Goal: Task Accomplishment & Management: Manage account settings

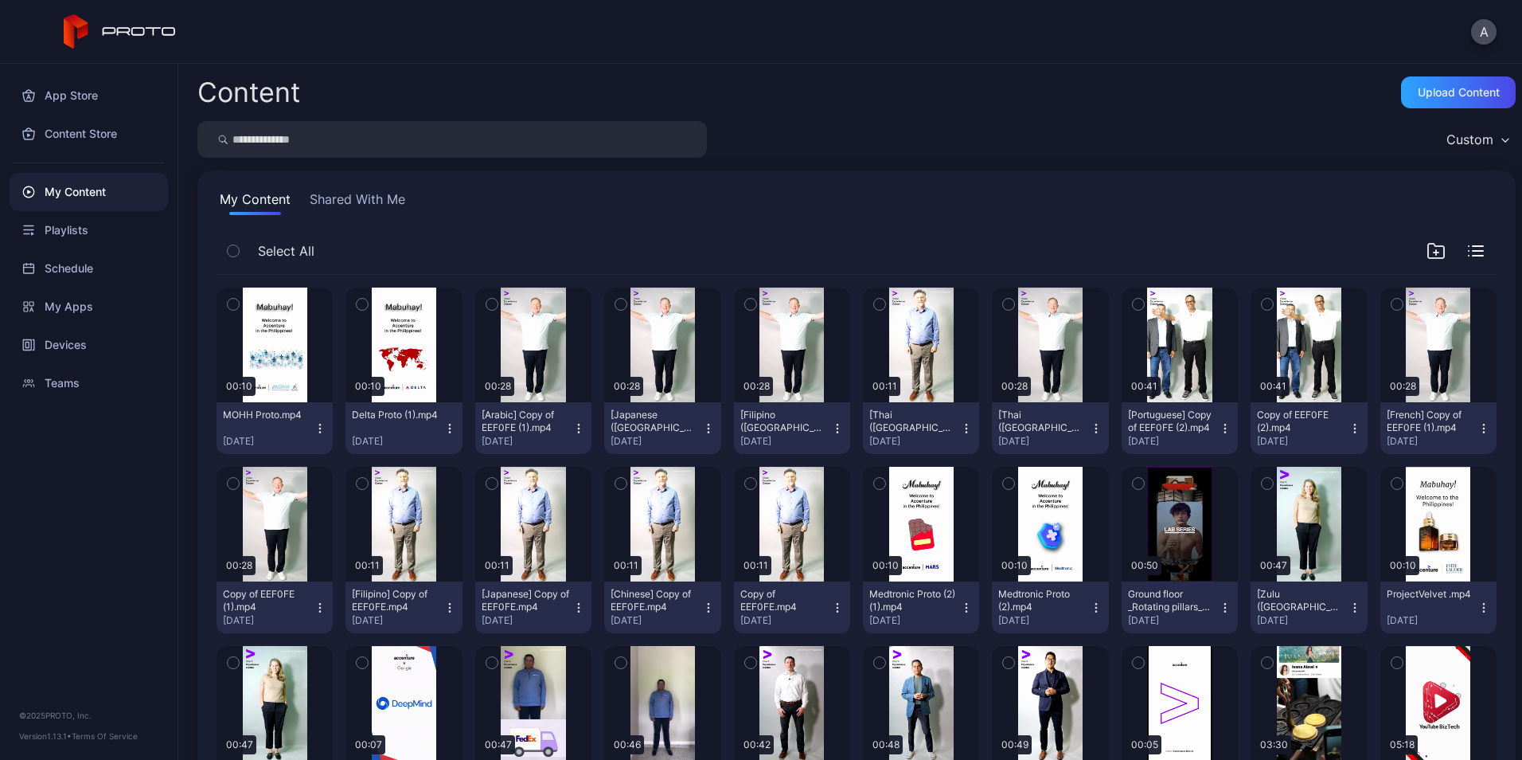
click at [103, 180] on div "My Content" at bounding box center [89, 192] width 158 height 38
click at [1413, 105] on div "Upload Content" at bounding box center [1458, 92] width 115 height 32
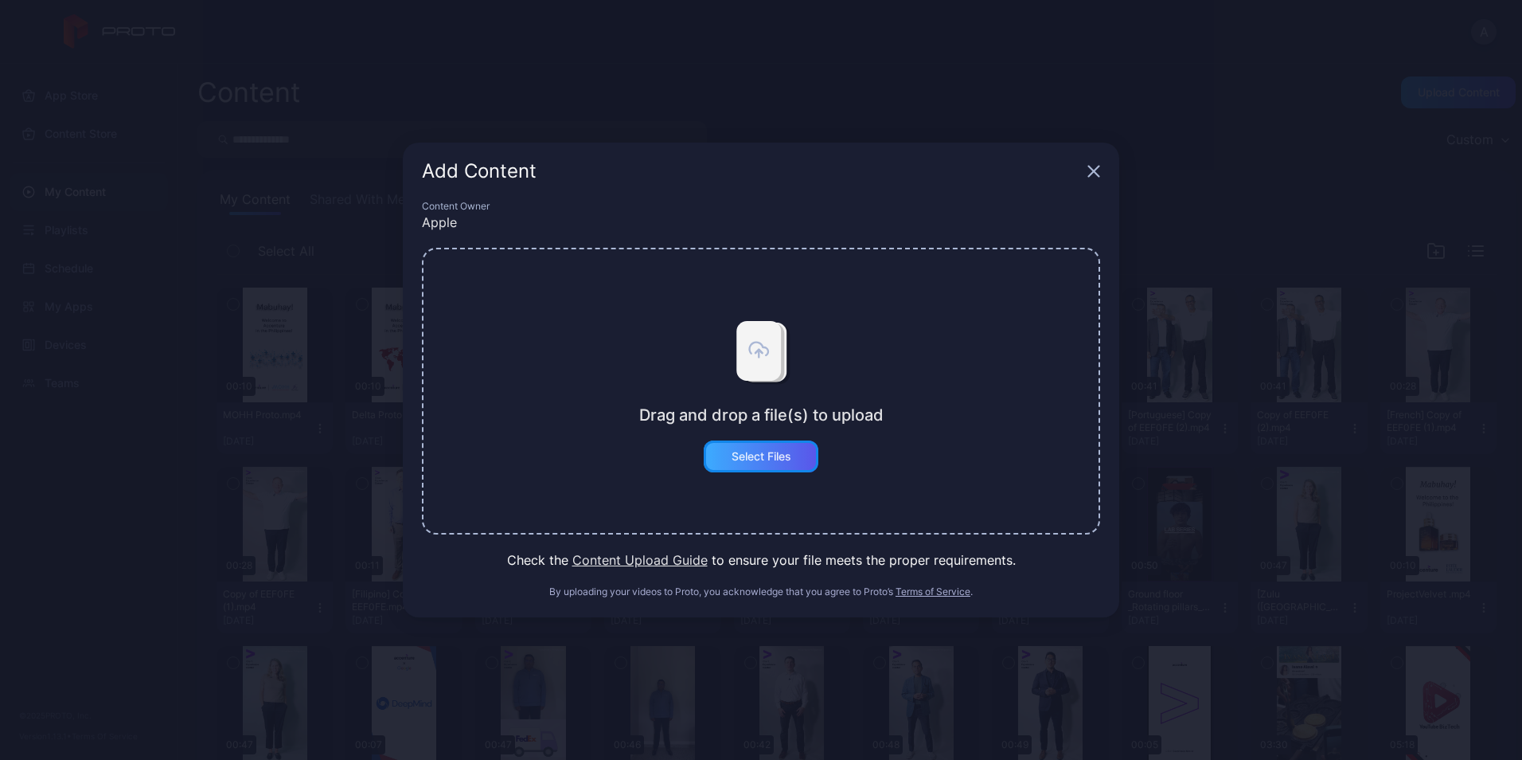
click at [776, 450] on div "Select Files" at bounding box center [762, 456] width 60 height 13
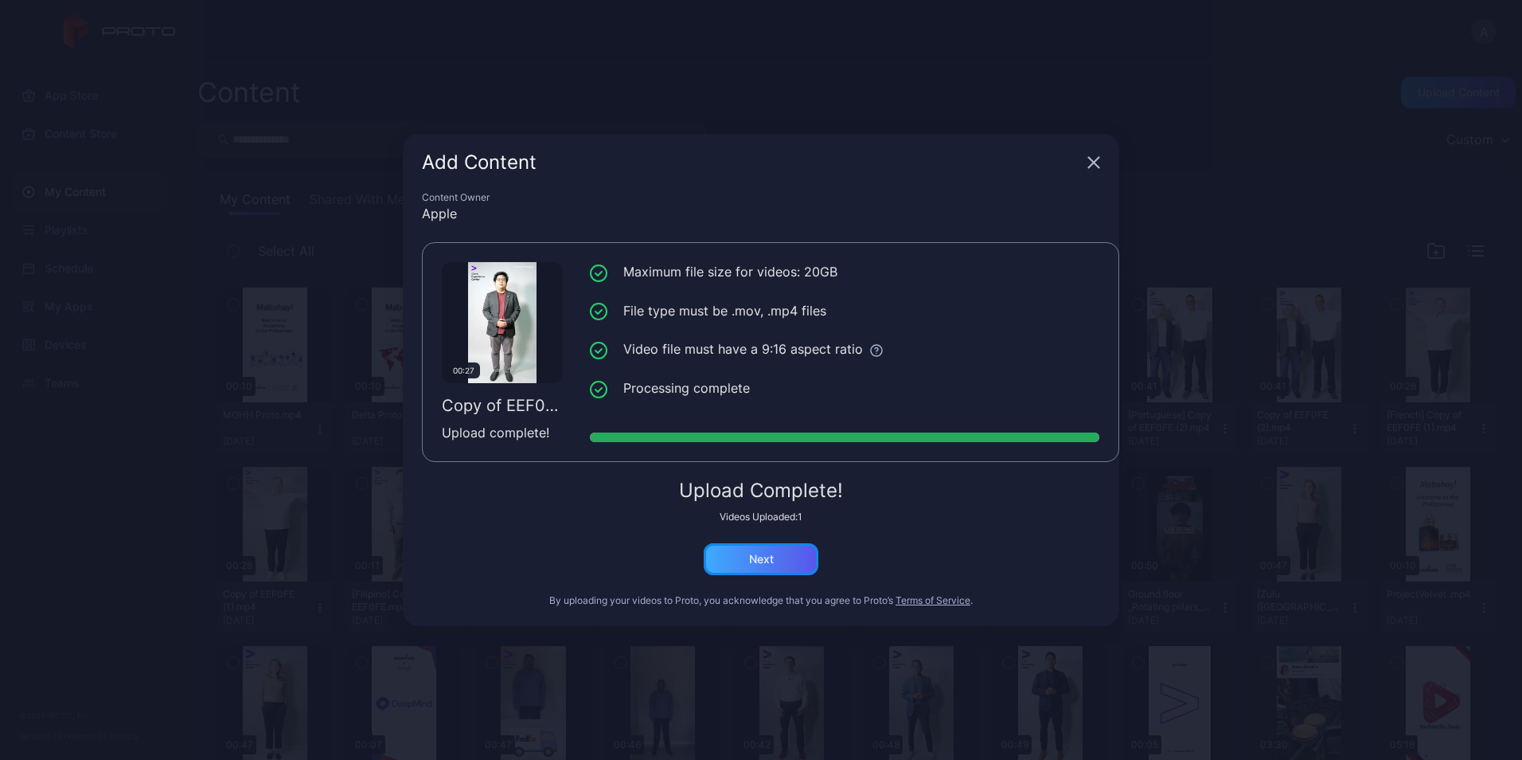
click at [784, 553] on div "Next" at bounding box center [761, 559] width 115 height 32
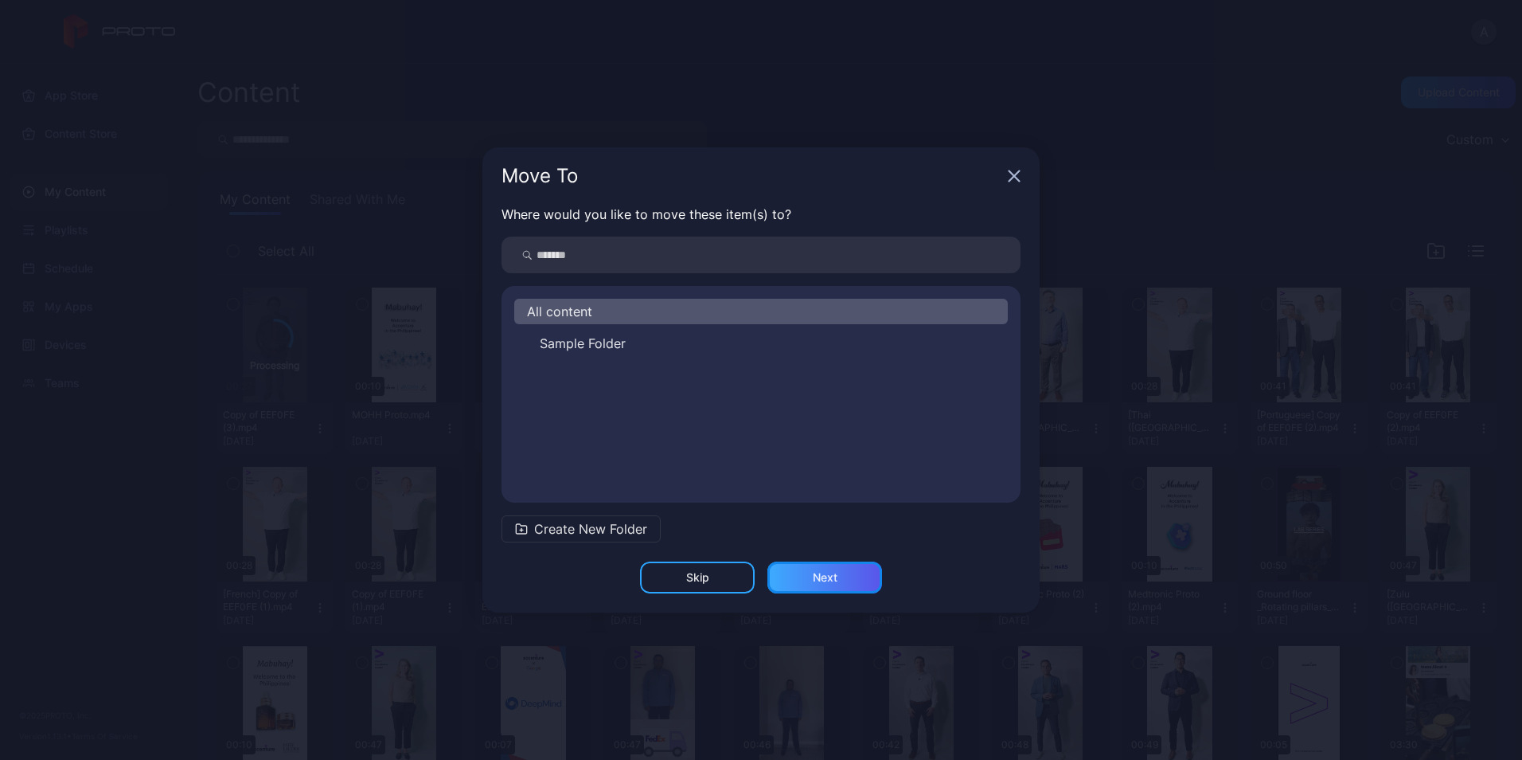
click at [844, 576] on div "Next" at bounding box center [825, 577] width 115 height 32
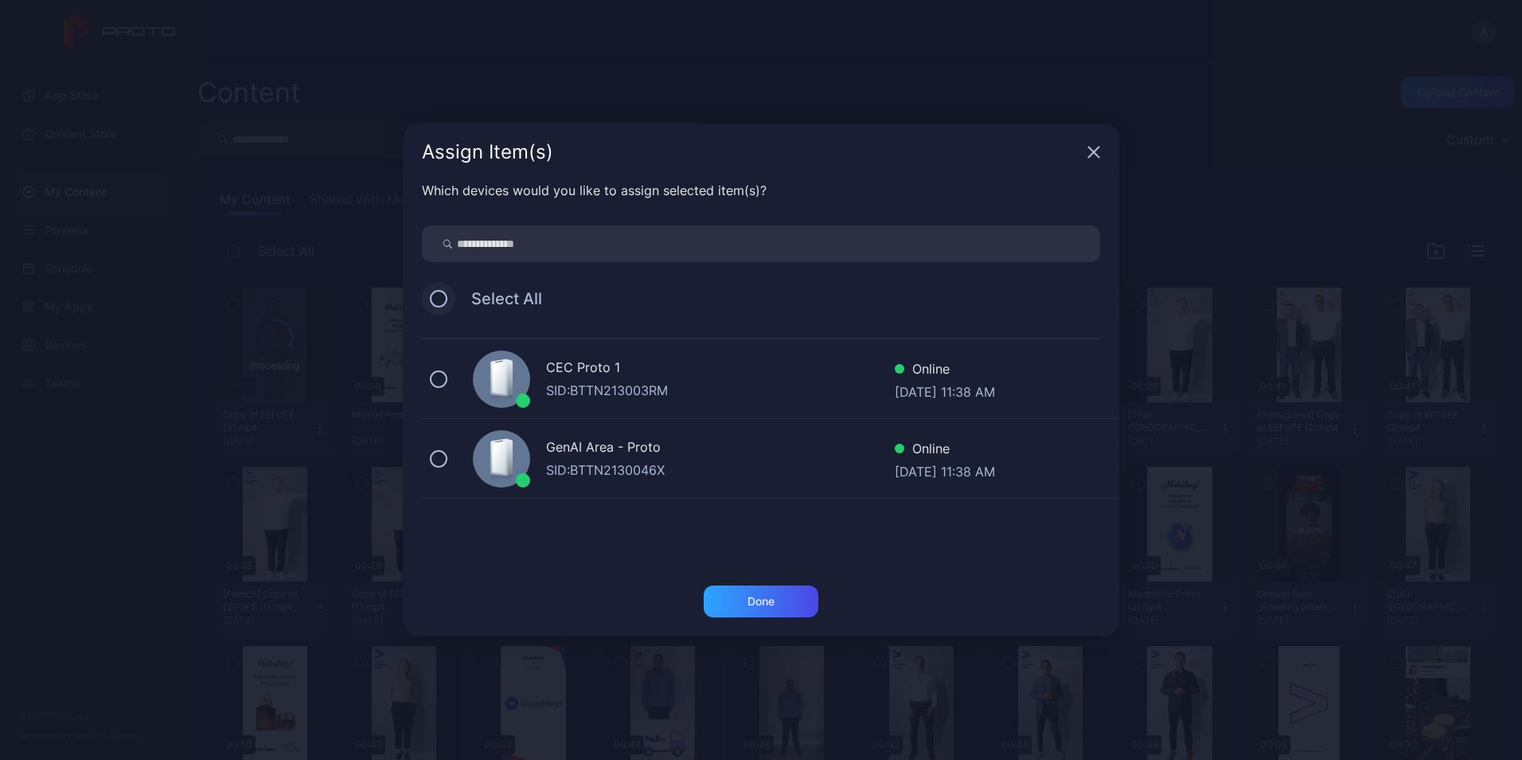
click at [444, 299] on button at bounding box center [439, 299] width 18 height 18
click at [763, 611] on div "Done" at bounding box center [761, 601] width 115 height 32
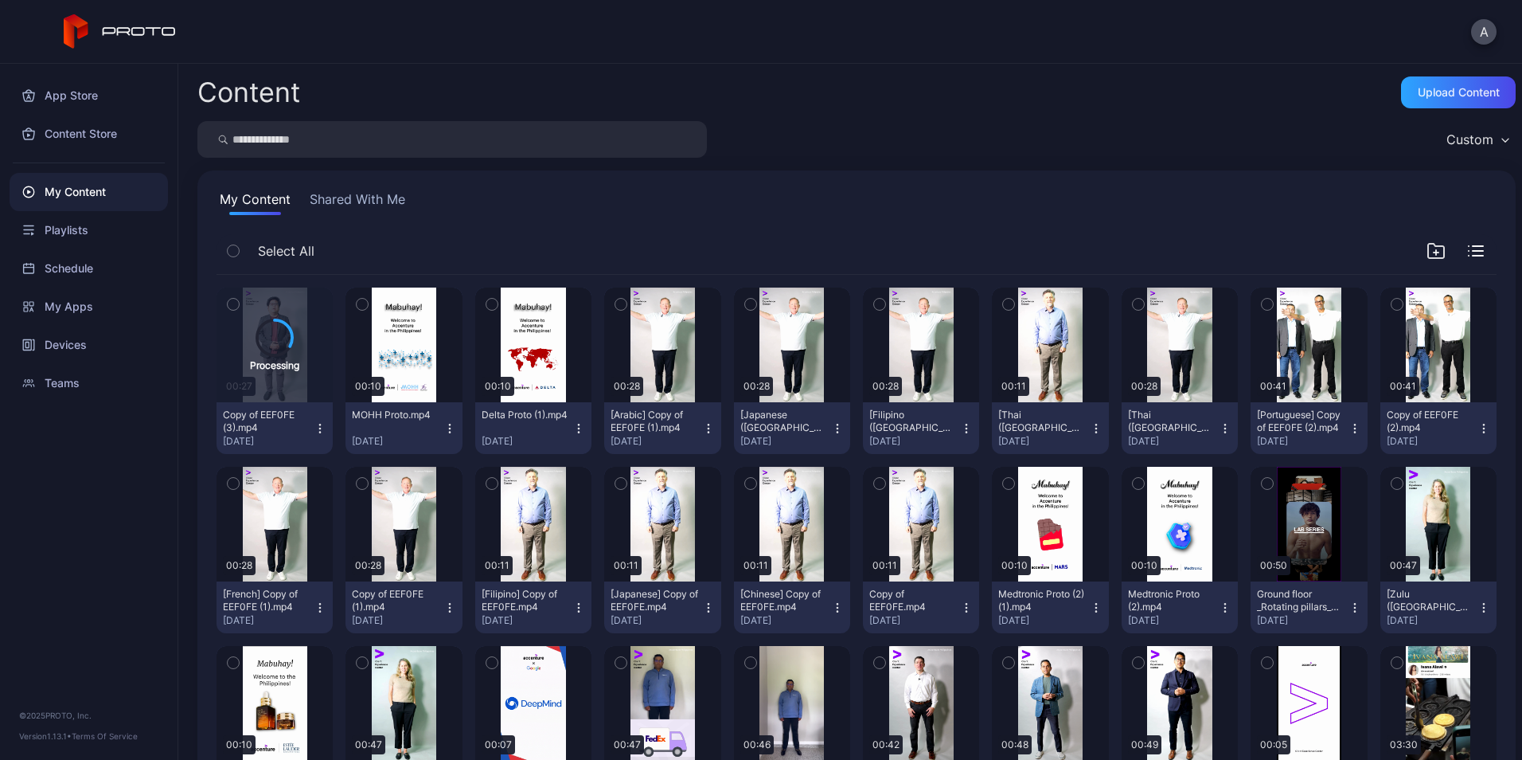
click at [316, 430] on icon "button" at bounding box center [320, 428] width 13 height 13
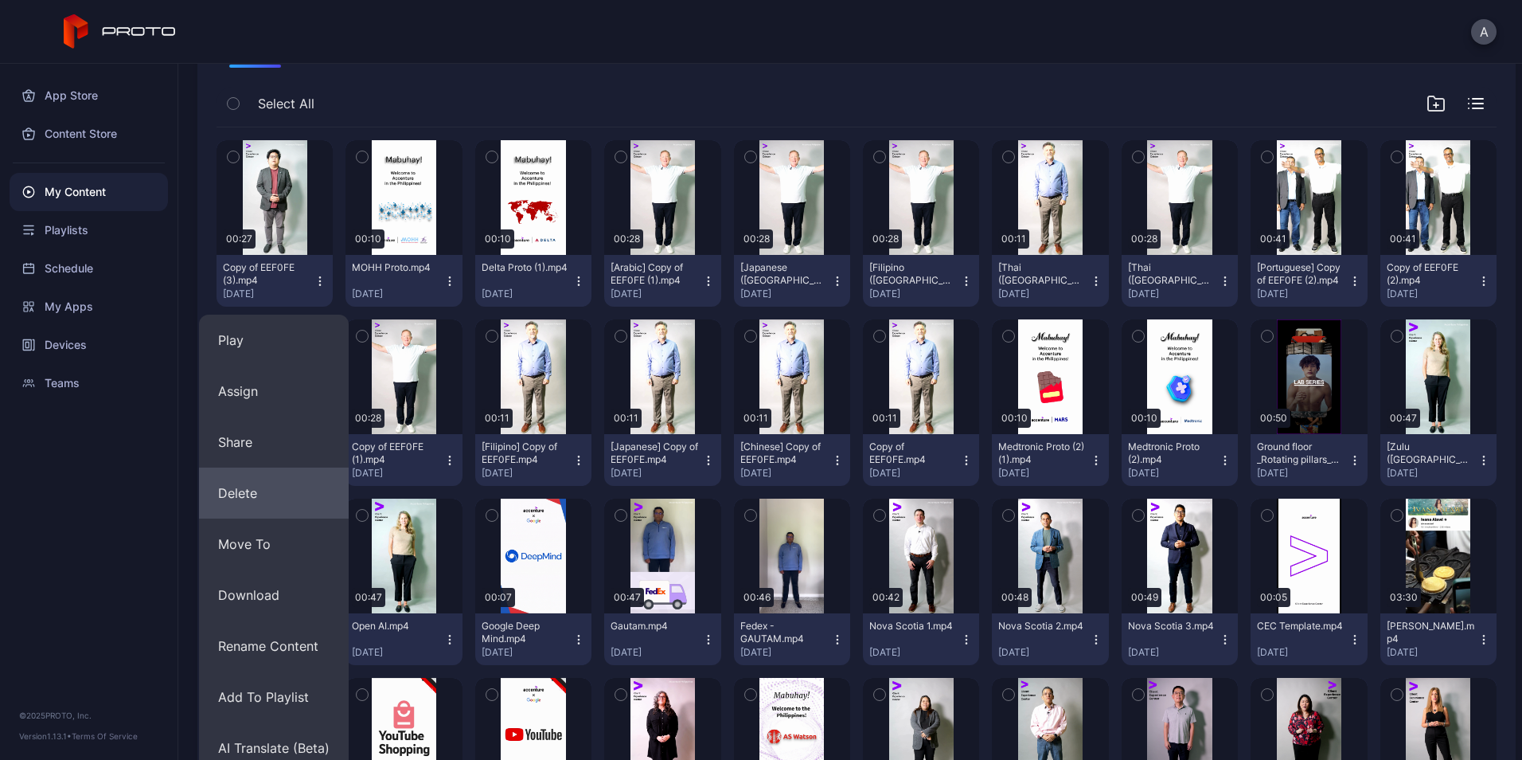
scroll to position [150, 0]
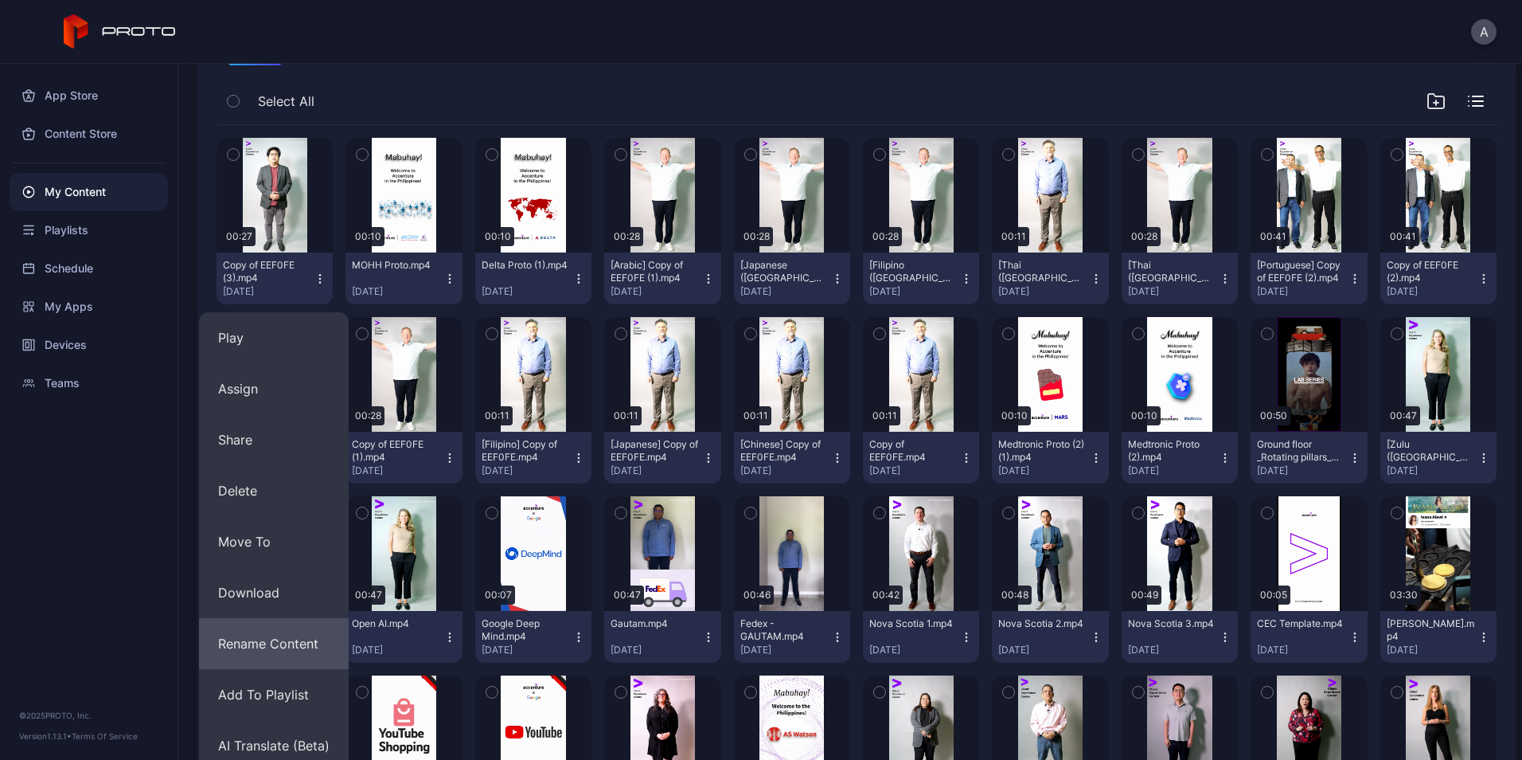
click at [287, 648] on button "Rename Content" at bounding box center [274, 643] width 150 height 51
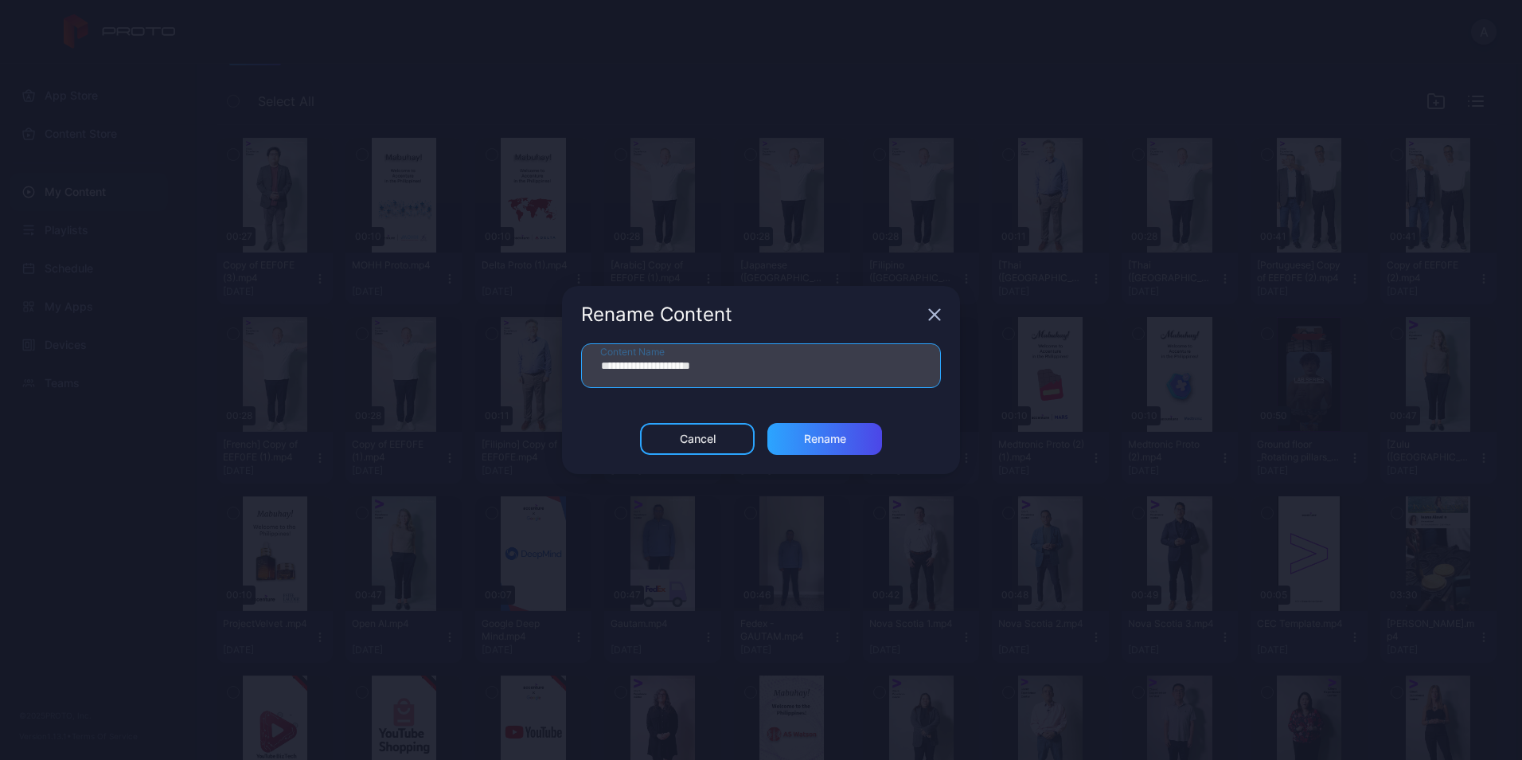
click at [775, 373] on input "**********" at bounding box center [761, 365] width 360 height 45
click at [775, 374] on input "**********" at bounding box center [761, 365] width 360 height 45
type input "****"
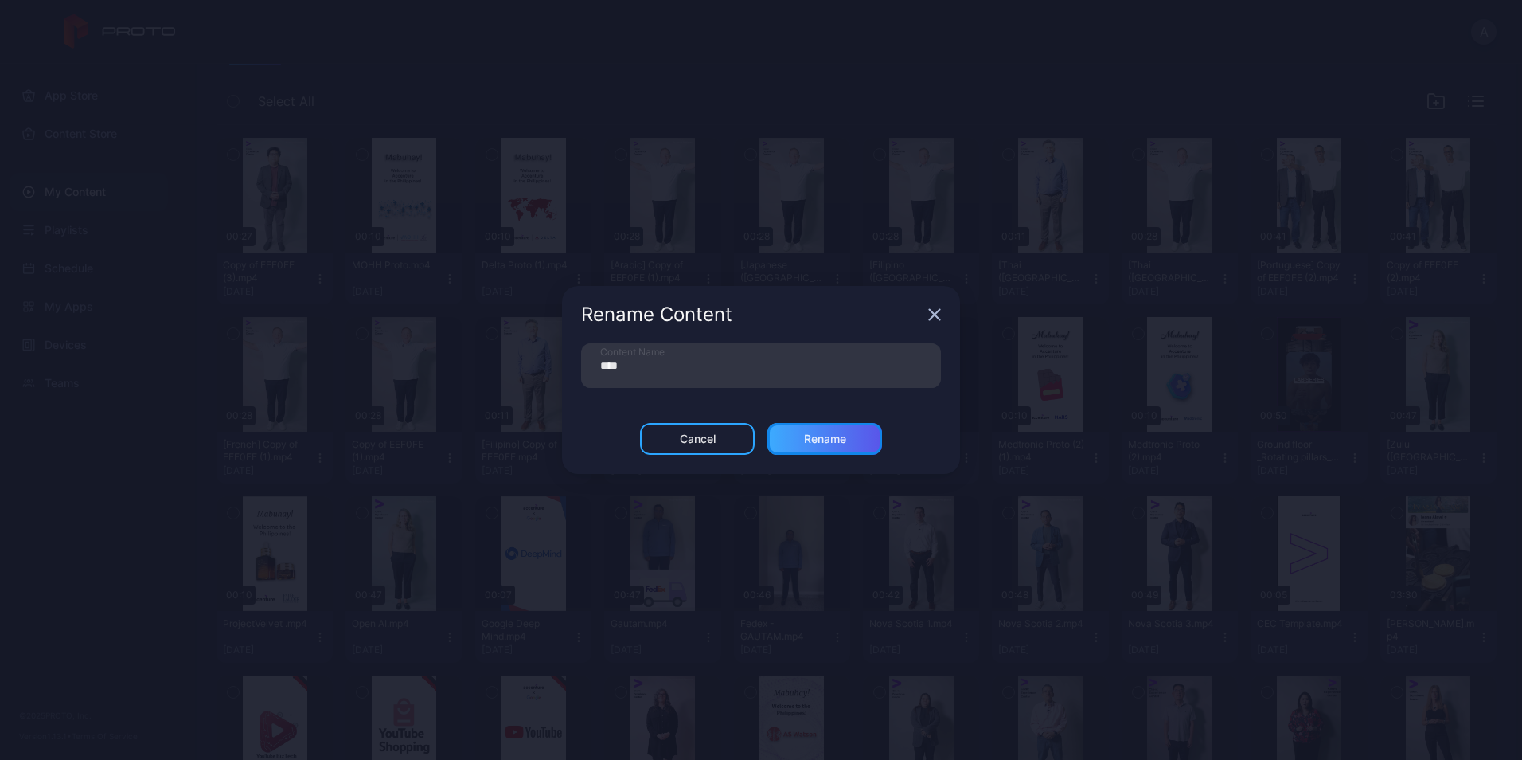
click at [850, 451] on div "Rename" at bounding box center [825, 439] width 115 height 32
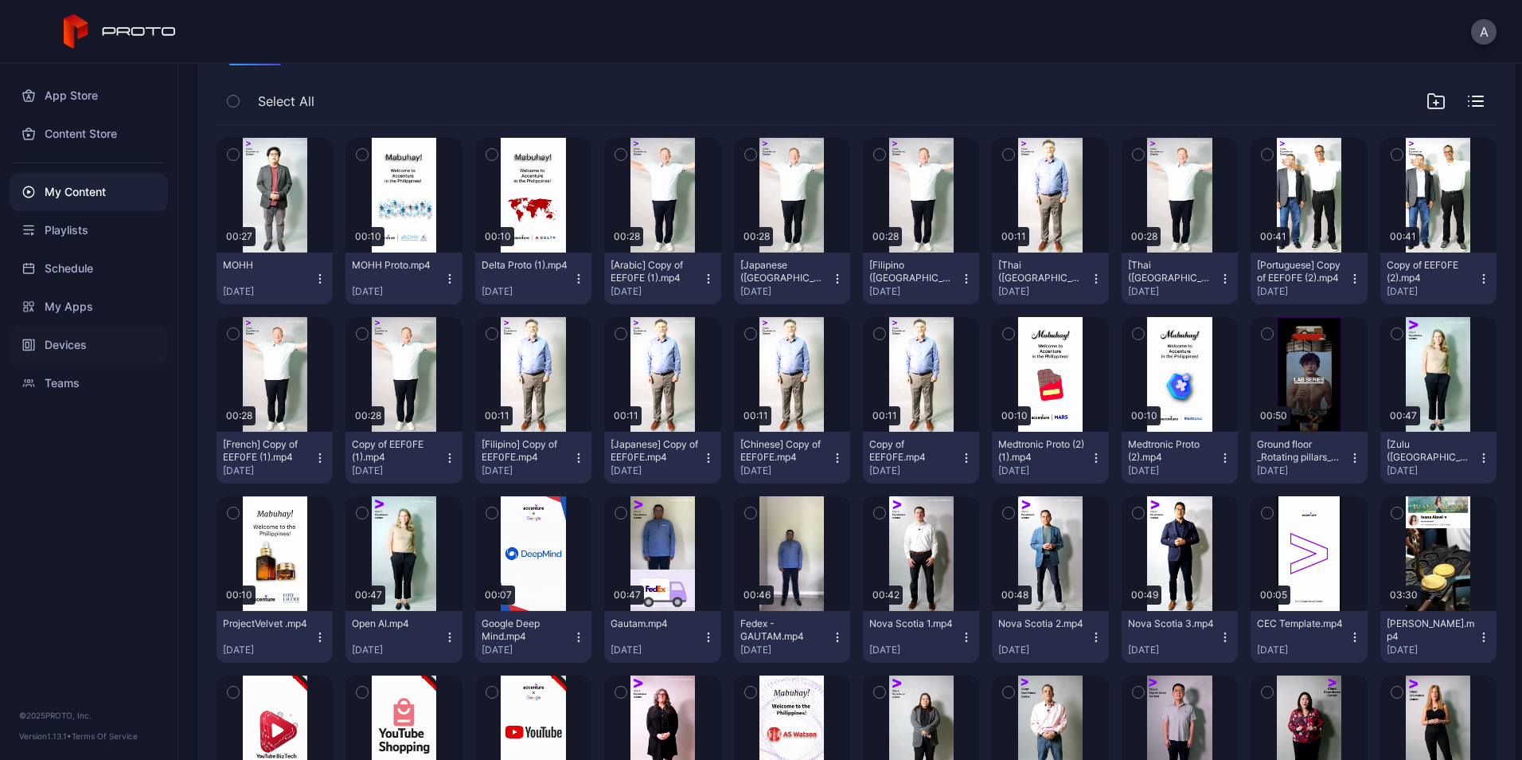
click at [108, 335] on div "Devices" at bounding box center [89, 345] width 158 height 38
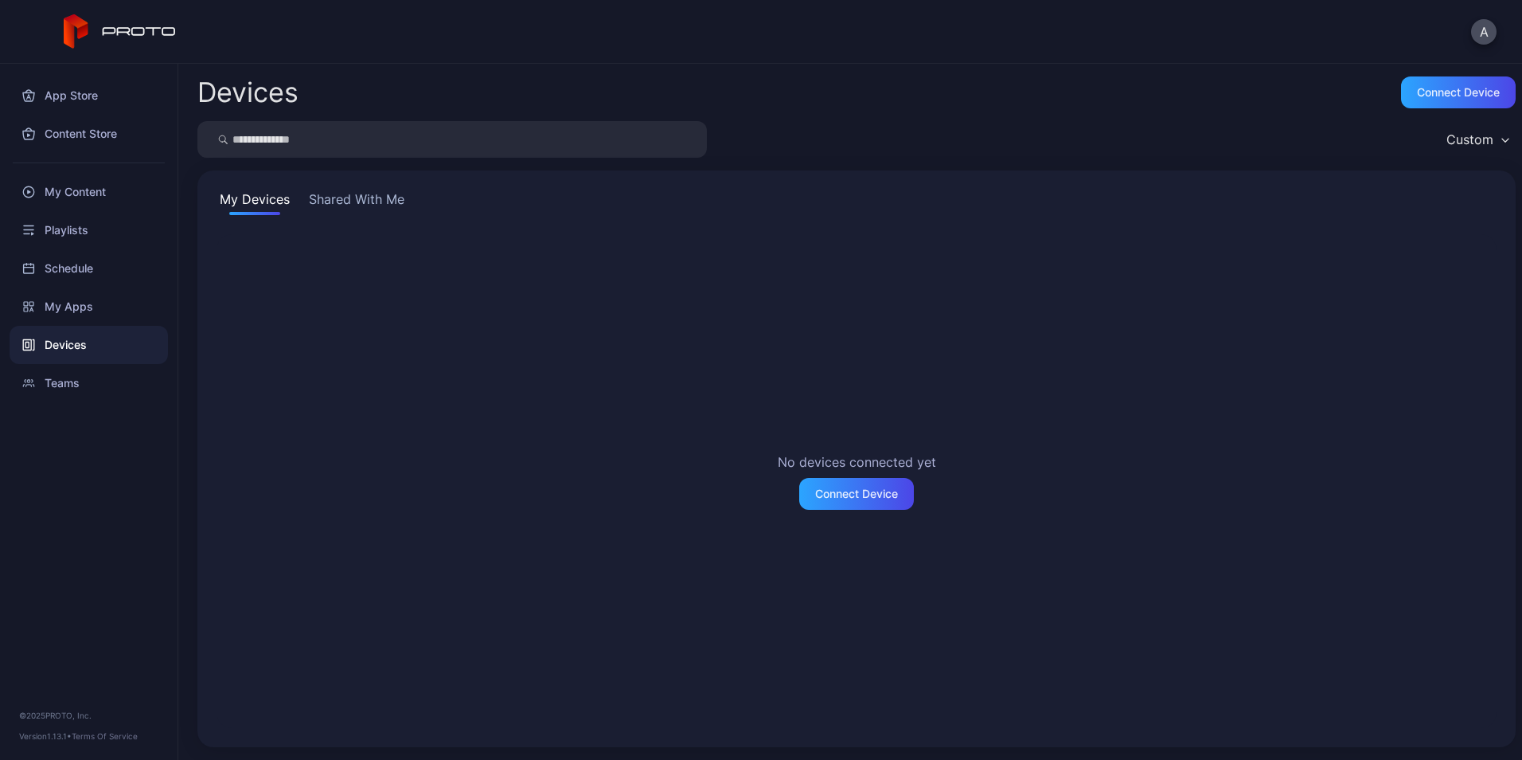
click at [377, 201] on button "Shared With Me" at bounding box center [357, 202] width 102 height 25
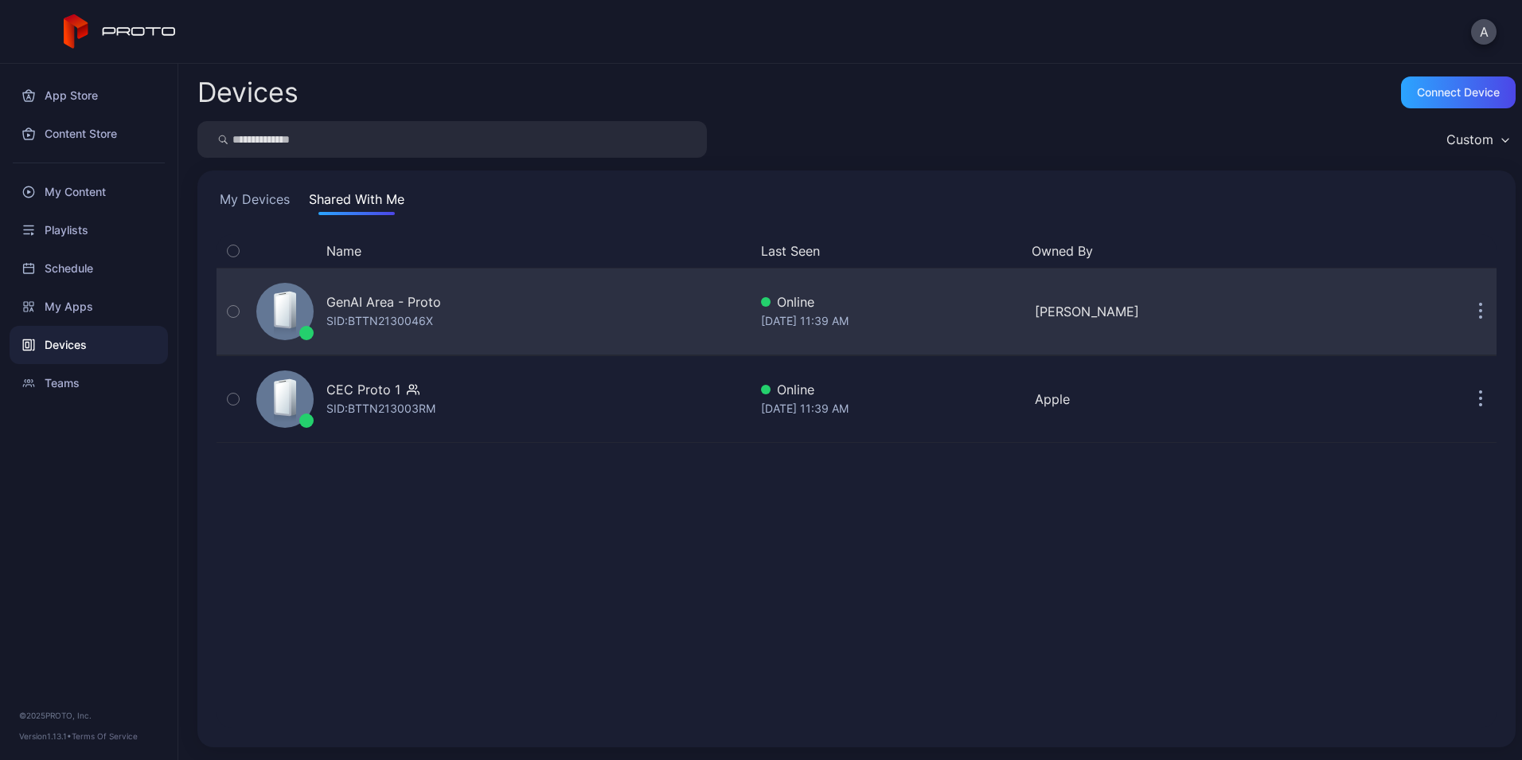
click at [408, 309] on div "GenAI Area - Proto" at bounding box center [383, 301] width 115 height 19
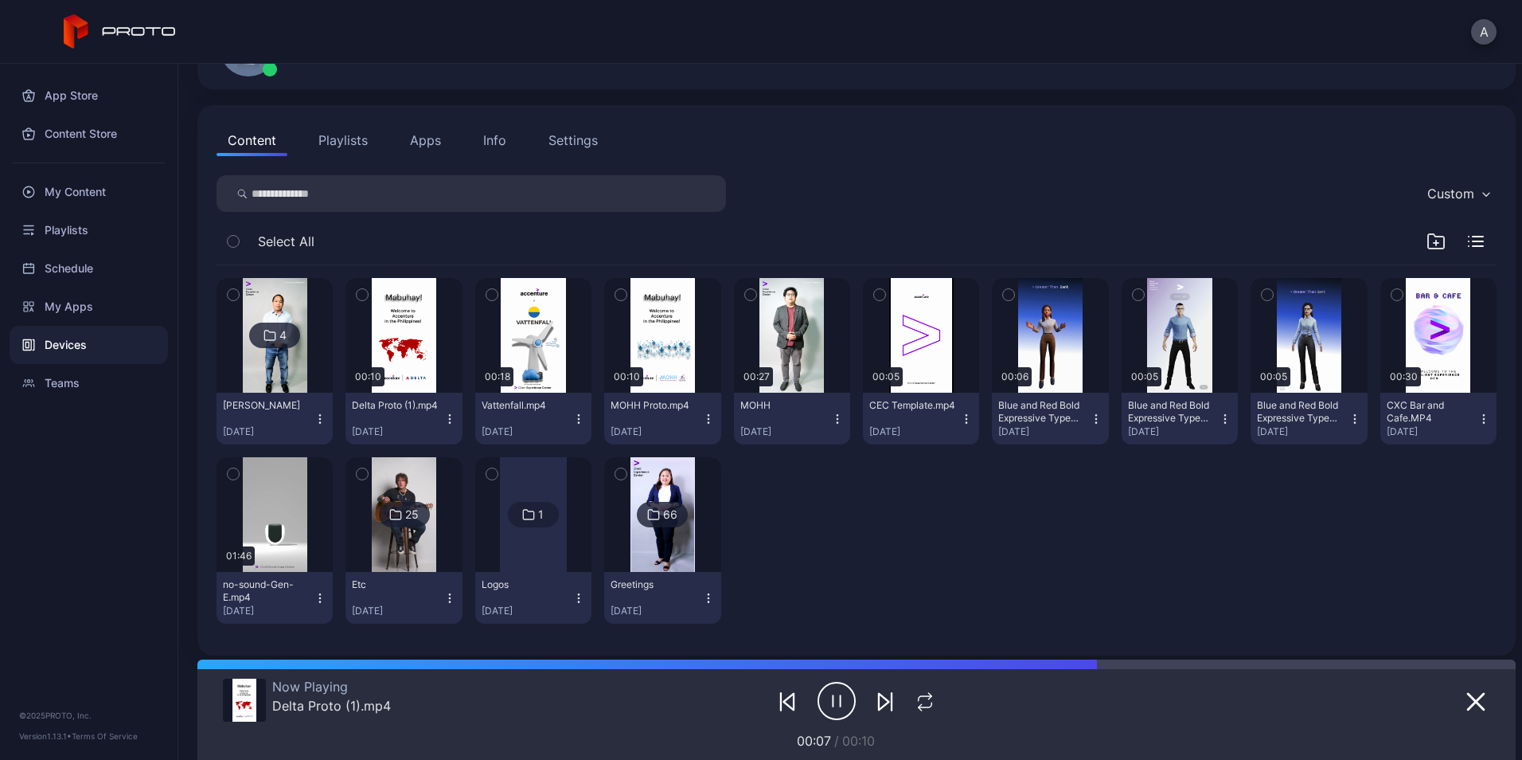
scroll to position [122, 0]
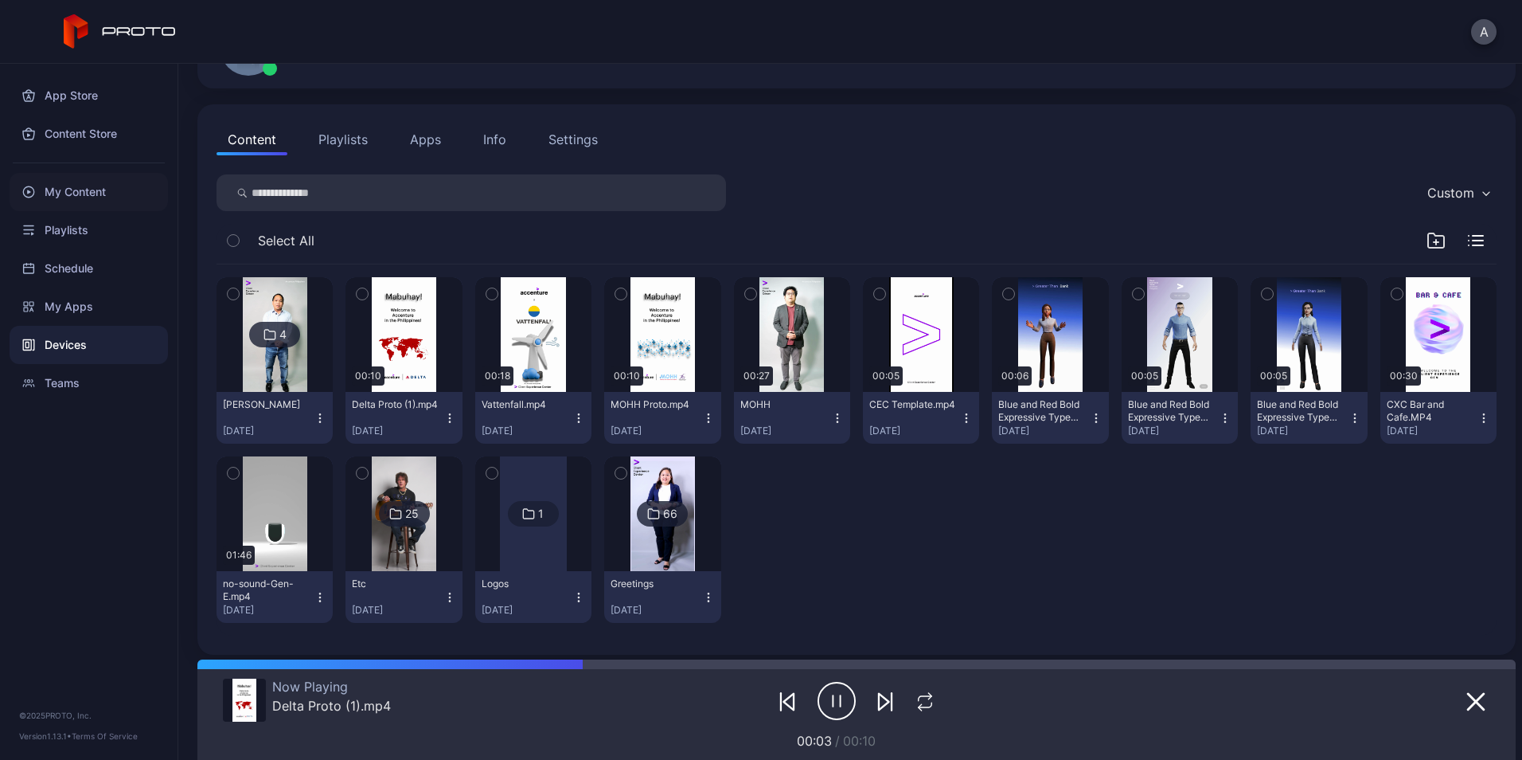
click at [108, 189] on div "My Content" at bounding box center [89, 192] width 158 height 38
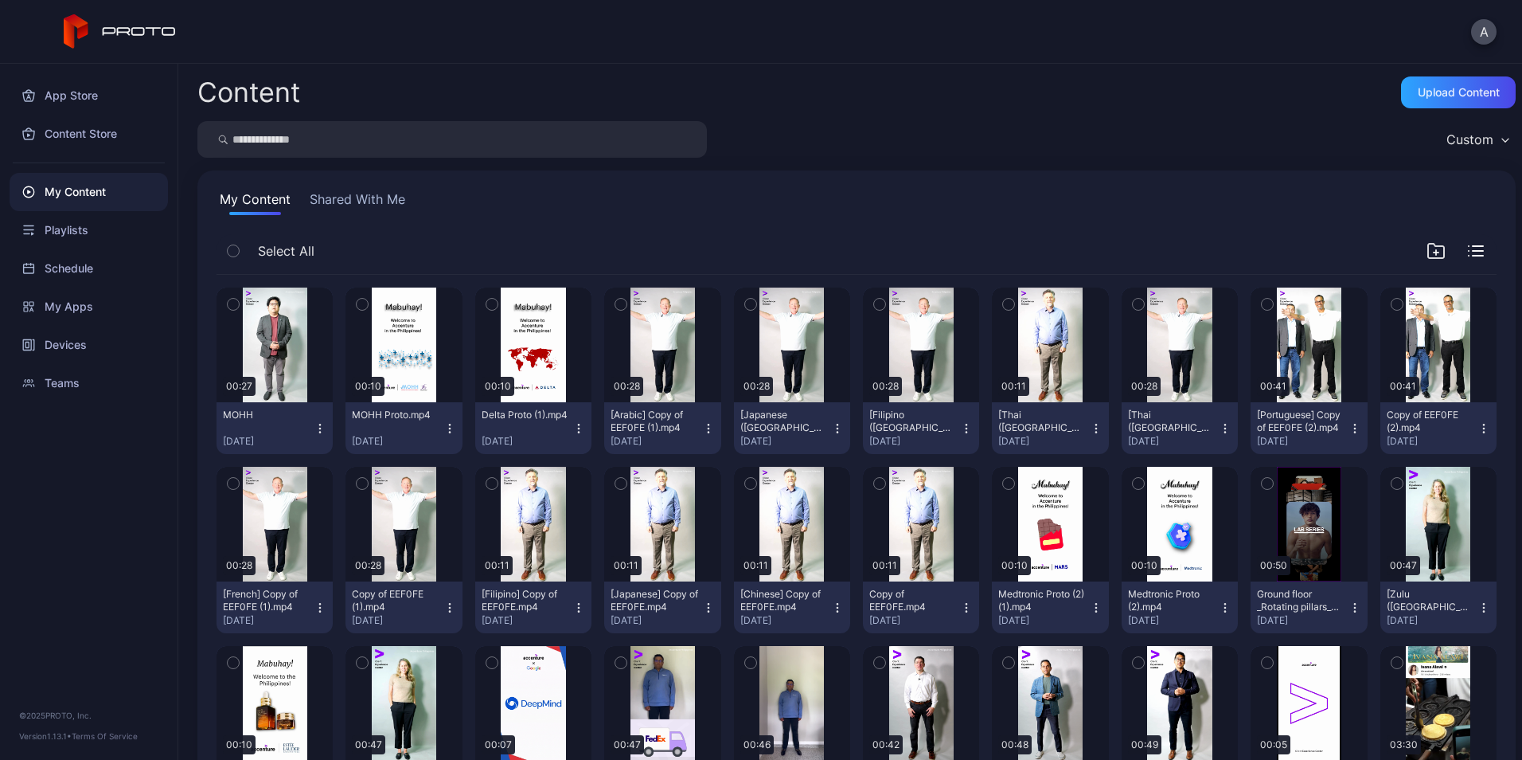
click at [322, 429] on icon "button" at bounding box center [320, 428] width 13 height 13
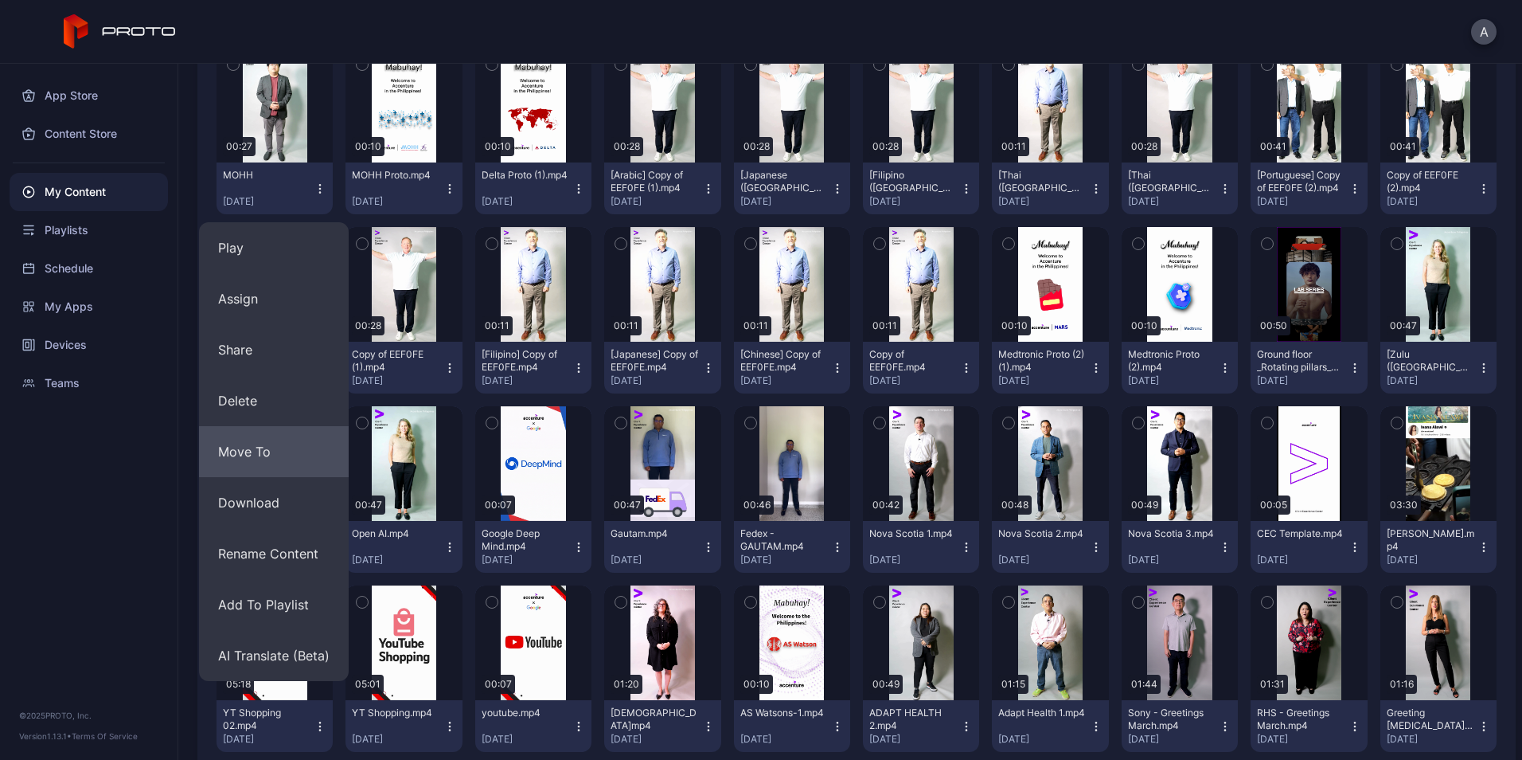
scroll to position [240, 0]
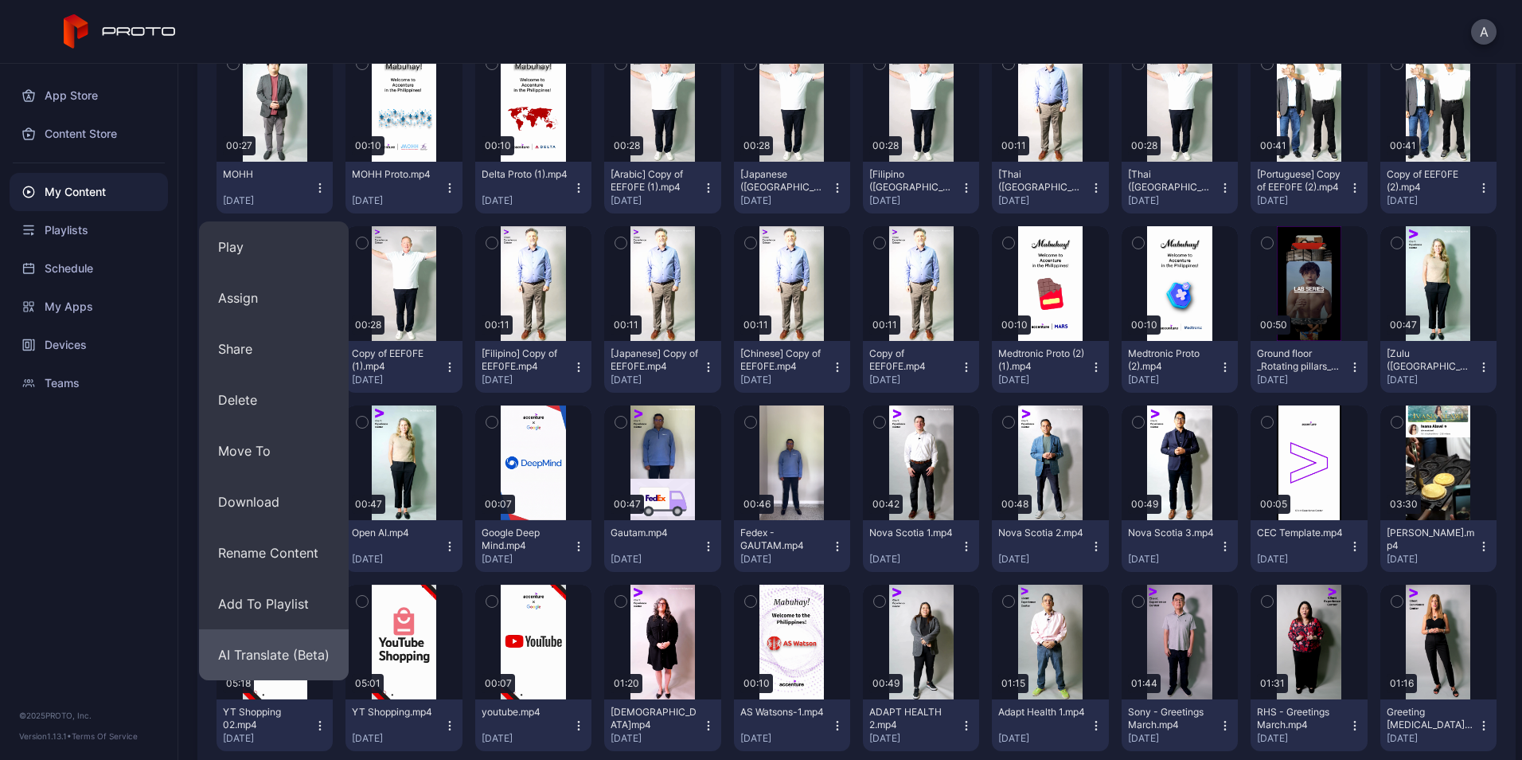
click at [276, 650] on button "AI Translate (Beta)" at bounding box center [274, 654] width 150 height 51
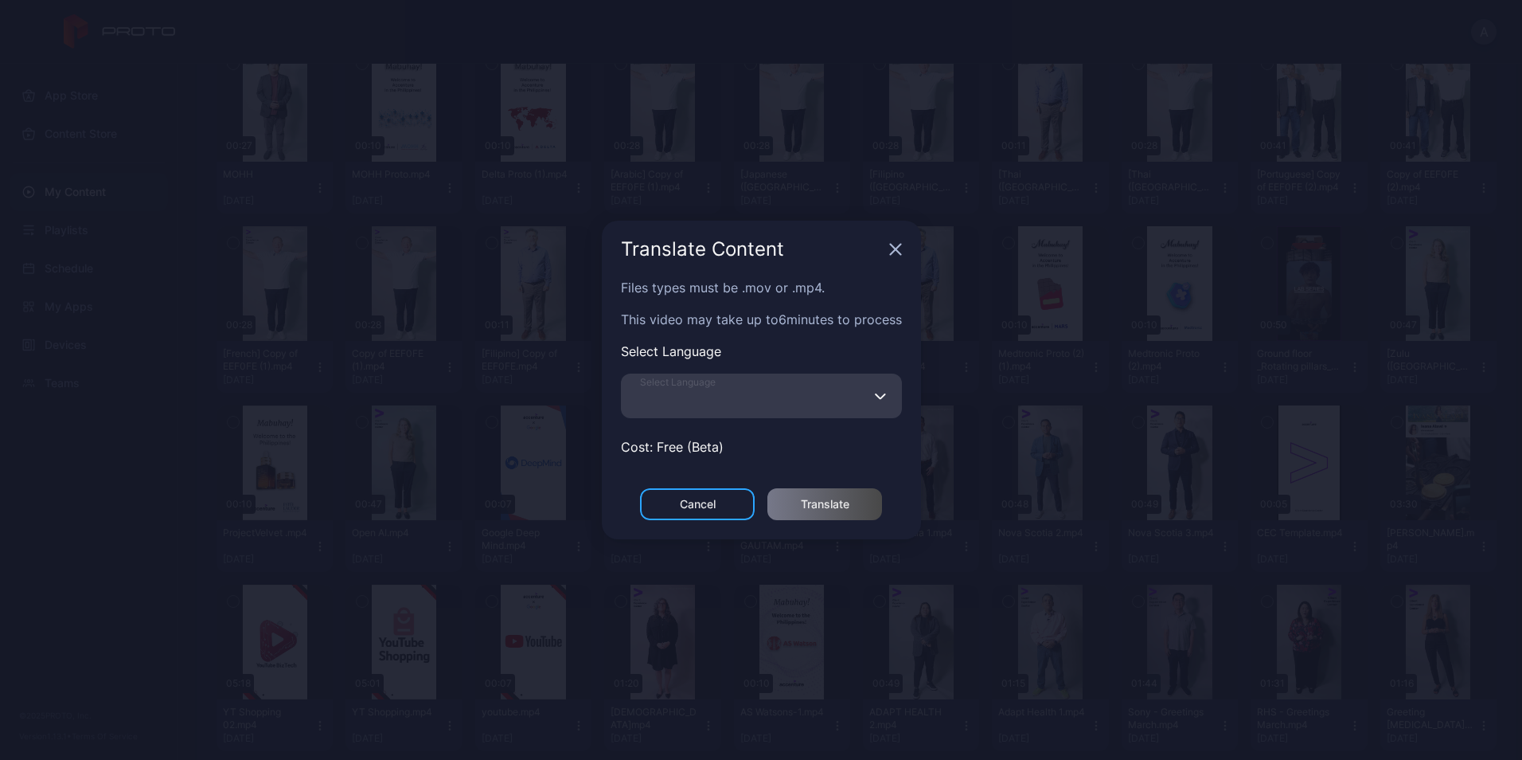
click at [830, 392] on input "Select Language" at bounding box center [761, 395] width 281 height 45
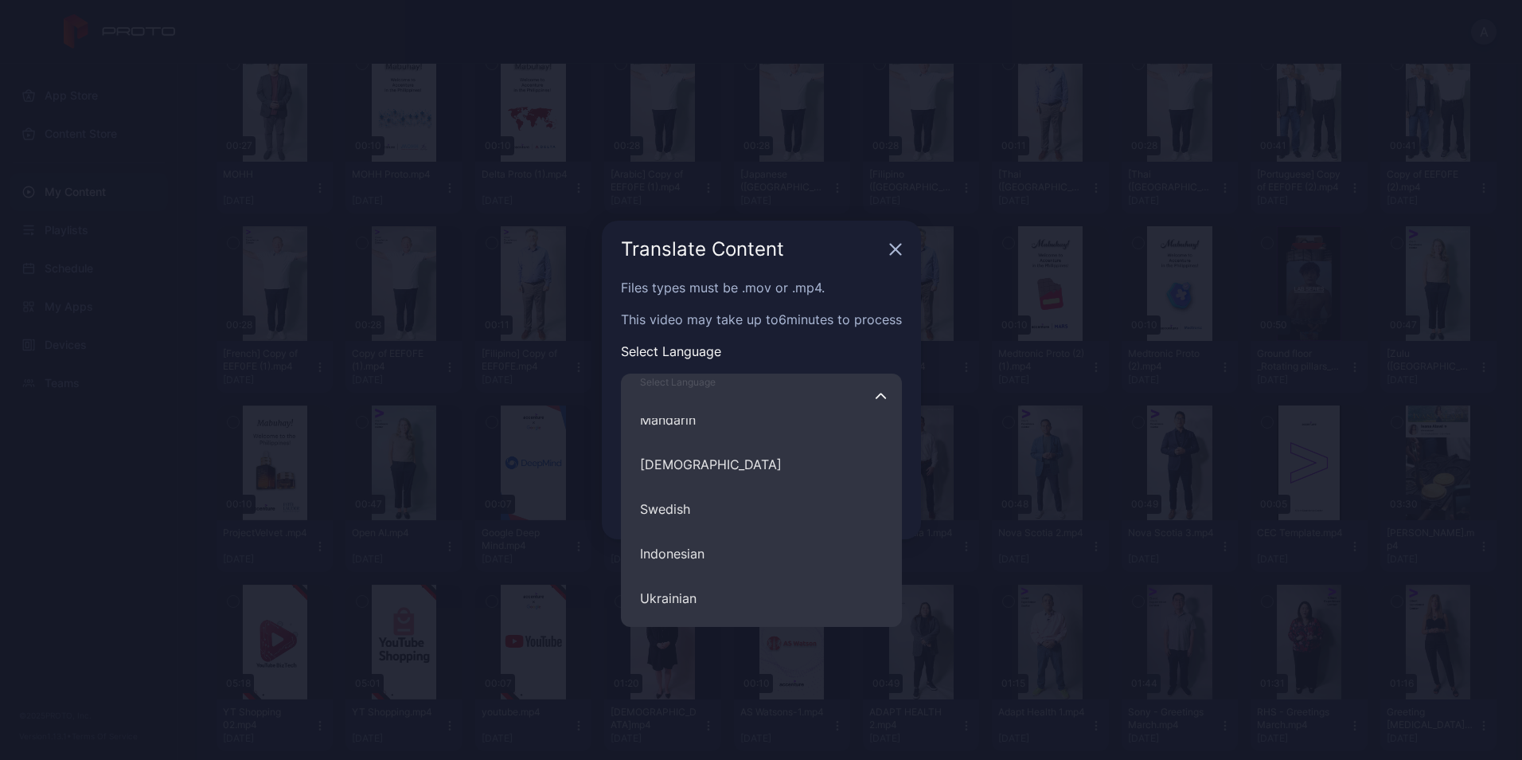
scroll to position [735, 0]
click at [769, 409] on input "Select Language English Spanish French Hindi Italian German Polish Portuguese C…" at bounding box center [761, 395] width 281 height 45
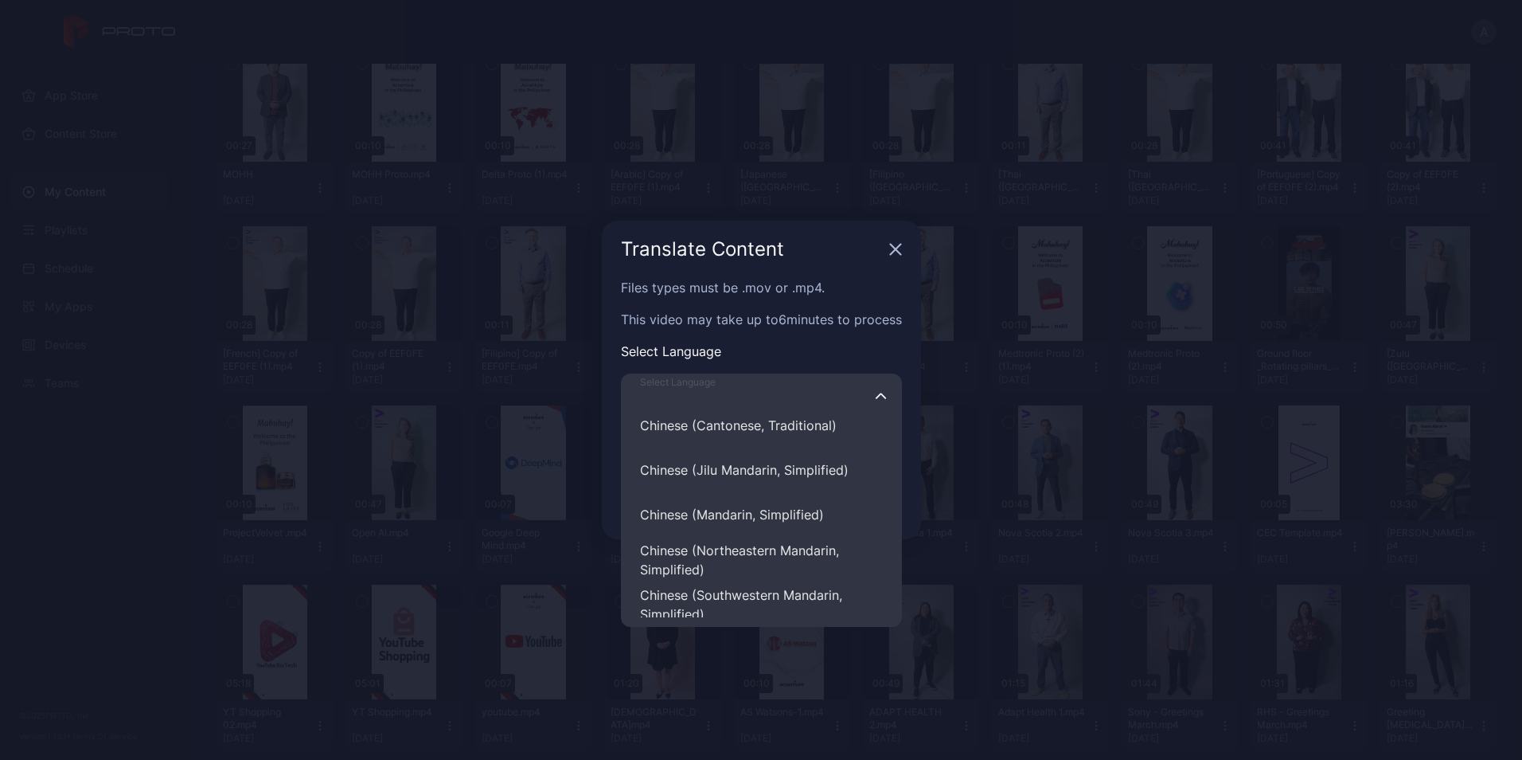
scroll to position [2691, 0]
click at [774, 509] on button "Chinese (Mandarin, Simplified)" at bounding box center [761, 513] width 281 height 45
type input "**********"
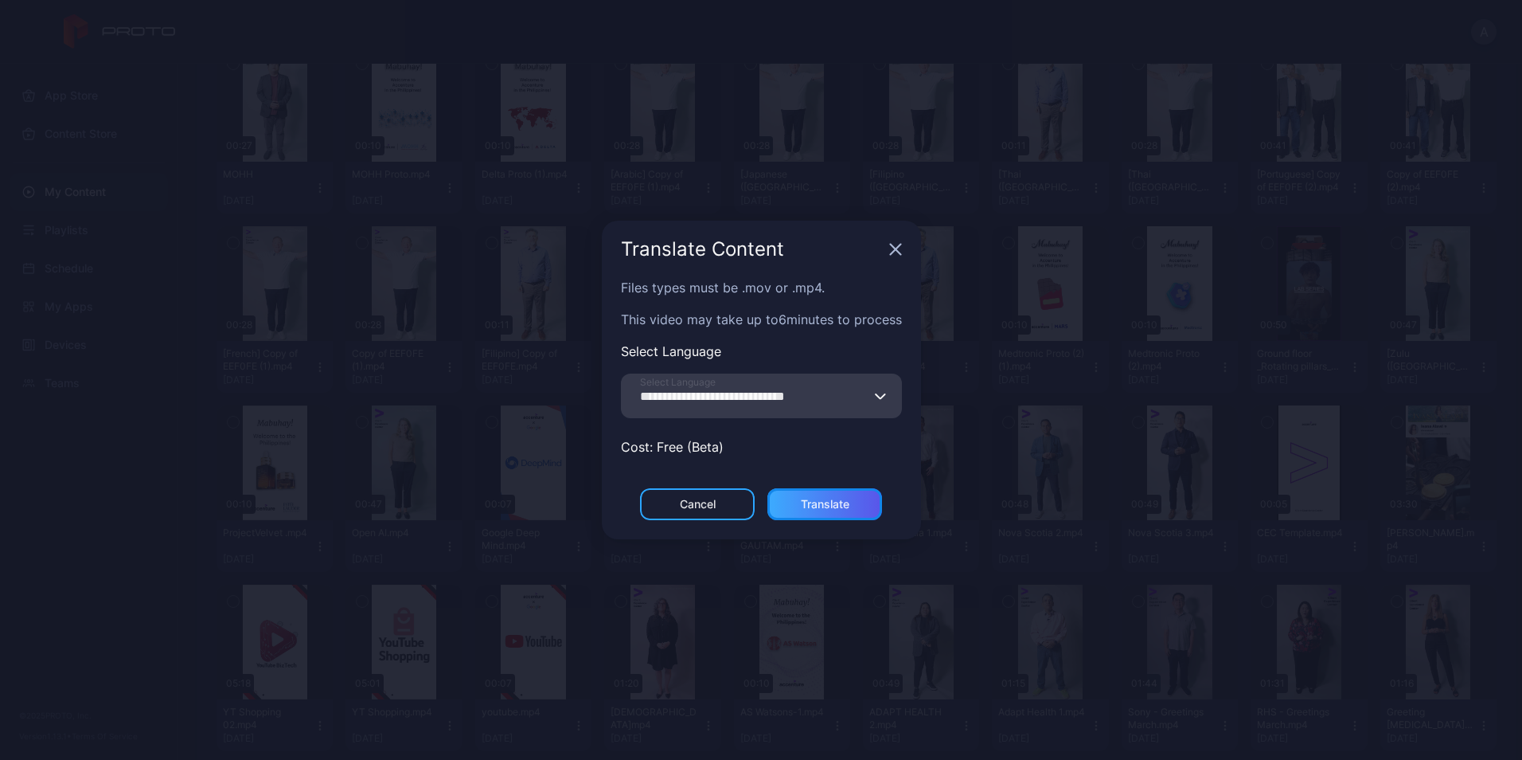
click at [822, 498] on div "Translate" at bounding box center [825, 504] width 49 height 13
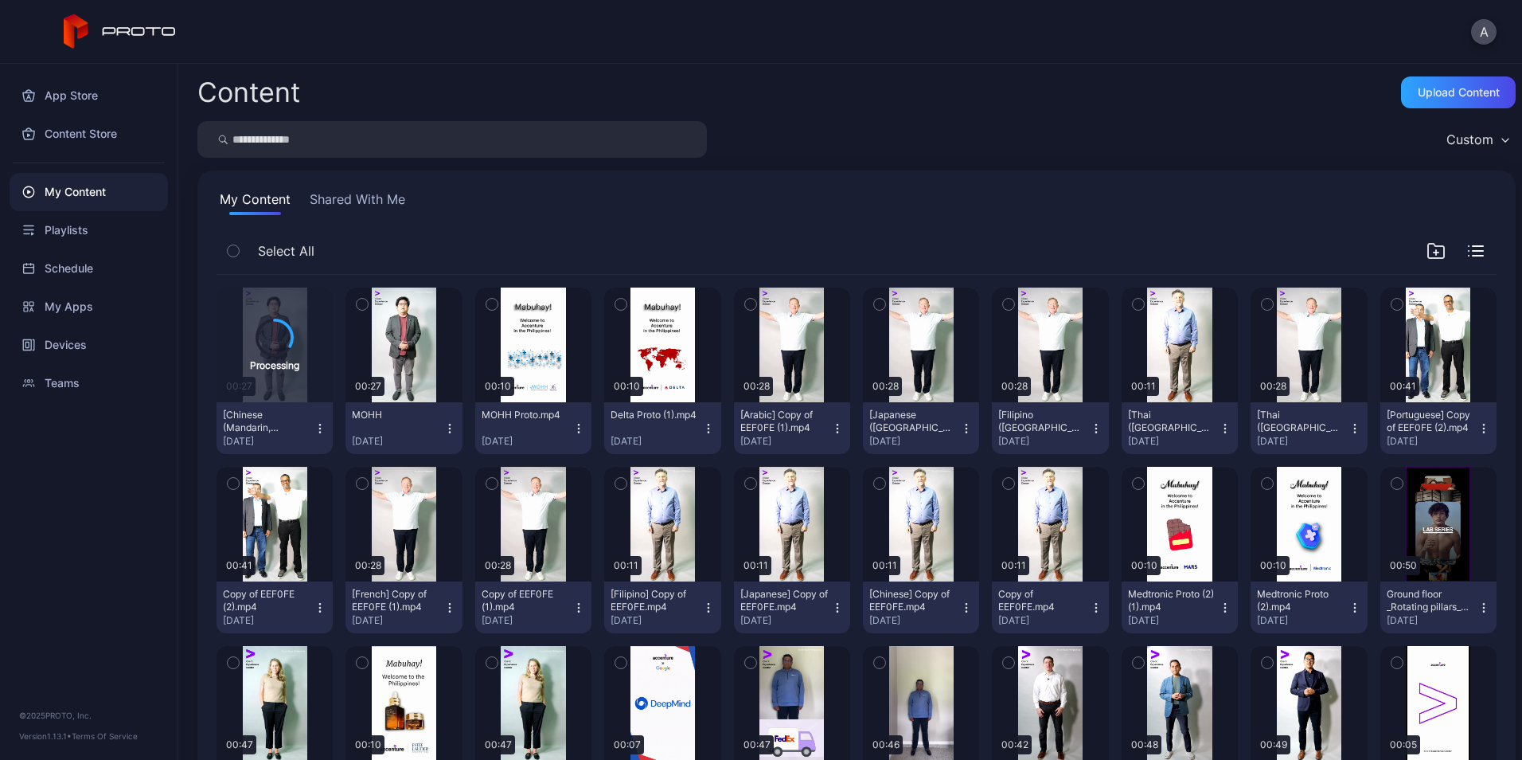
click at [444, 429] on icon "button" at bounding box center [450, 428] width 13 height 13
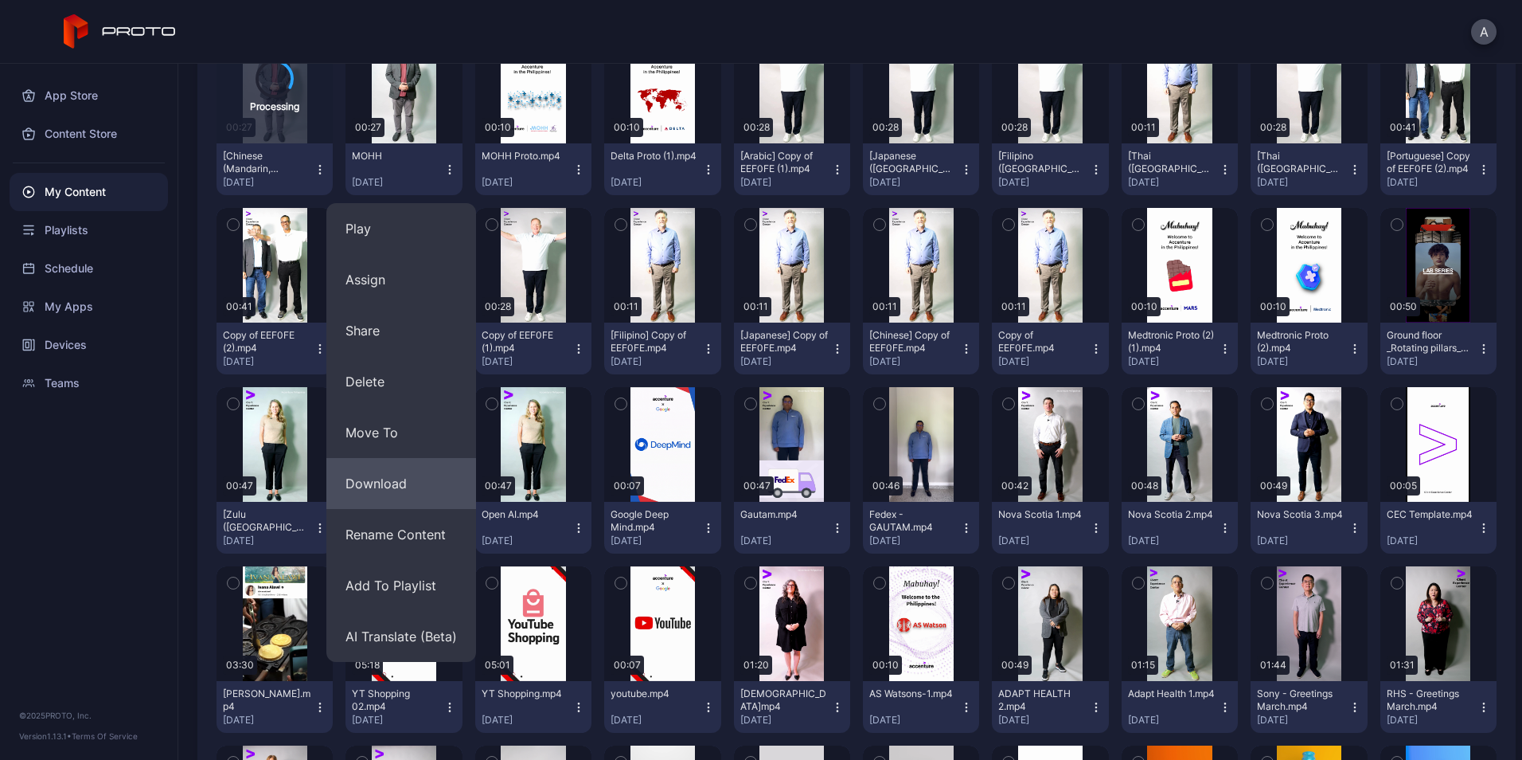
scroll to position [261, 0]
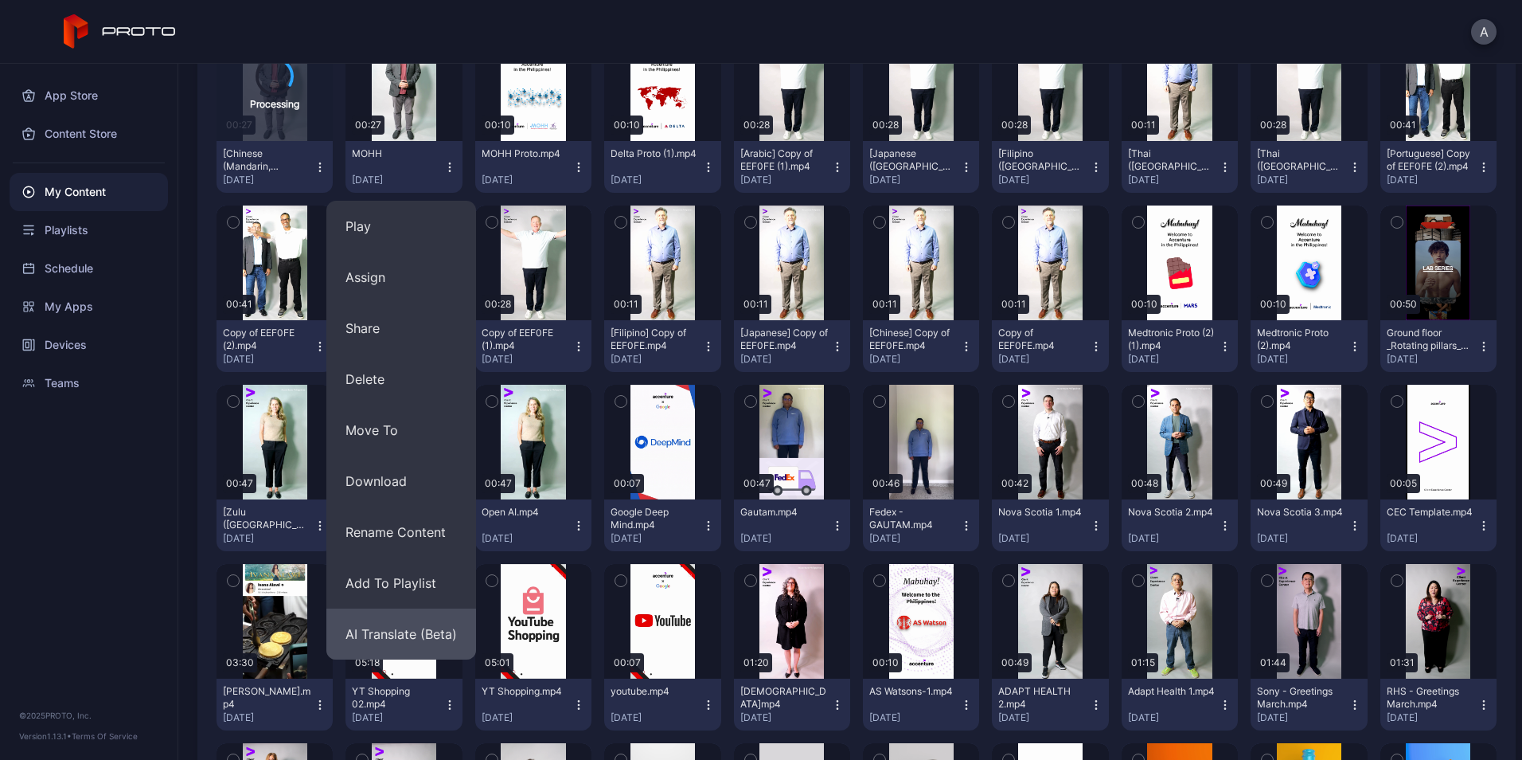
click at [413, 623] on button "AI Translate (Beta)" at bounding box center [401, 633] width 150 height 51
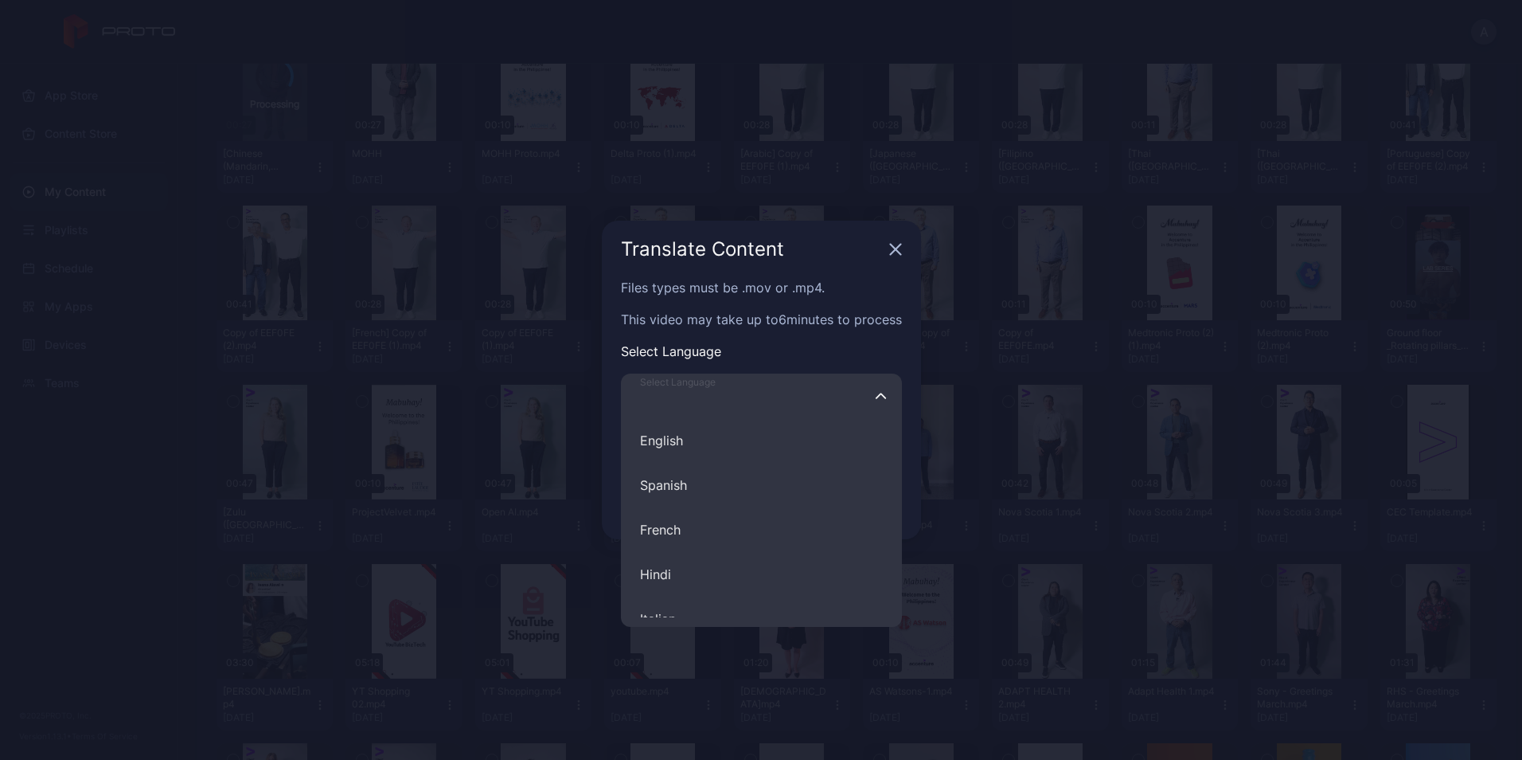
click at [725, 411] on input "Select Language English Spanish French Hindi Italian German Polish Portuguese C…" at bounding box center [761, 395] width 281 height 45
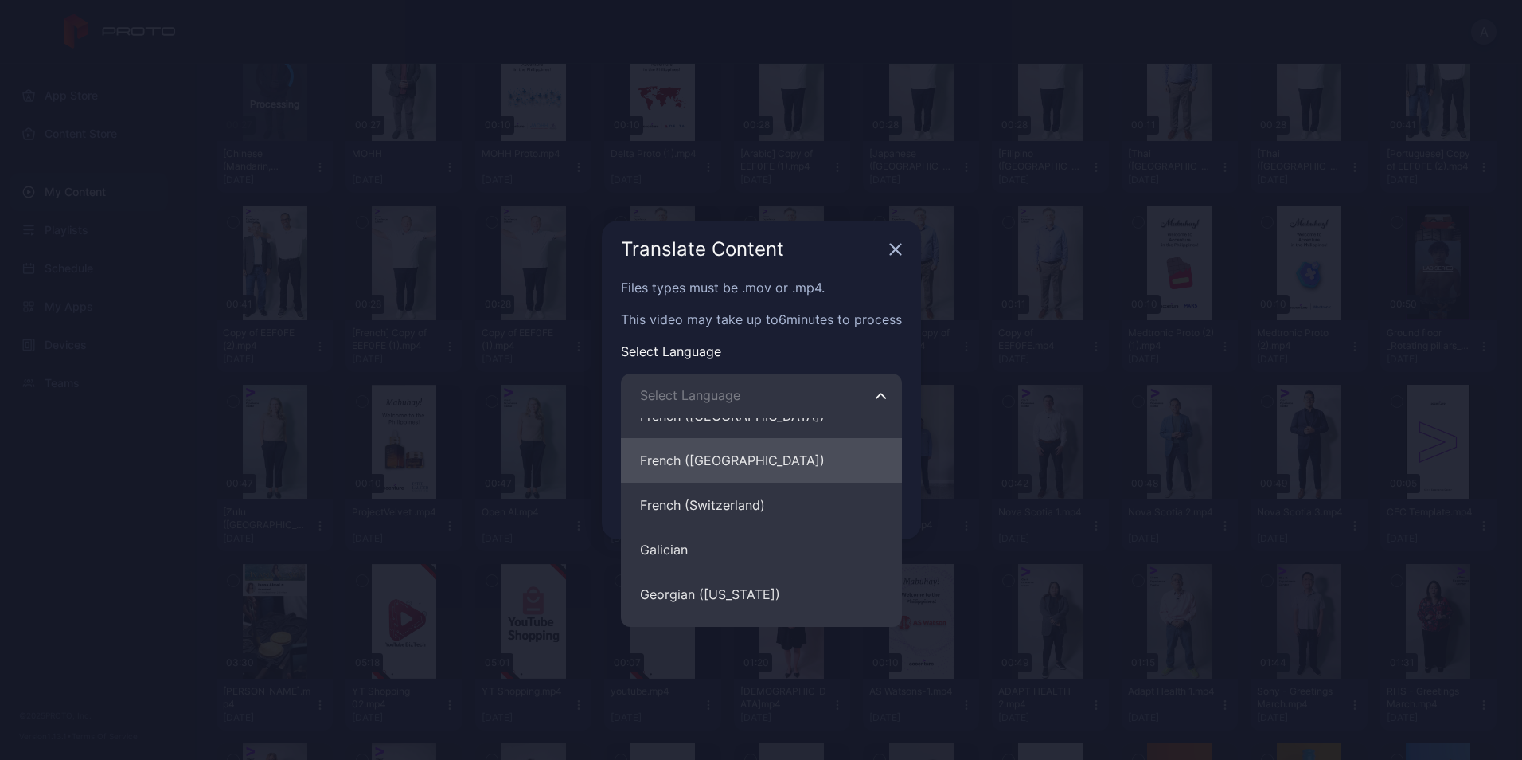
click at [709, 446] on button "French ([GEOGRAPHIC_DATA])" at bounding box center [761, 460] width 281 height 45
type input "**********"
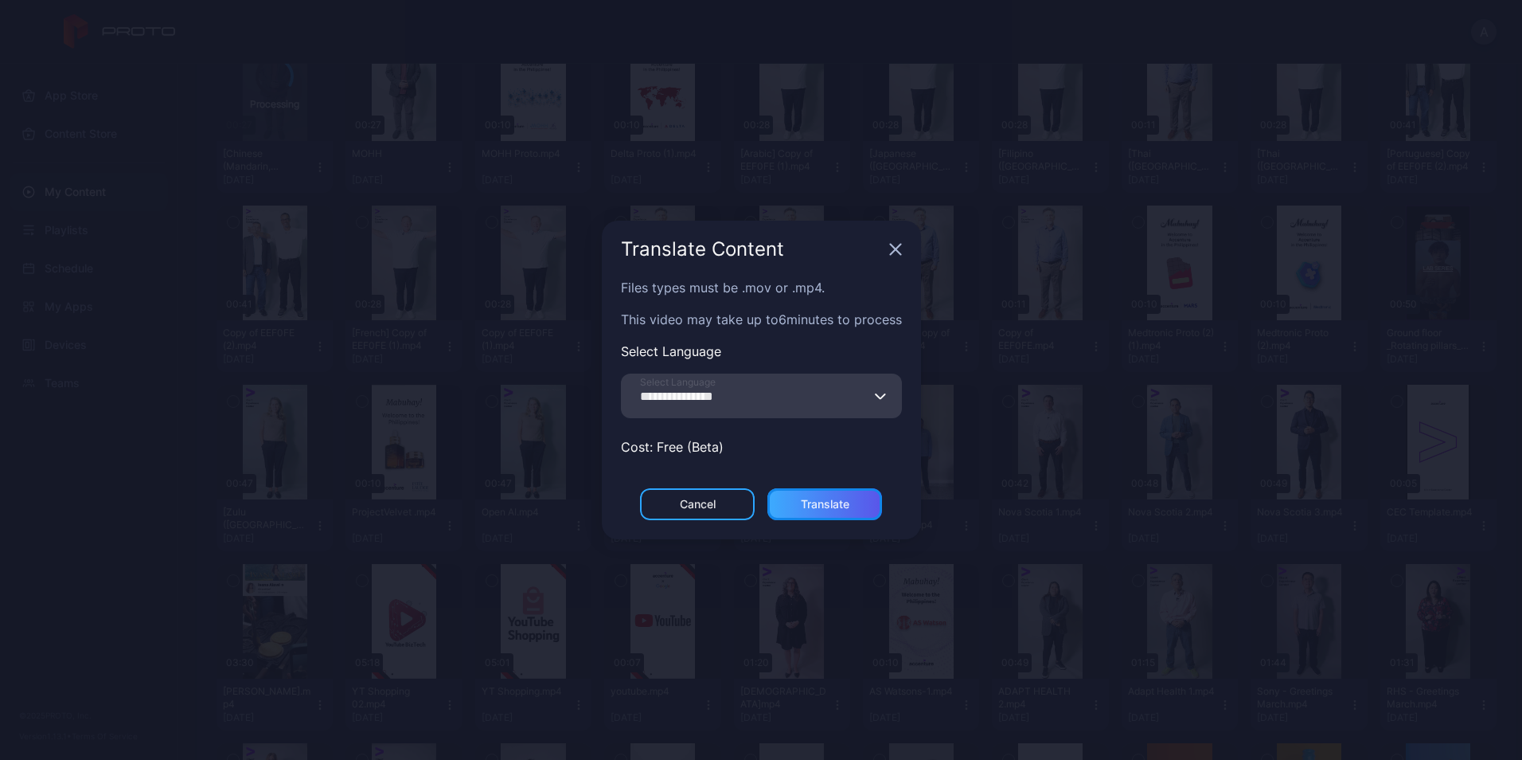
click at [831, 499] on div "Translate" at bounding box center [825, 504] width 49 height 13
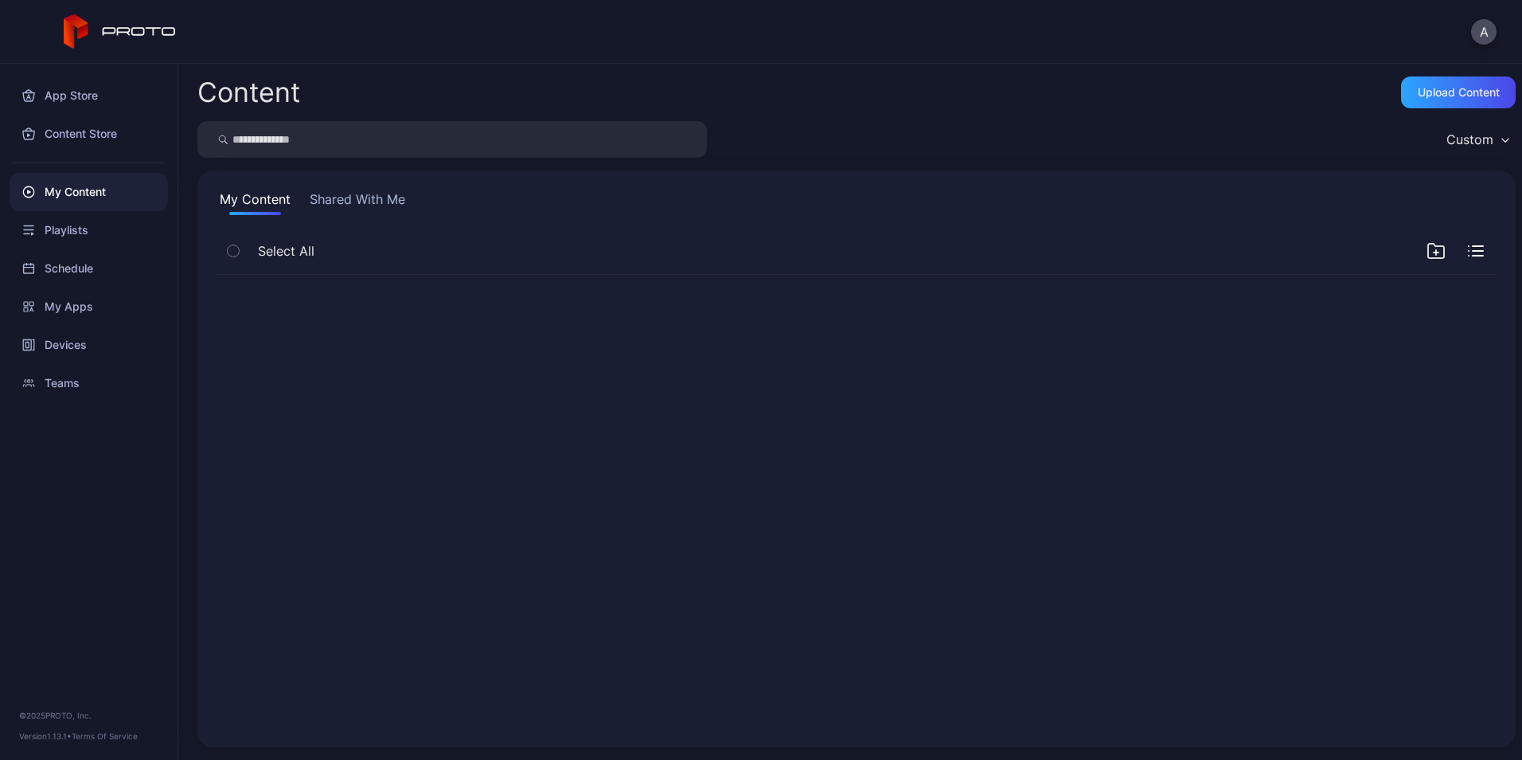
scroll to position [0, 0]
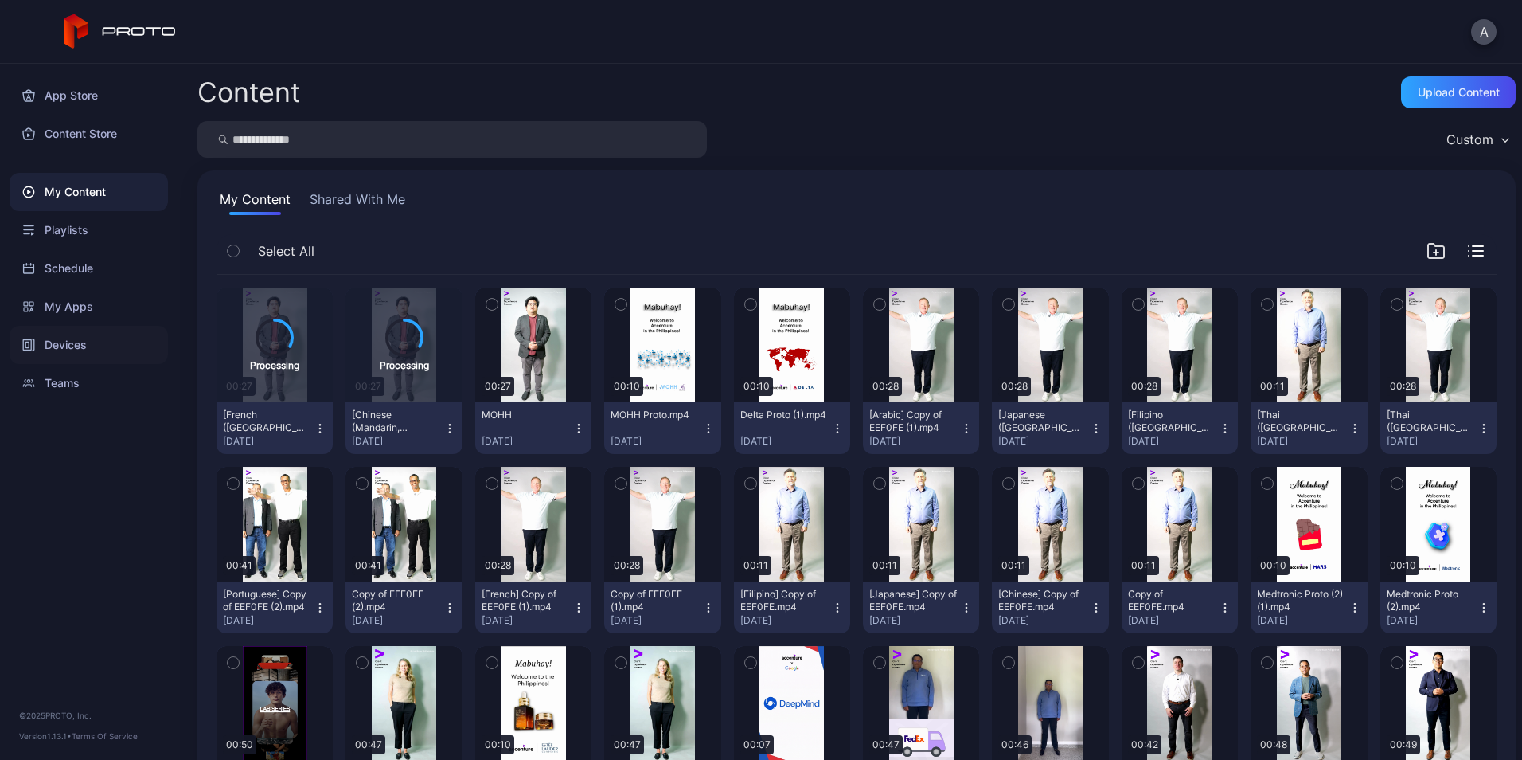
click at [80, 330] on div "Devices" at bounding box center [89, 345] width 158 height 38
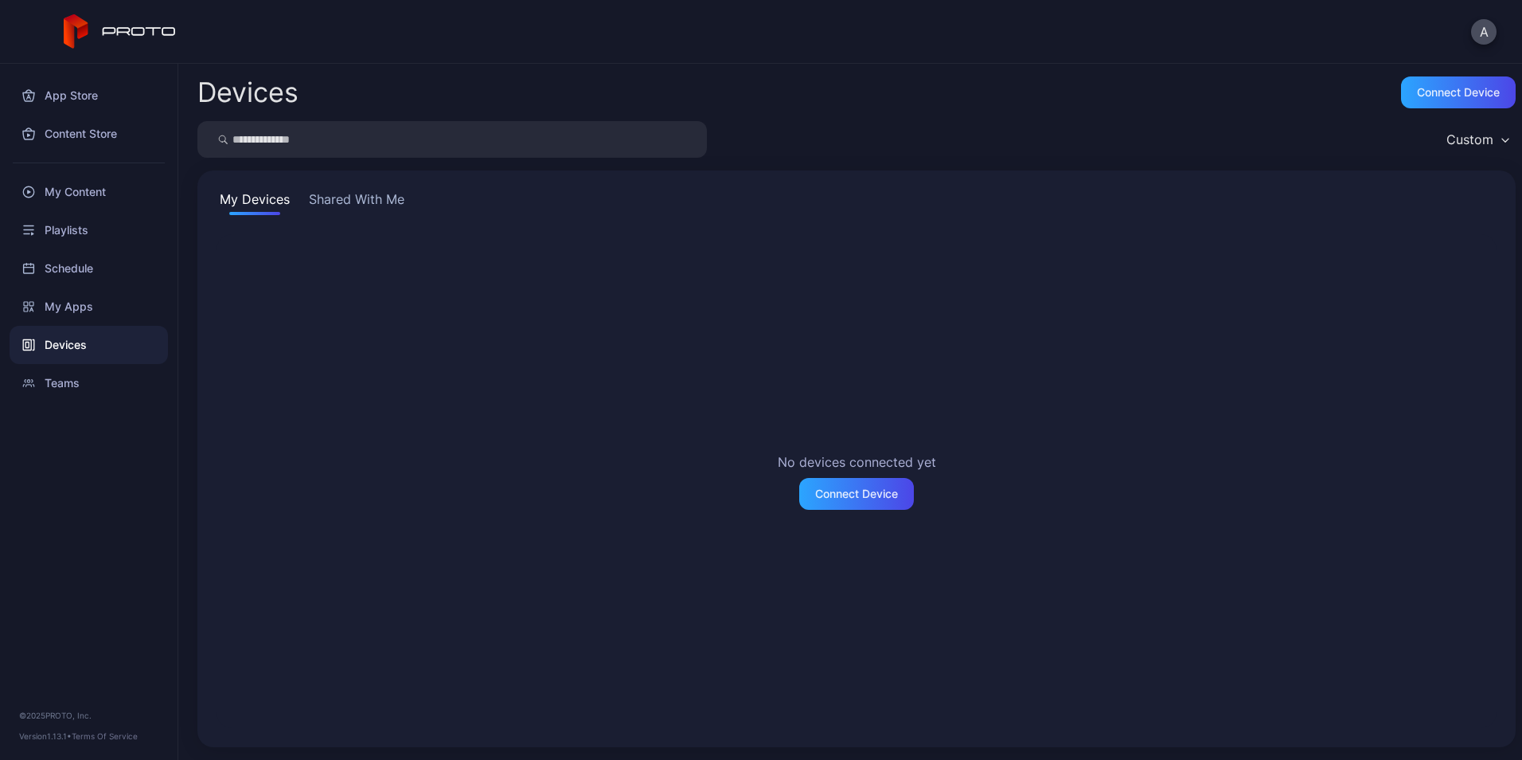
click at [346, 197] on button "Shared With Me" at bounding box center [357, 202] width 102 height 25
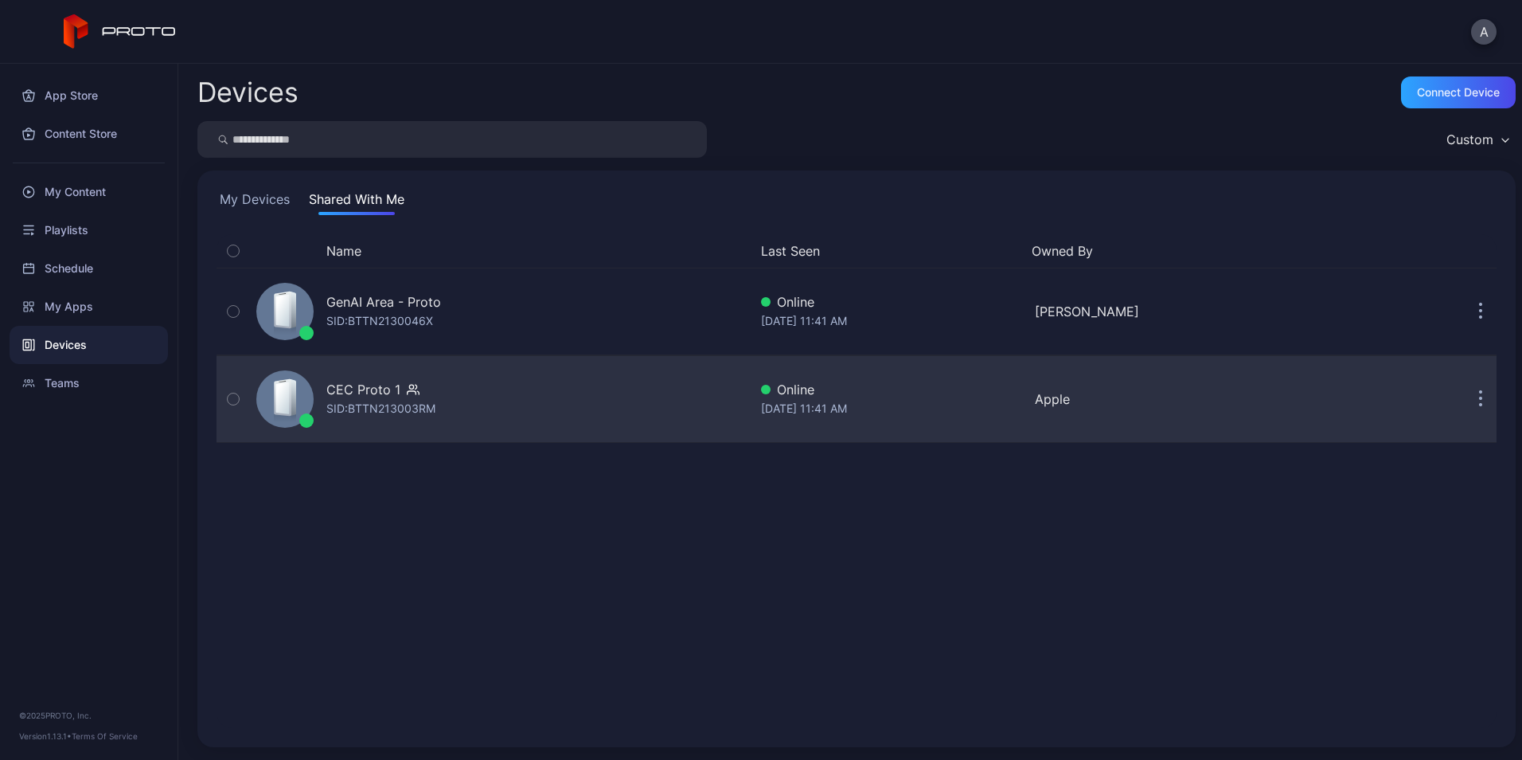
click at [904, 401] on div "[DATE] 11:41 AM" at bounding box center [891, 408] width 261 height 19
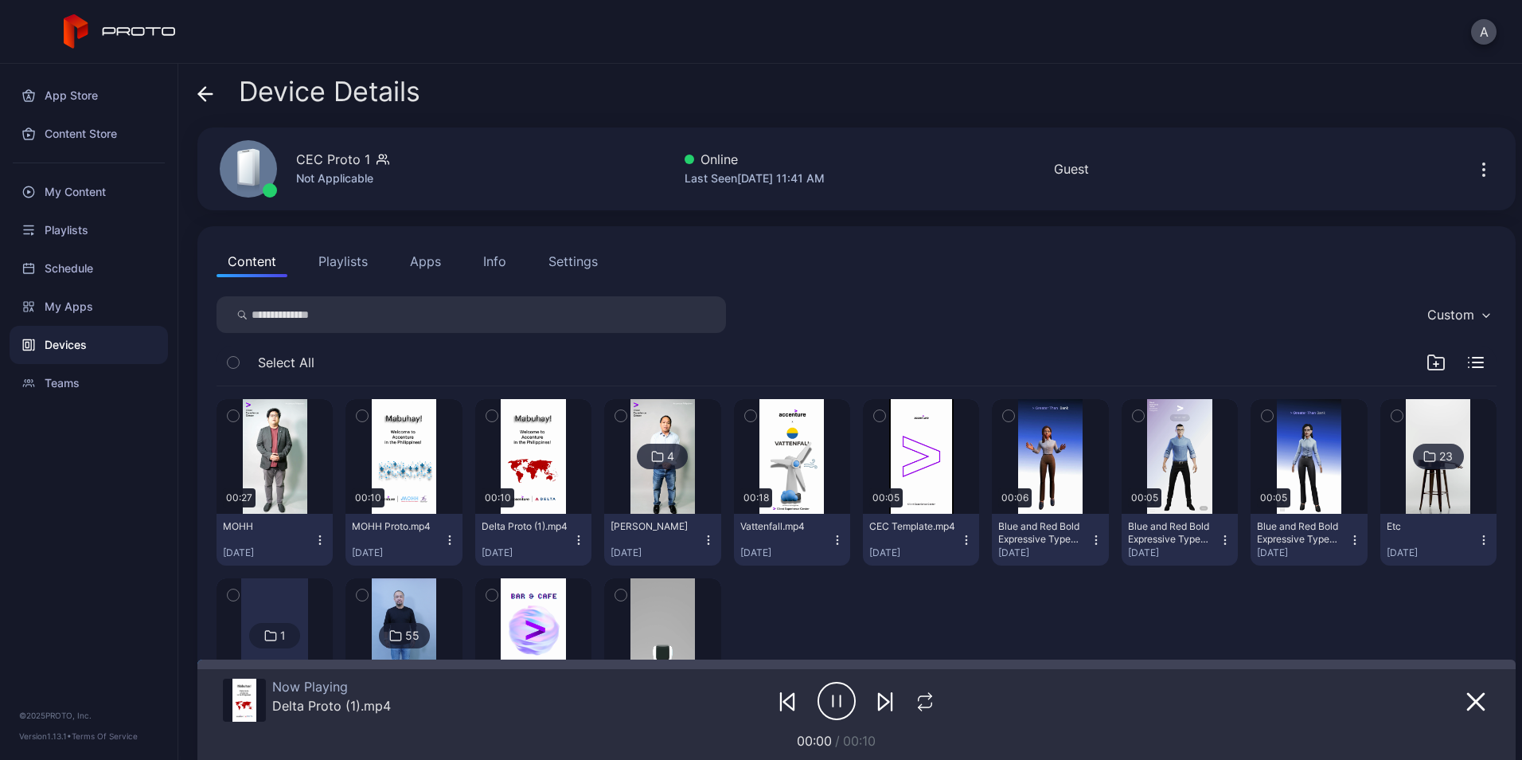
click at [1471, 165] on button "button" at bounding box center [1483, 169] width 25 height 32
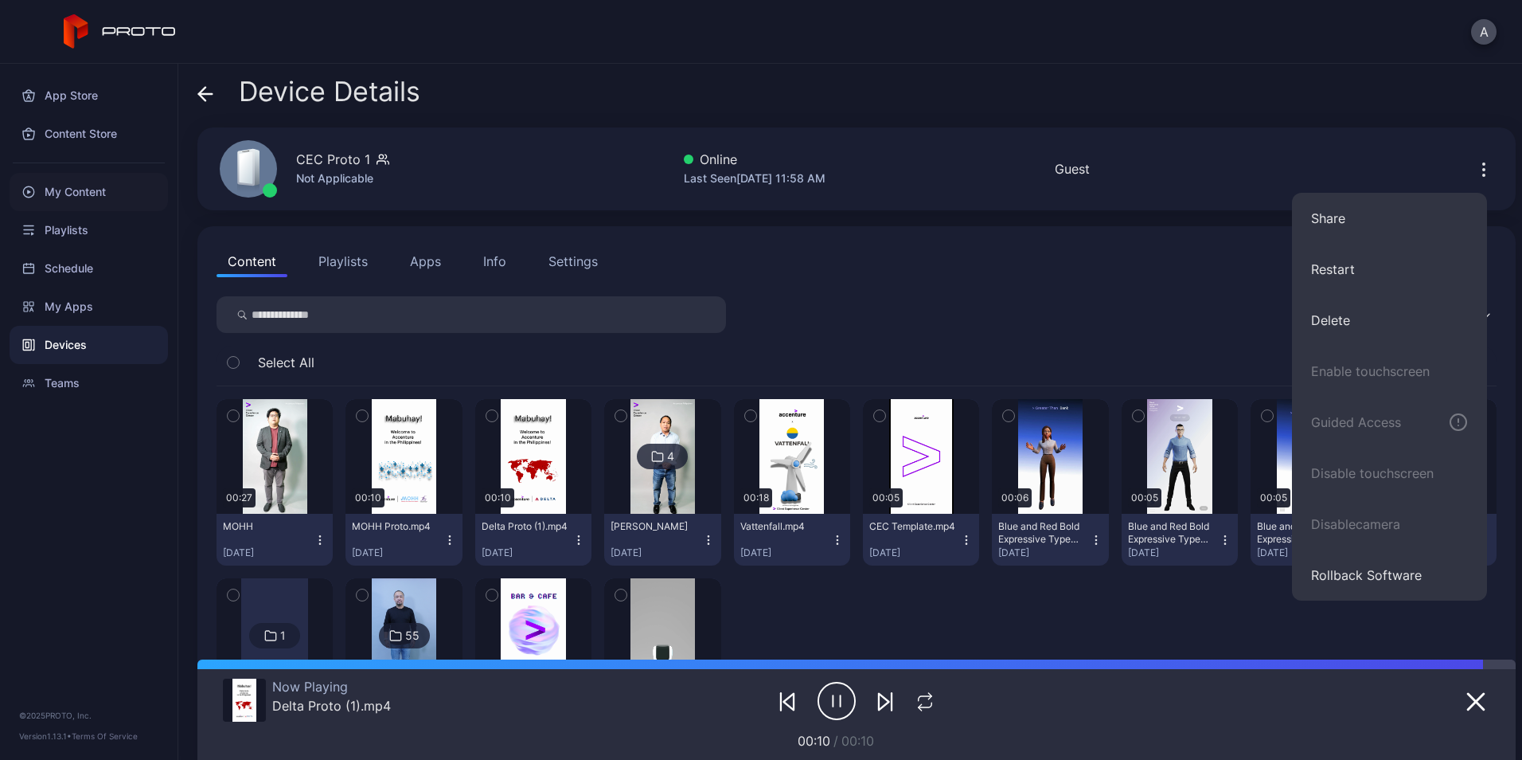
click at [114, 178] on div "My Content" at bounding box center [89, 192] width 158 height 38
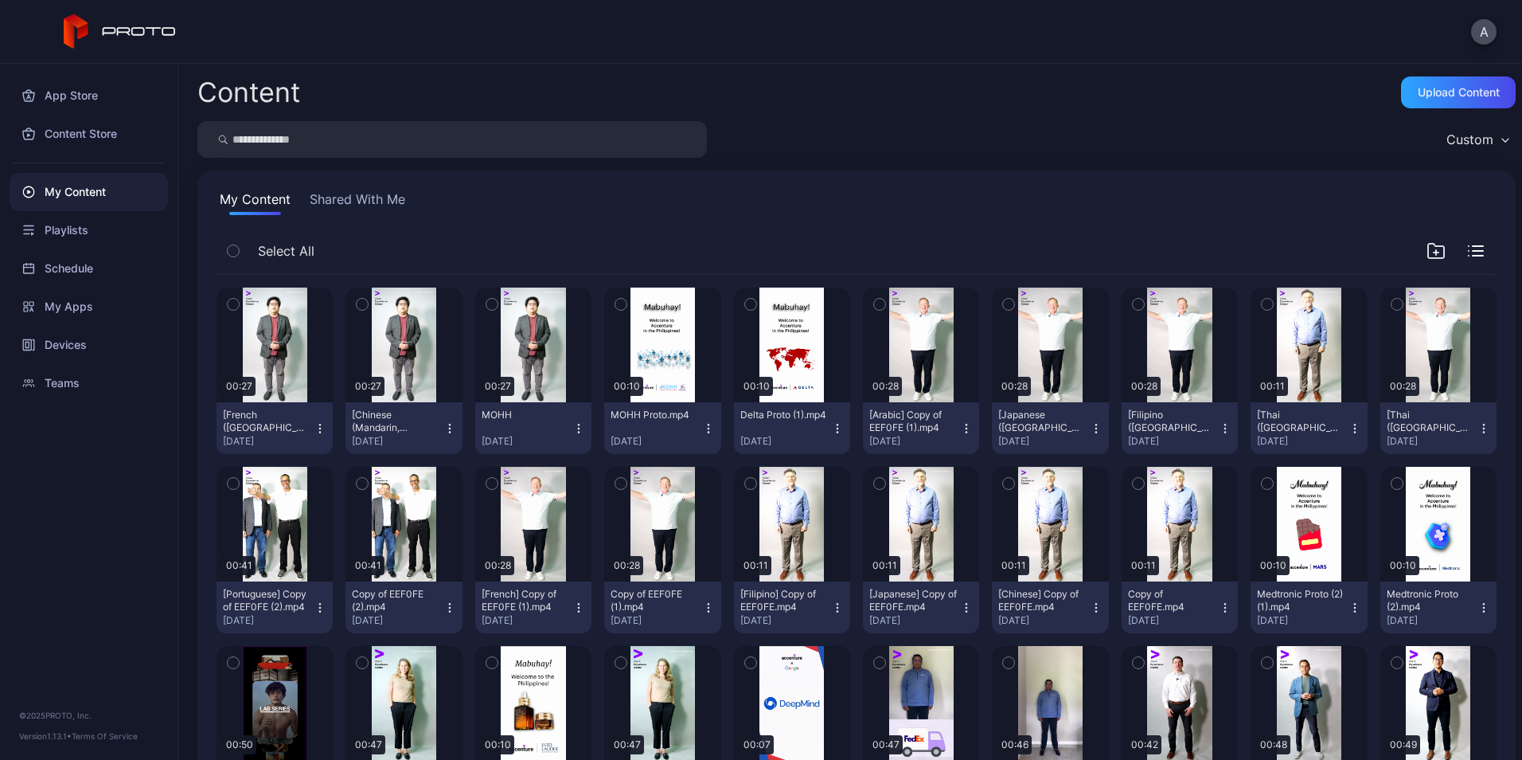
click at [444, 428] on icon "button" at bounding box center [450, 428] width 13 height 13
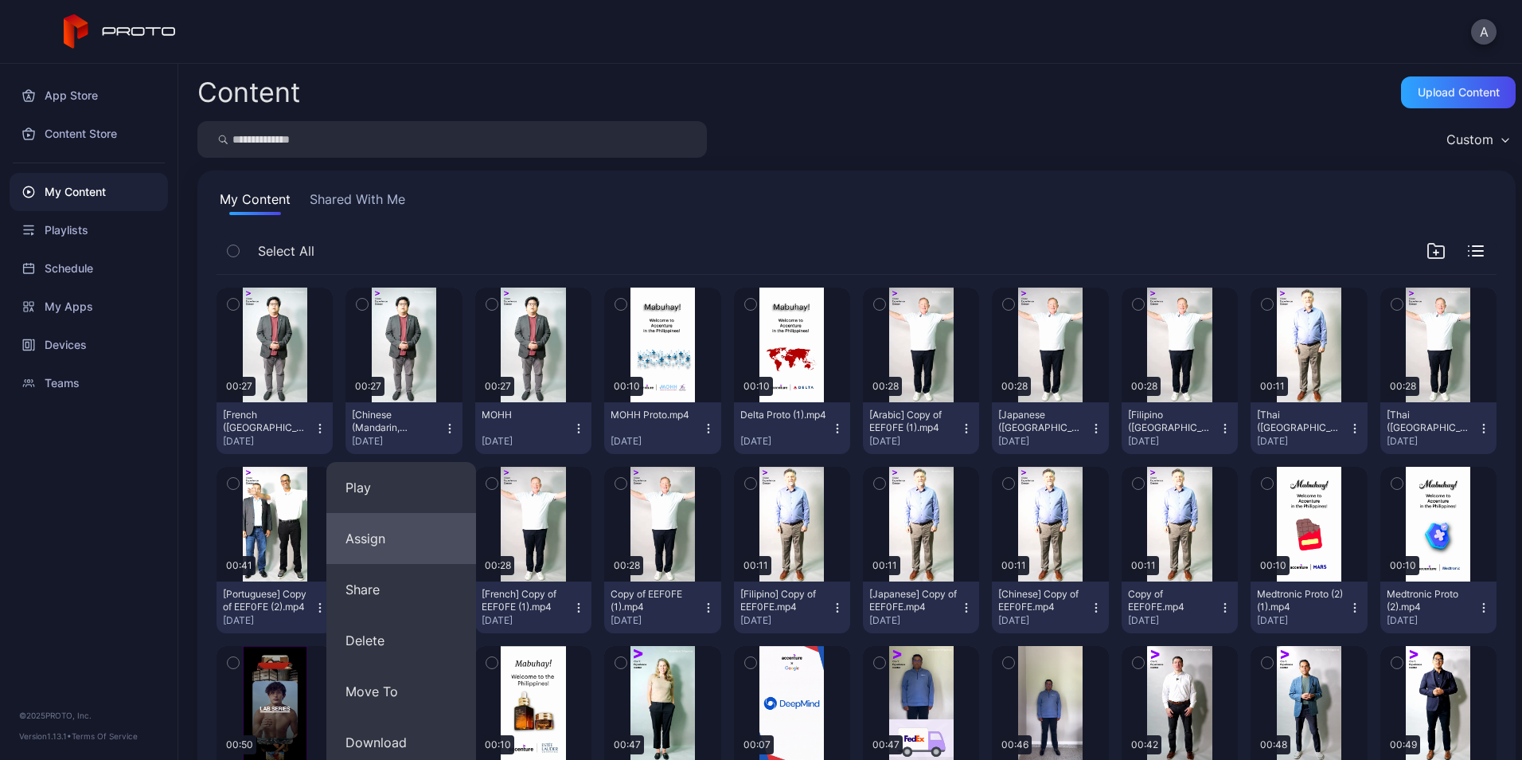
click at [394, 542] on button "Assign" at bounding box center [401, 538] width 150 height 51
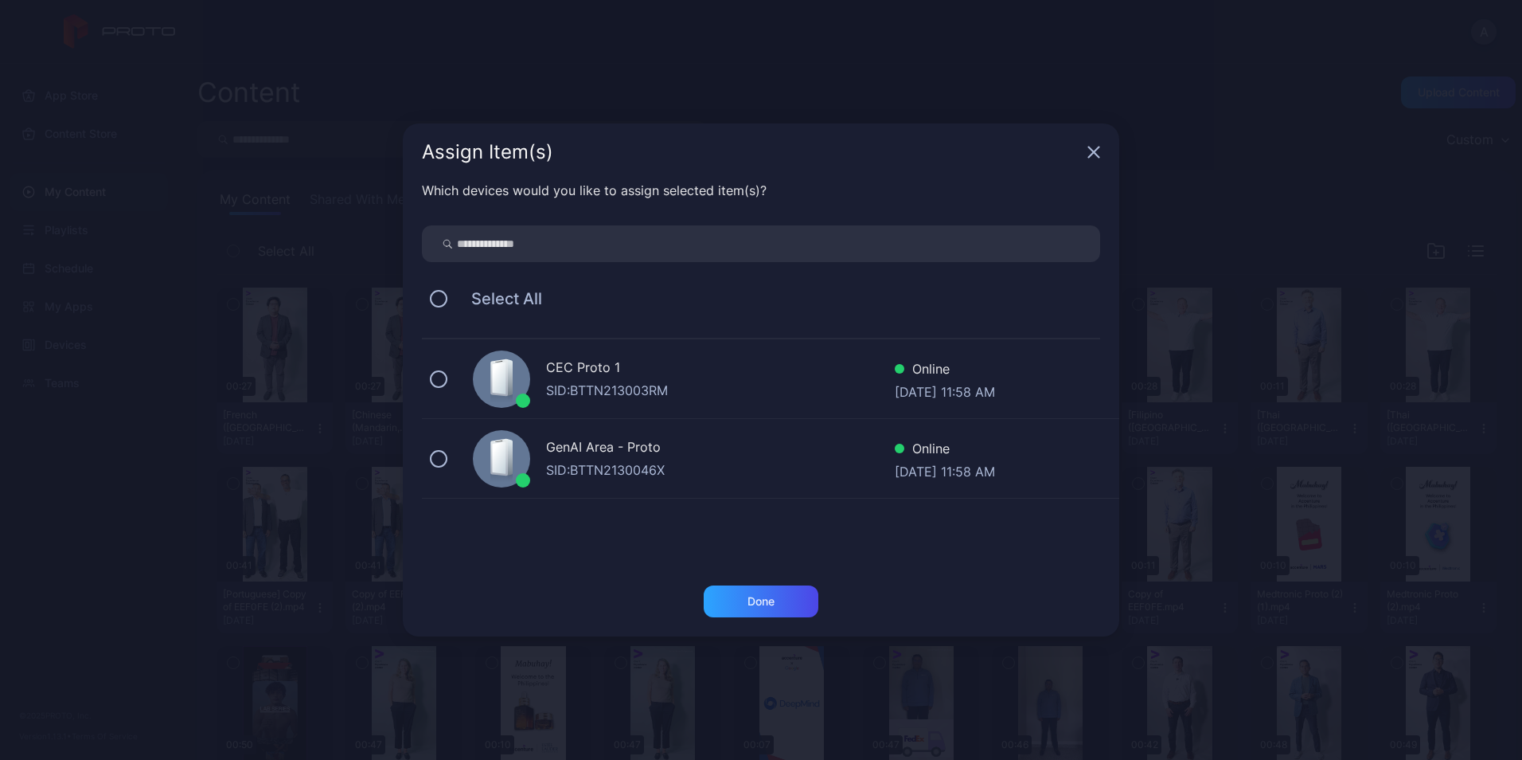
click at [452, 302] on div "Select All" at bounding box center [761, 298] width 678 height 33
click at [432, 291] on button at bounding box center [439, 299] width 18 height 18
click at [752, 600] on div "Done" at bounding box center [761, 601] width 27 height 13
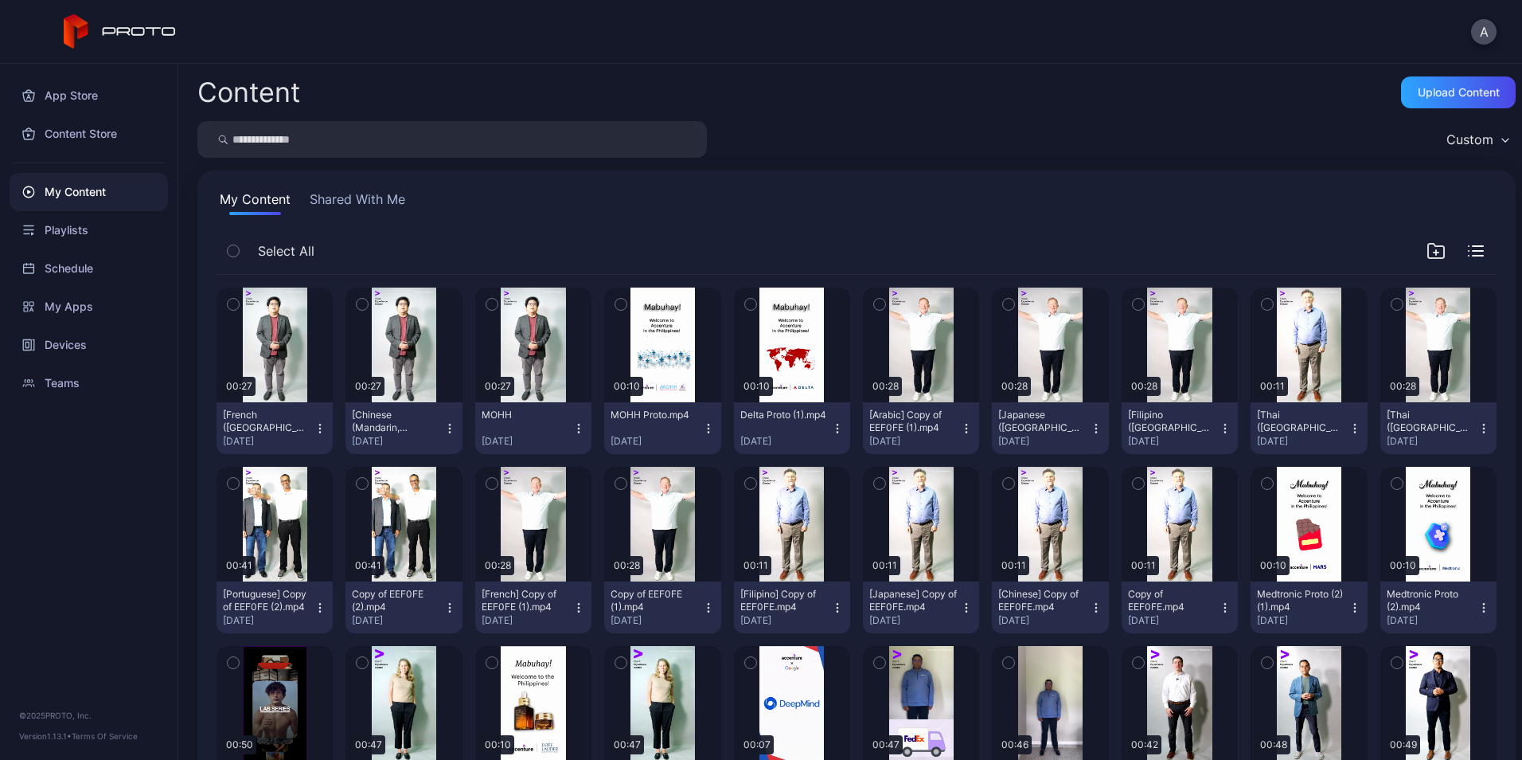
click at [228, 302] on icon "button" at bounding box center [233, 304] width 11 height 18
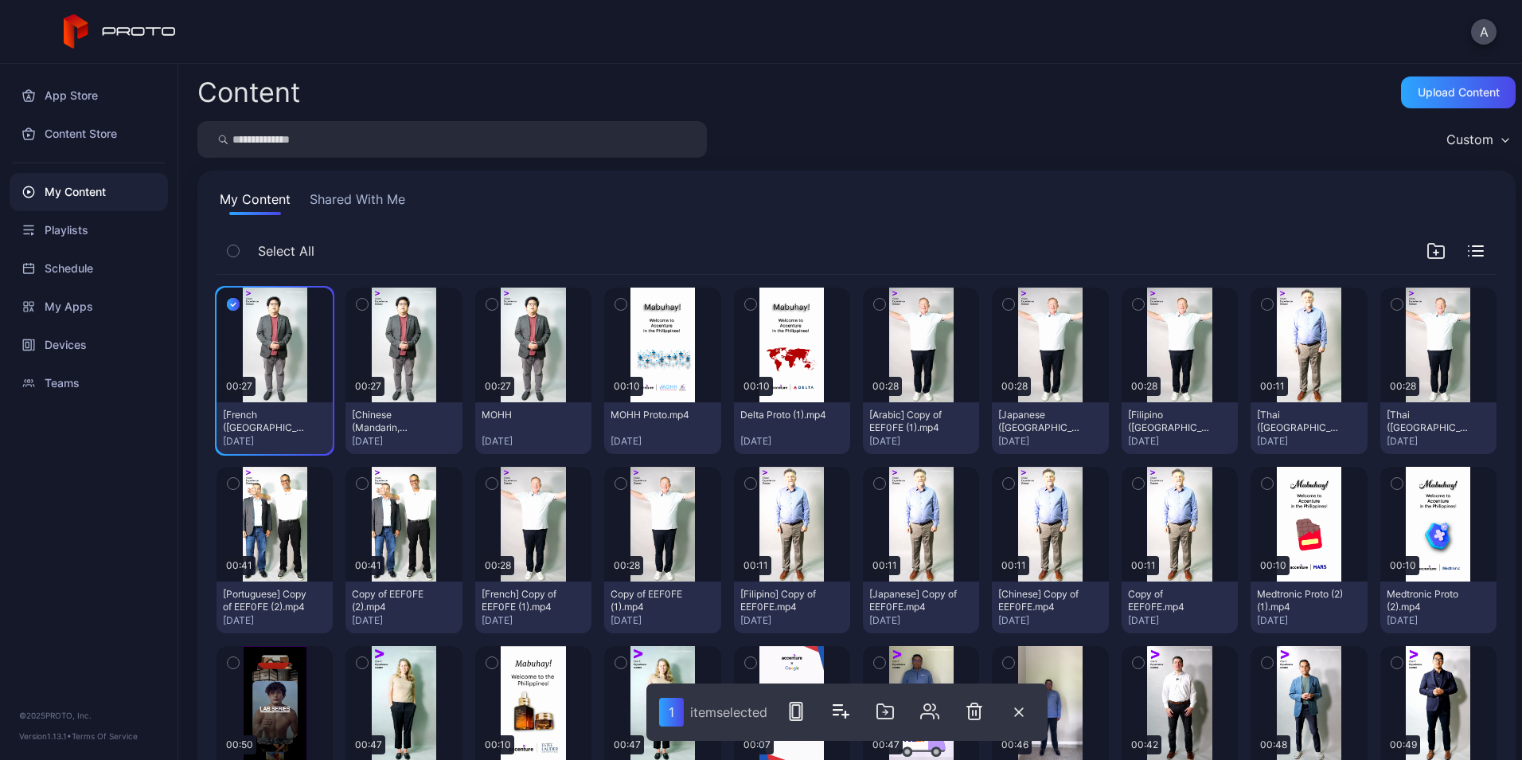
click at [178, 449] on div "Content Upload Content Custom My Content Shared With Me Select All Preview 00:2…" at bounding box center [850, 412] width 1344 height 696
click at [232, 303] on icon "button" at bounding box center [233, 304] width 13 height 18
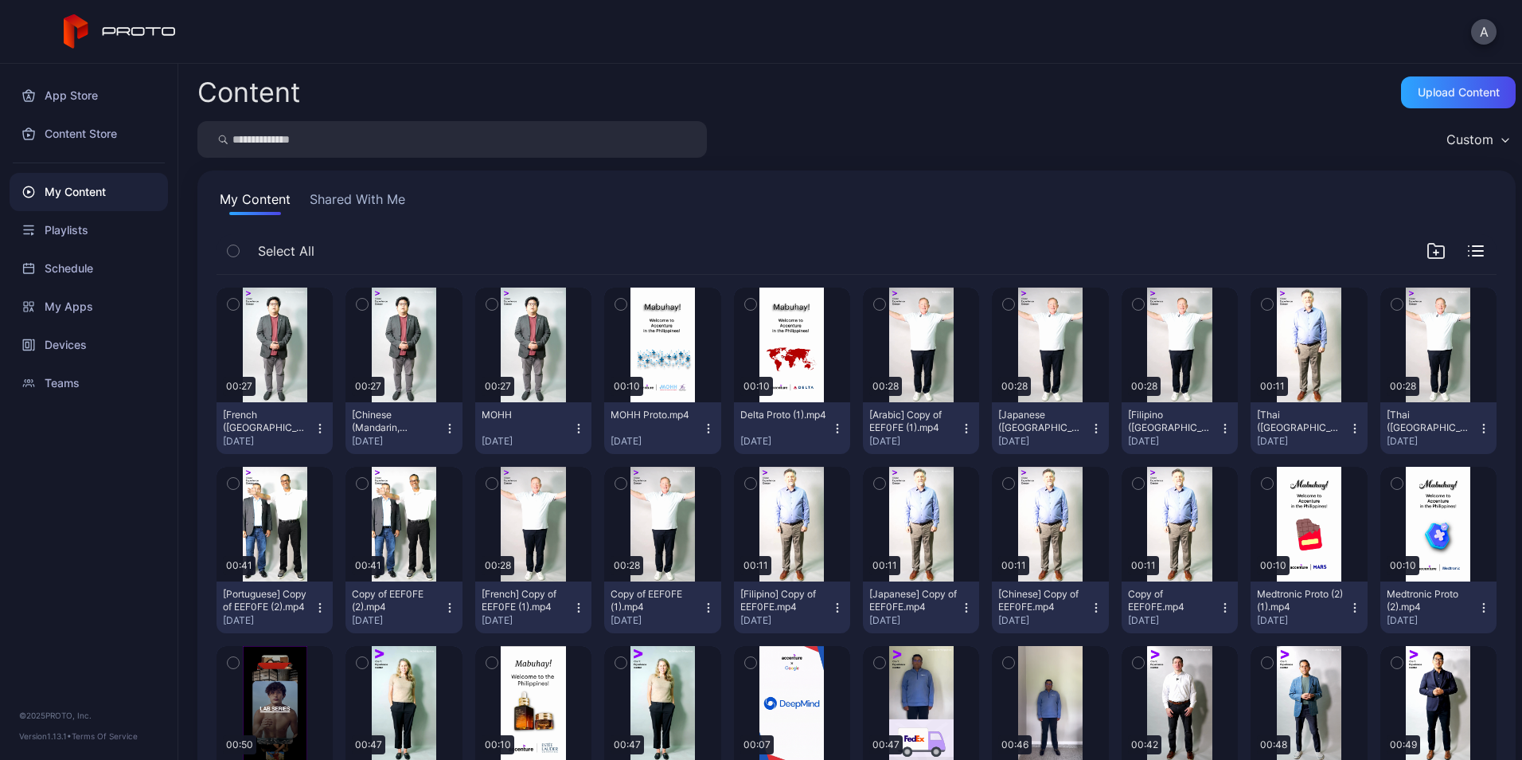
click at [315, 438] on button "[French ([GEOGRAPHIC_DATA])] MOHH [DATE]" at bounding box center [275, 428] width 116 height 52
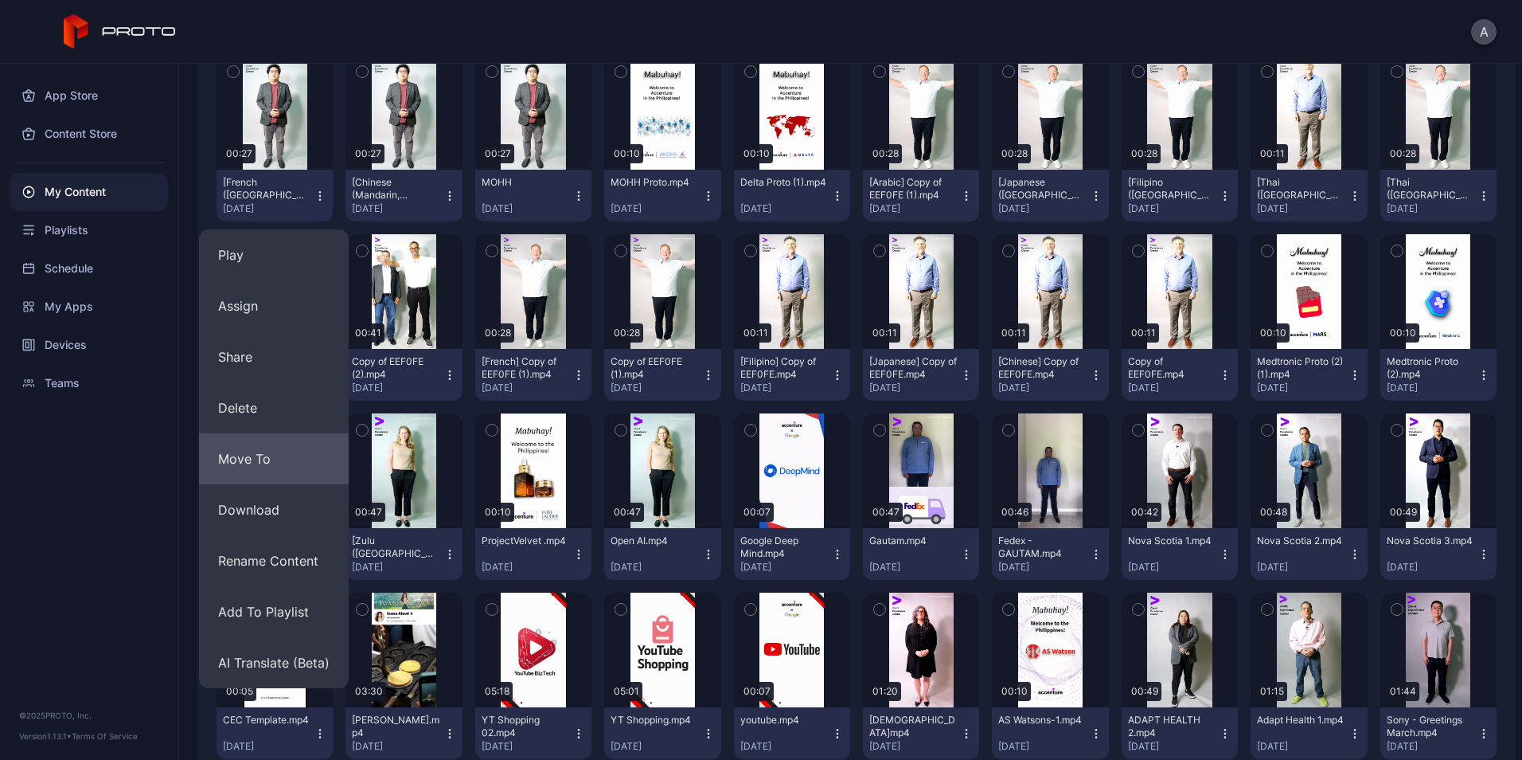
scroll to position [236, 0]
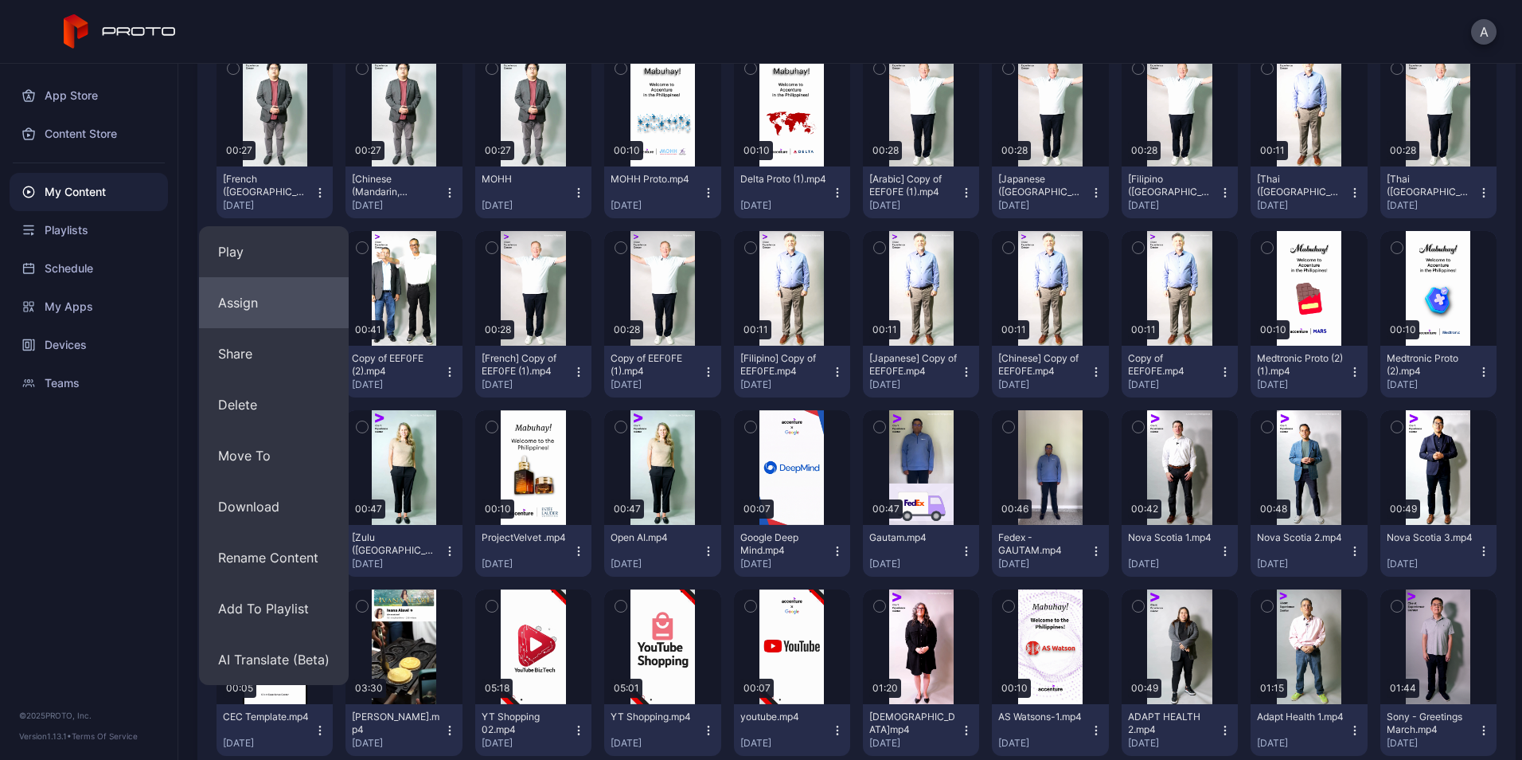
click at [281, 312] on button "Assign" at bounding box center [274, 302] width 150 height 51
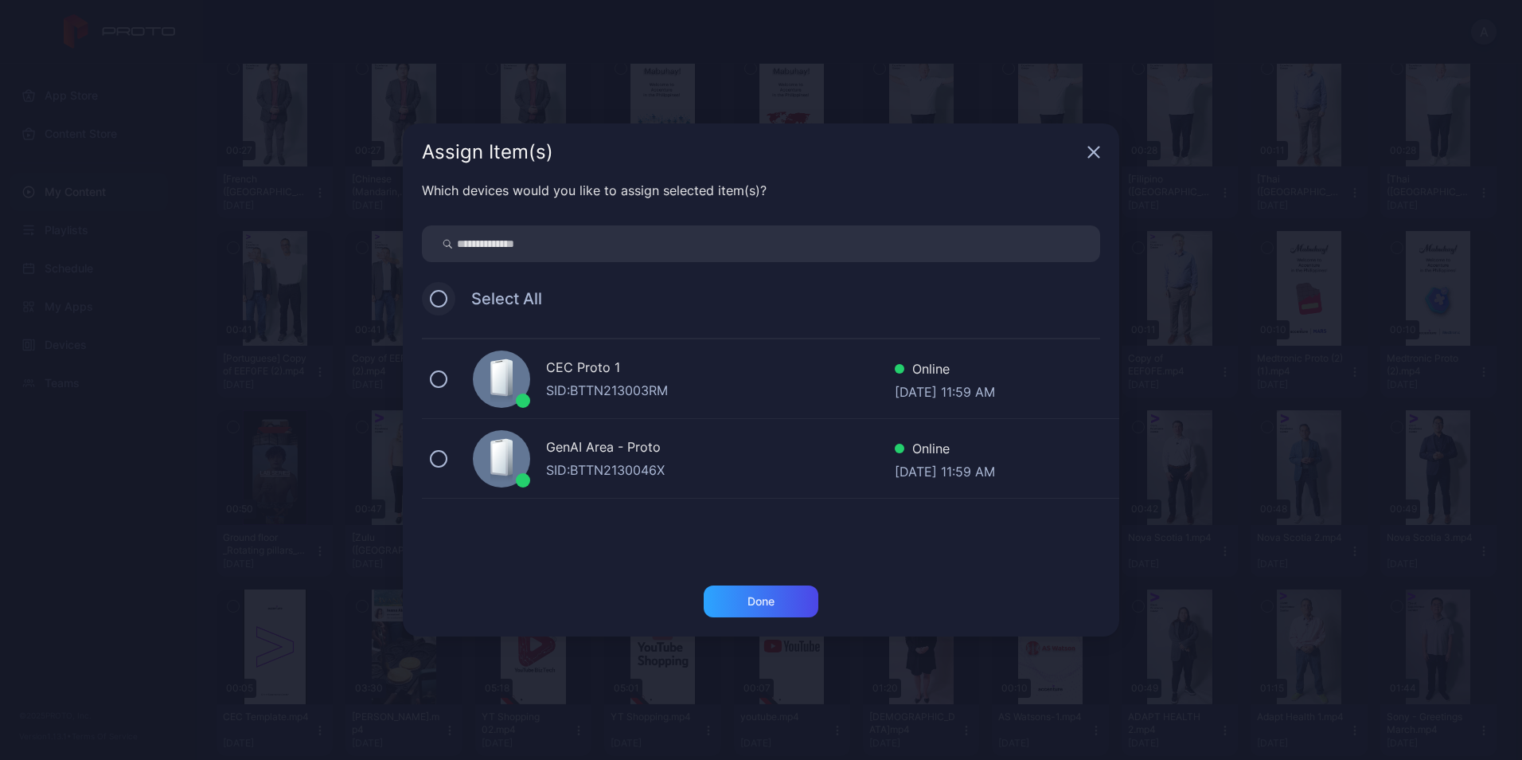
click at [438, 302] on button at bounding box center [439, 299] width 18 height 18
click at [742, 596] on div "Done" at bounding box center [761, 601] width 115 height 32
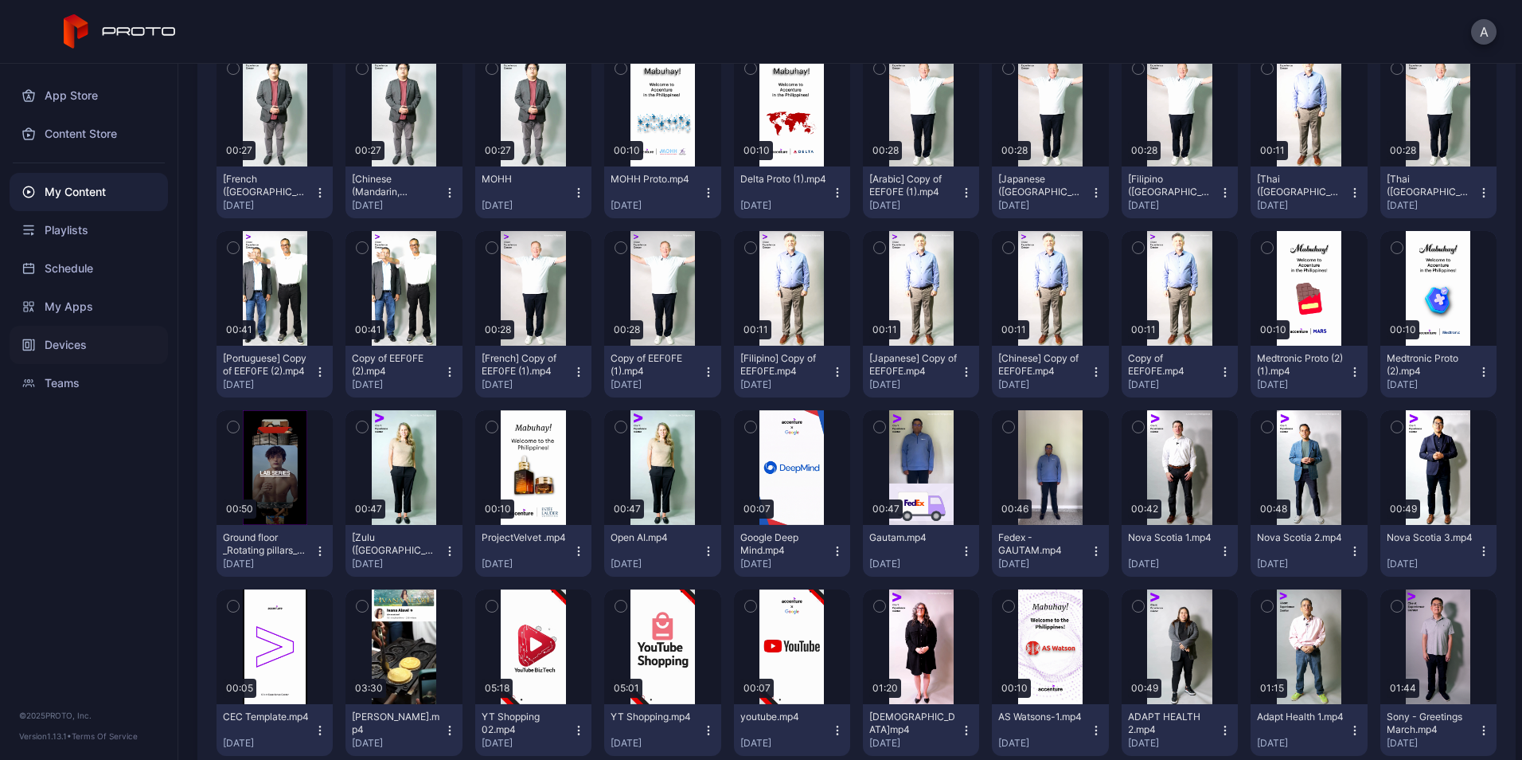
click at [74, 361] on div "Devices" at bounding box center [89, 345] width 158 height 38
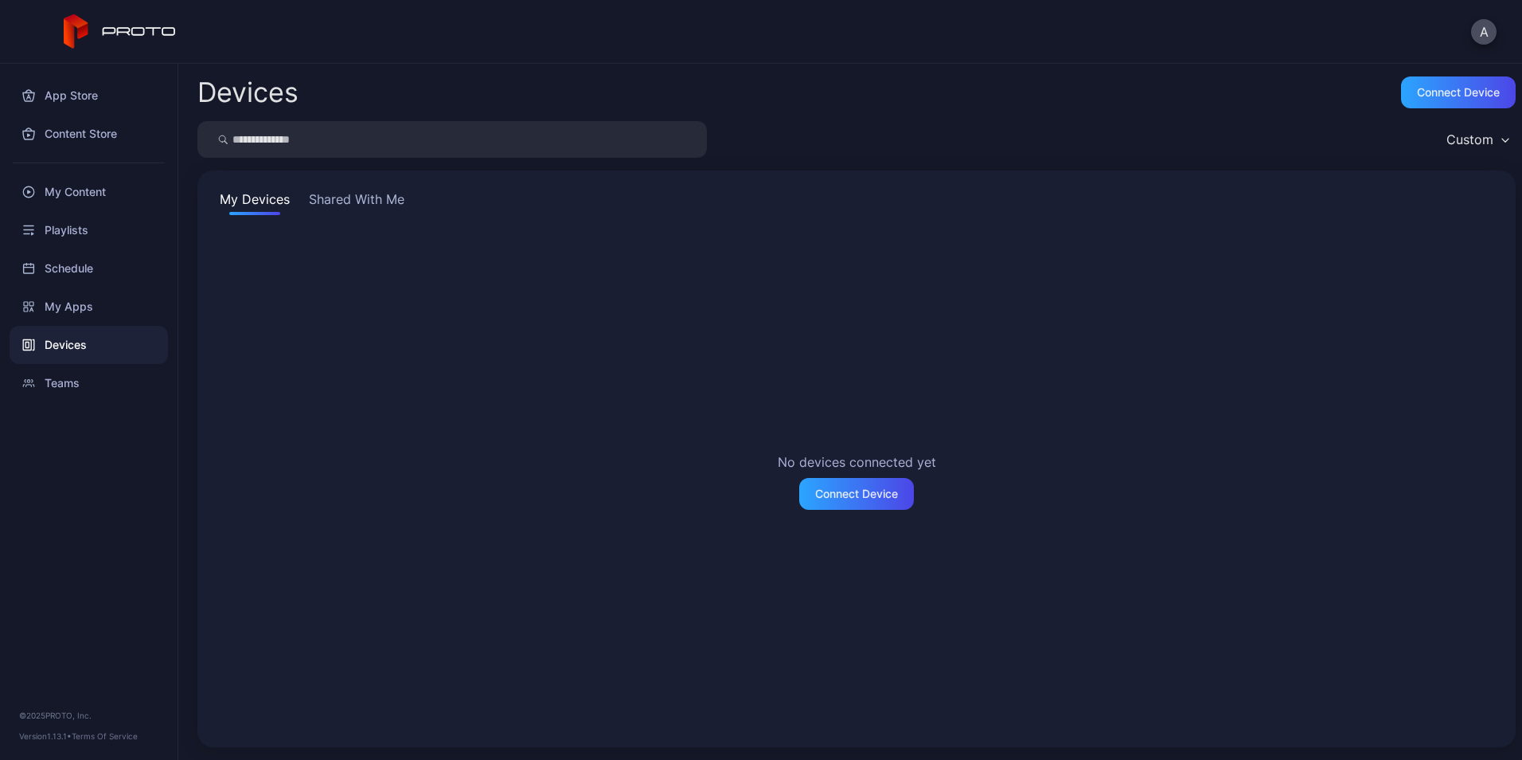
click at [358, 196] on button "Shared With Me" at bounding box center [357, 202] width 102 height 25
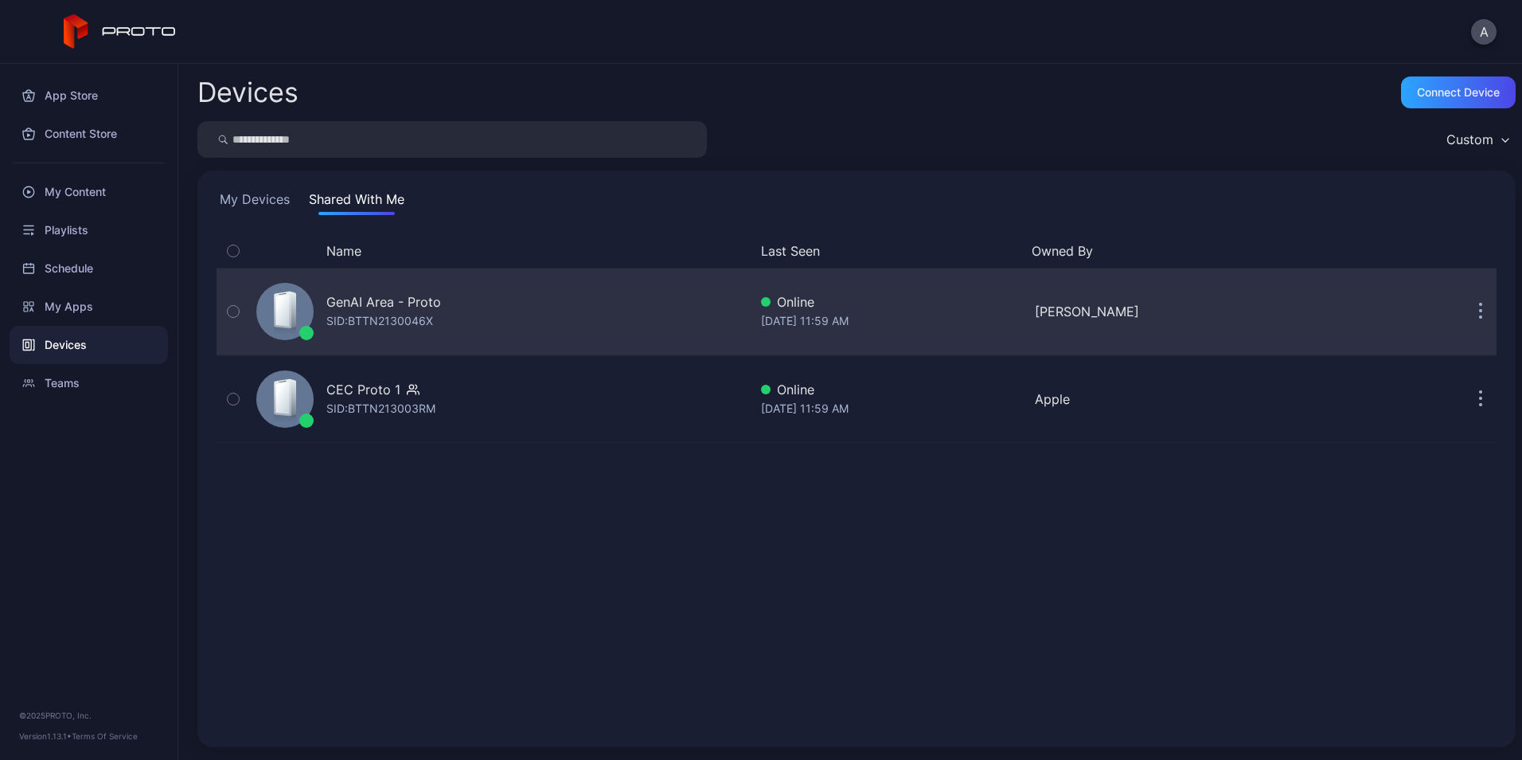
click at [358, 312] on div "SID: BTTN2130046X" at bounding box center [379, 320] width 107 height 19
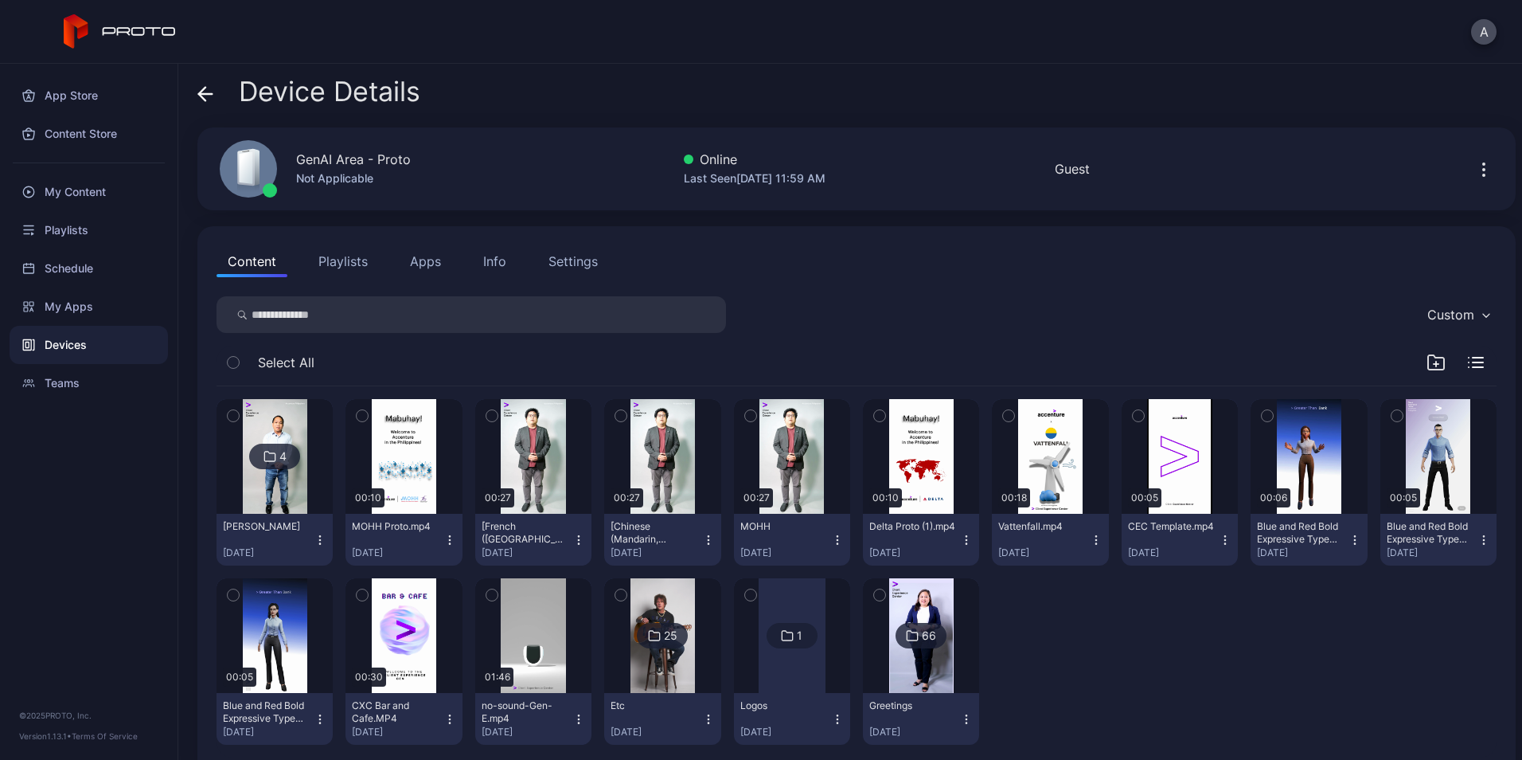
click at [330, 262] on button "Playlists" at bounding box center [343, 261] width 72 height 32
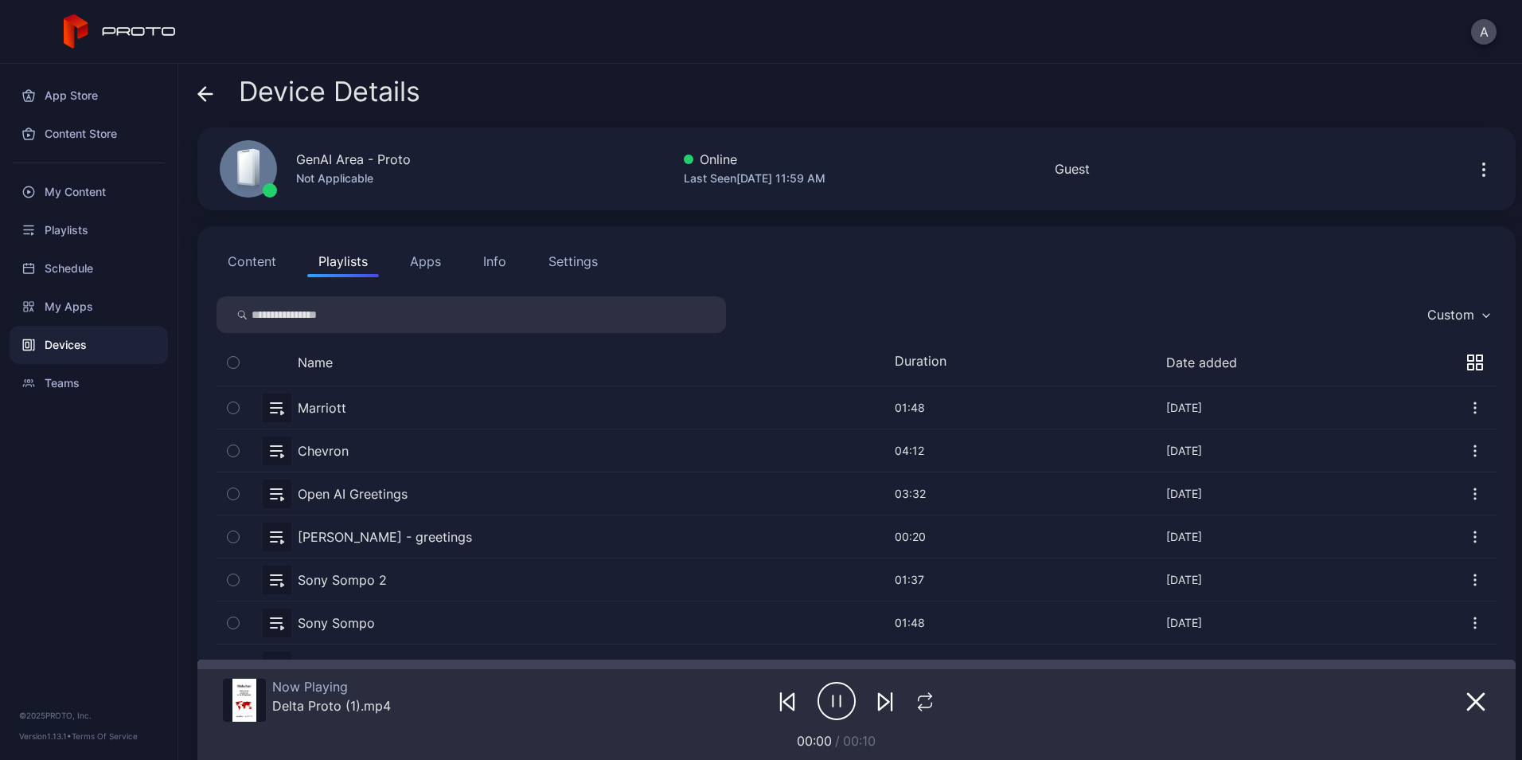
click at [1475, 168] on icon "button" at bounding box center [1484, 169] width 19 height 19
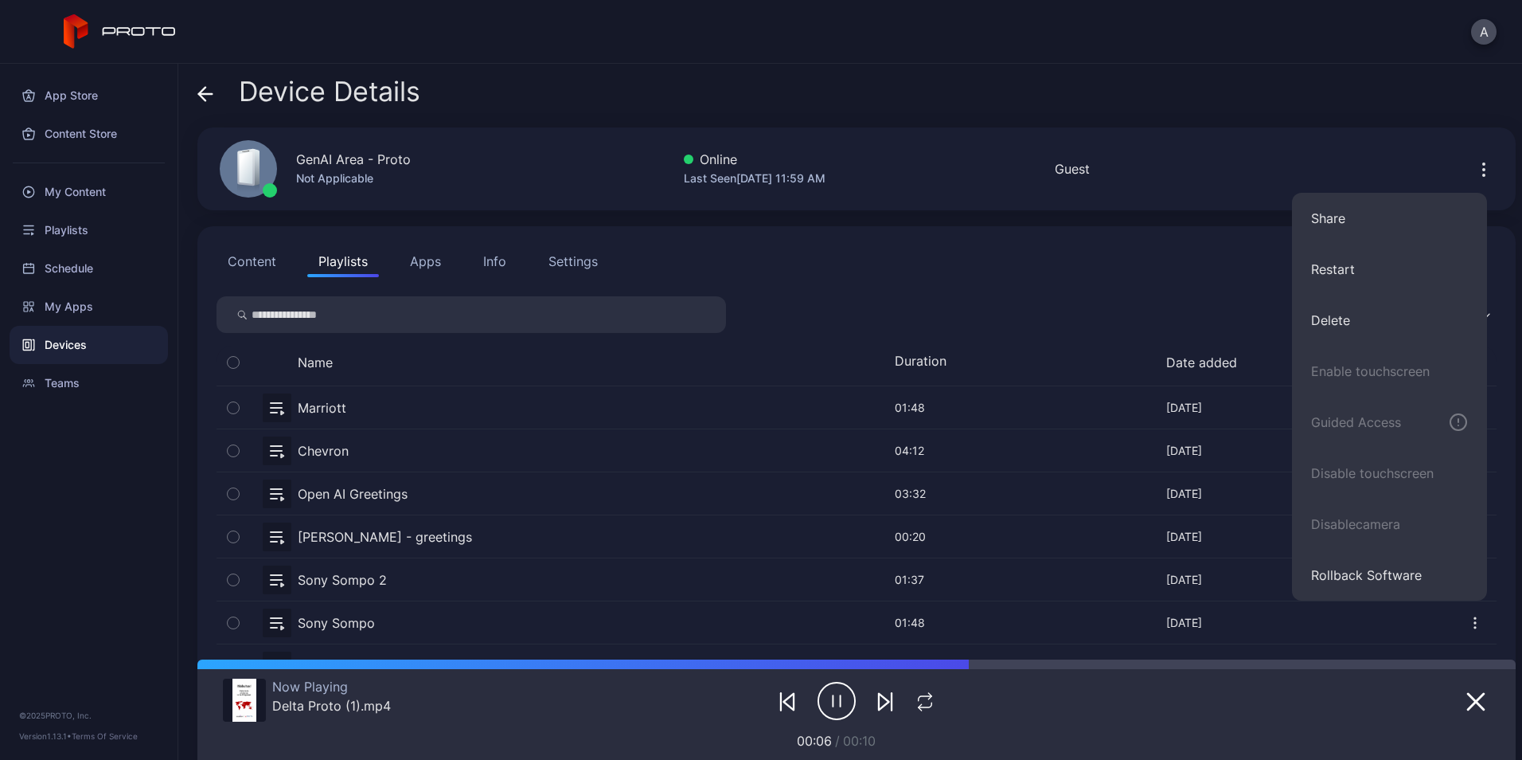
scroll to position [1, 0]
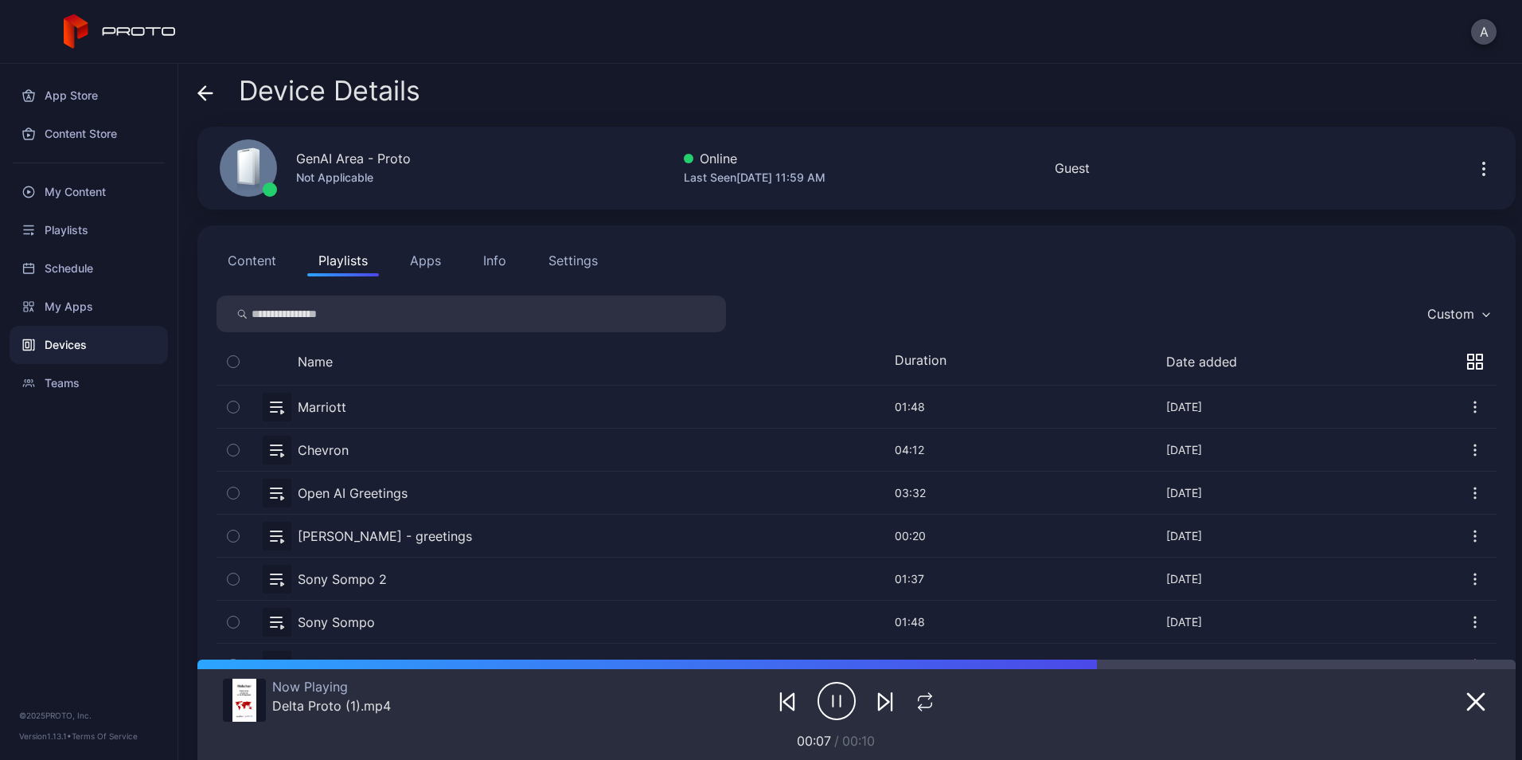
click at [330, 260] on button "Playlists" at bounding box center [343, 260] width 72 height 32
click at [253, 260] on button "Content" at bounding box center [252, 260] width 71 height 32
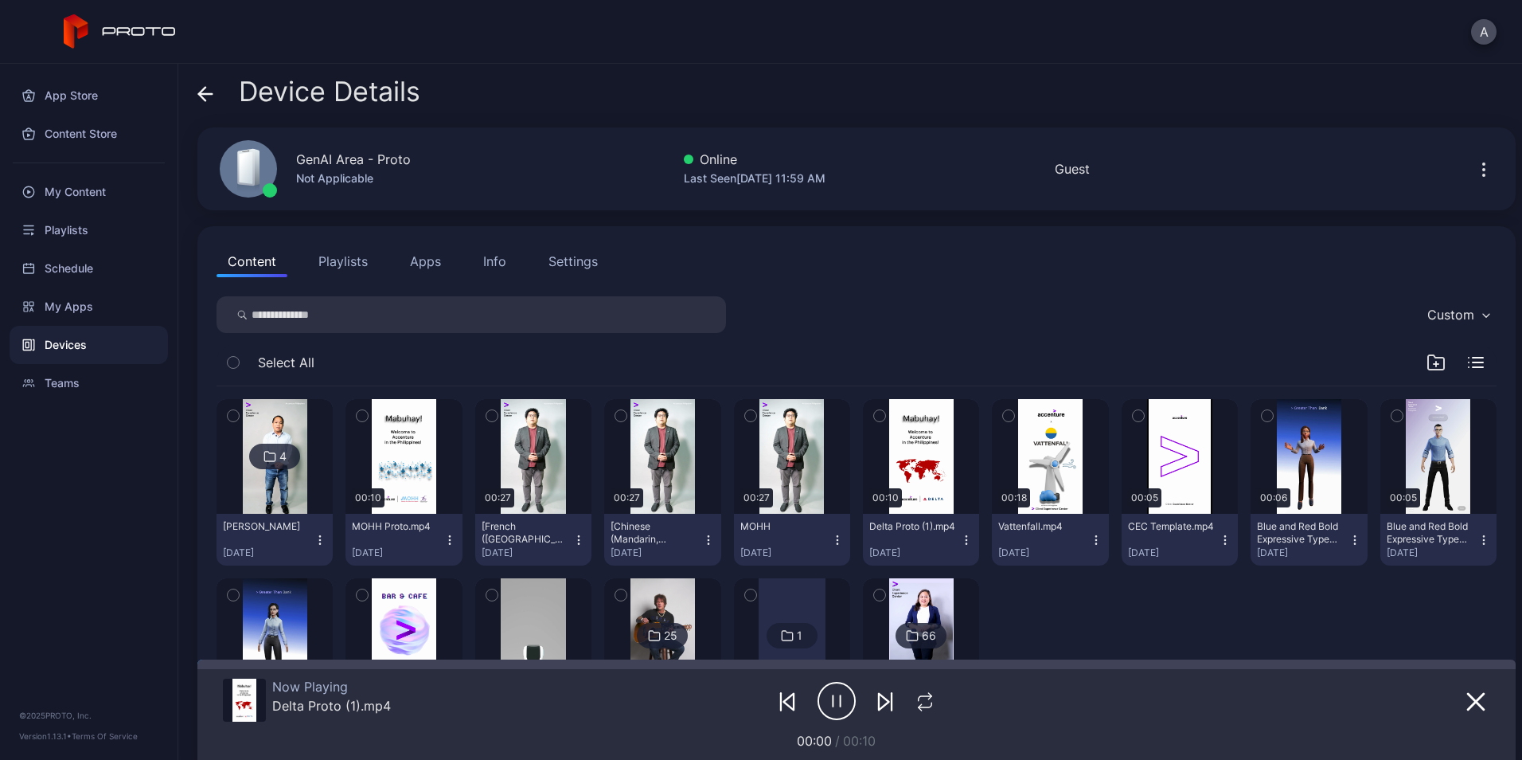
click at [819, 554] on div "[DATE]" at bounding box center [785, 552] width 91 height 13
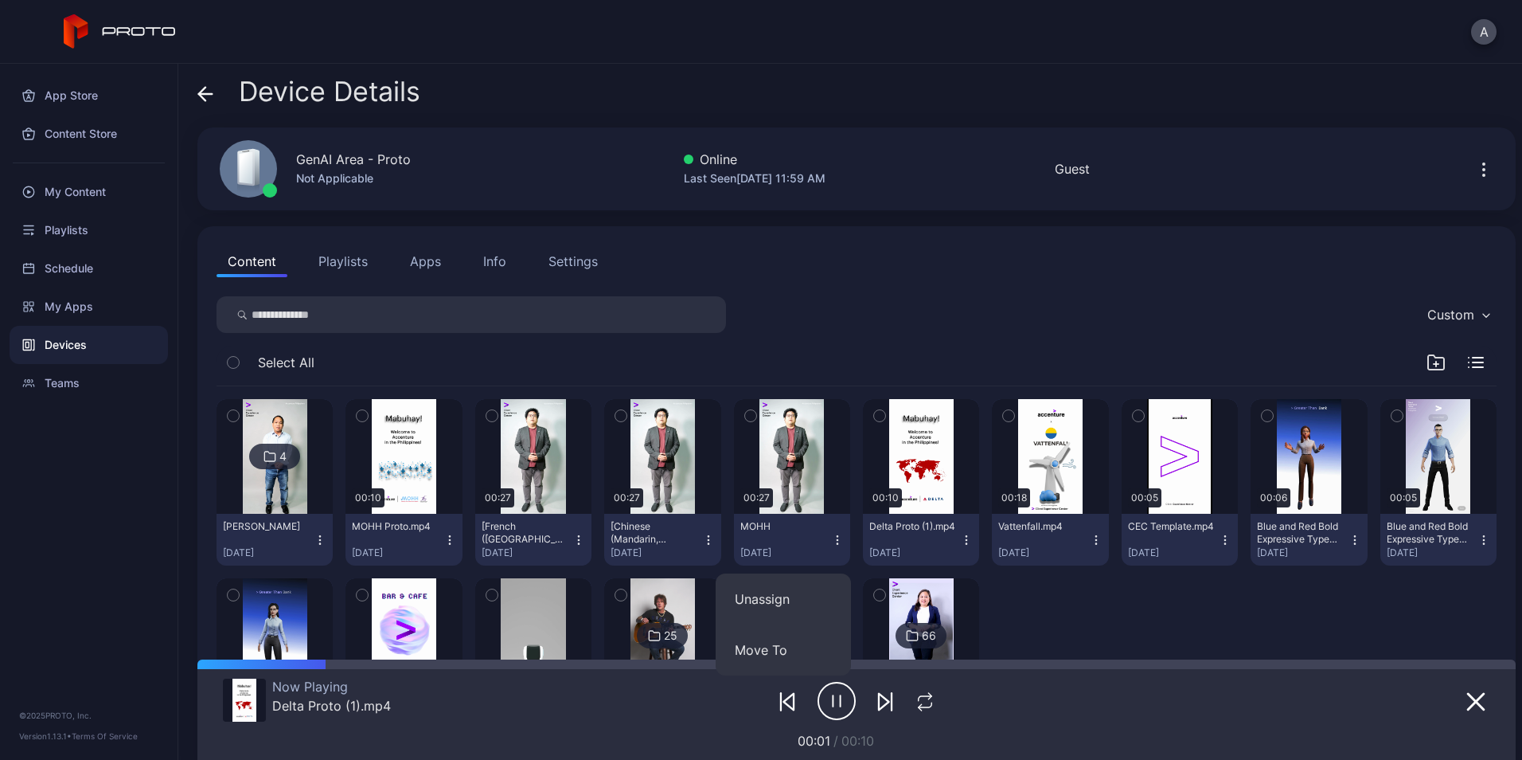
click at [833, 536] on icon "button" at bounding box center [837, 539] width 13 height 13
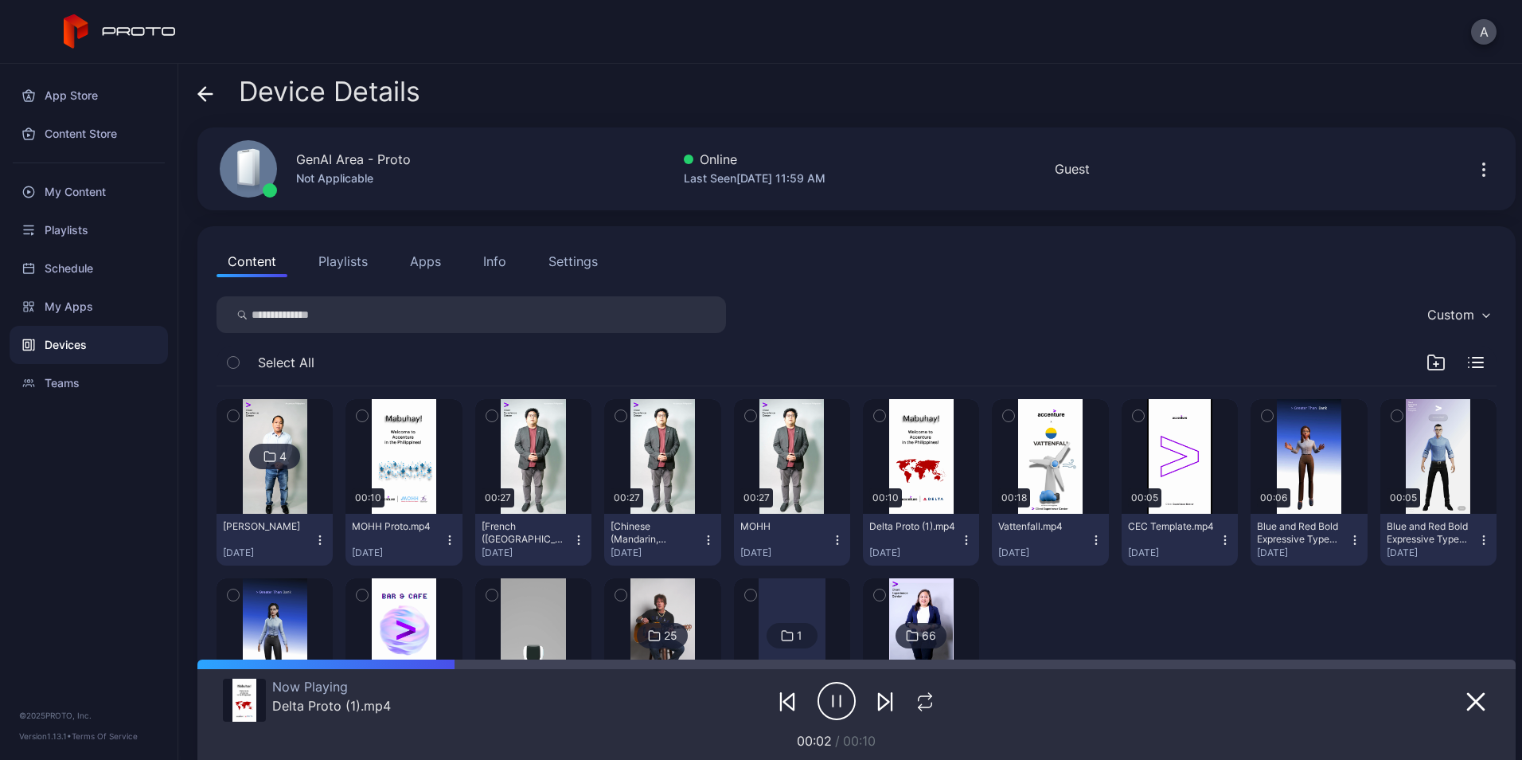
click at [821, 541] on div "MOHH [DATE]" at bounding box center [785, 539] width 91 height 39
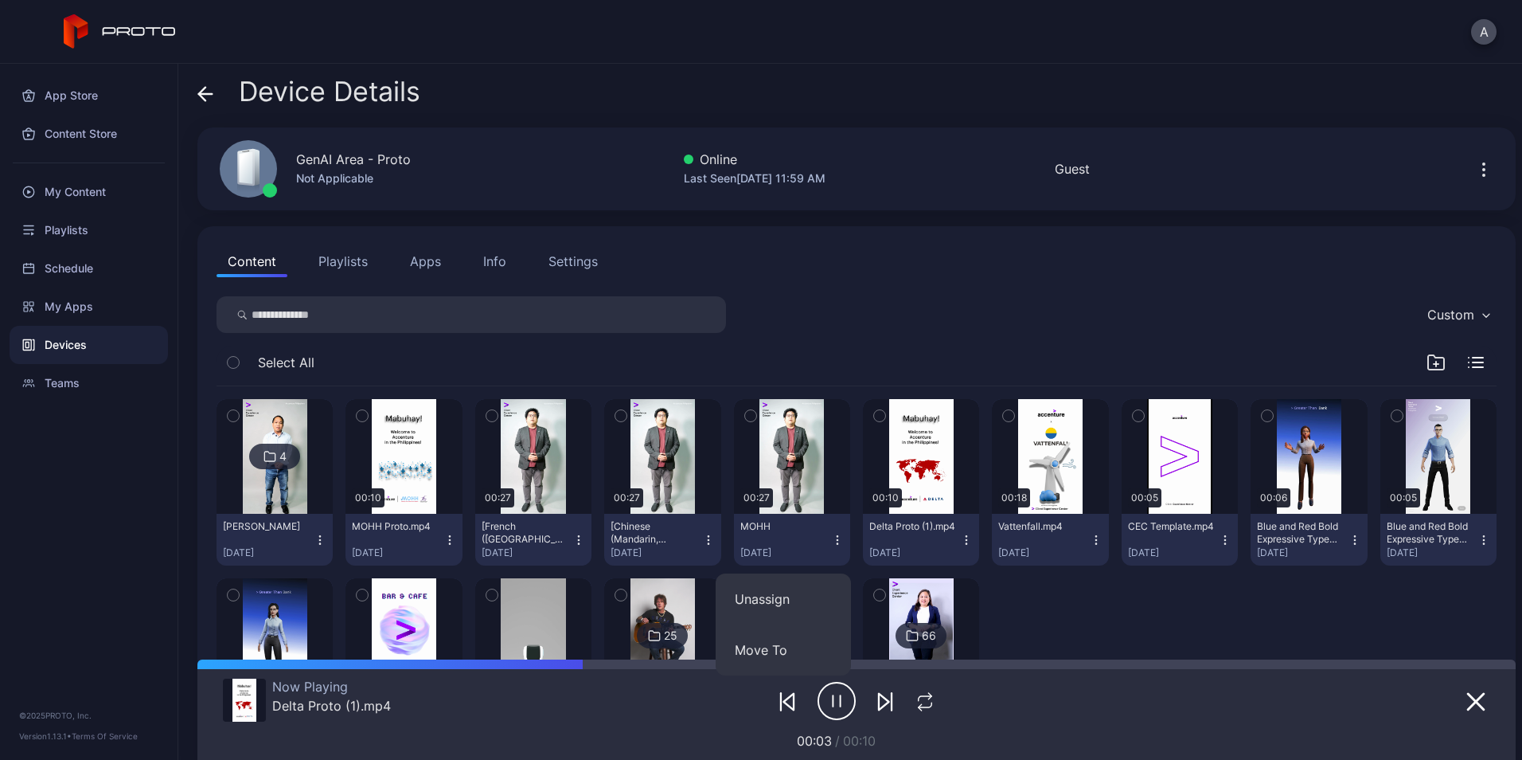
scroll to position [130, 0]
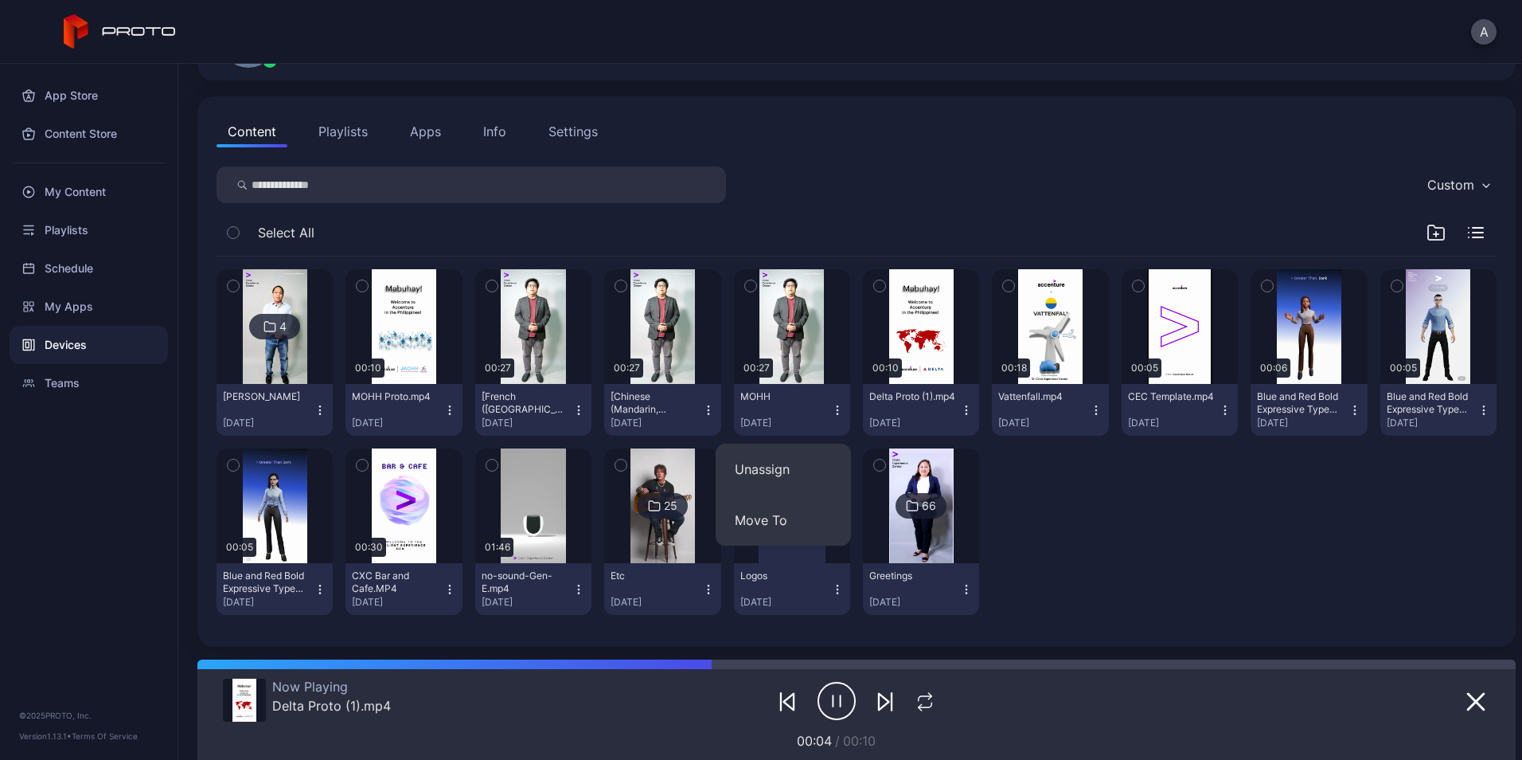
click at [821, 541] on button "Move To" at bounding box center [783, 519] width 135 height 51
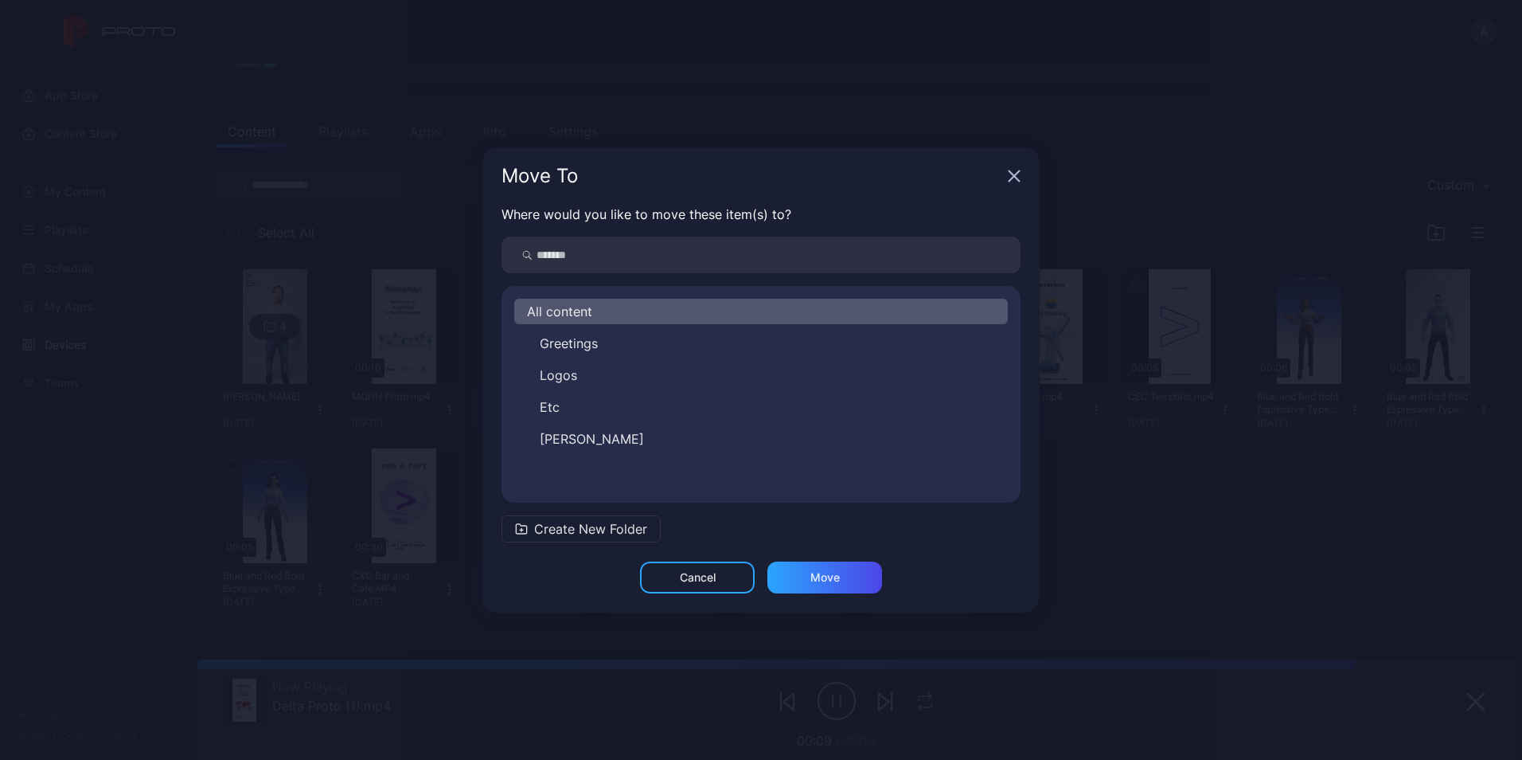
click at [1007, 167] on div "Move To" at bounding box center [761, 175] width 557 height 57
click at [1010, 174] on icon "button" at bounding box center [1014, 176] width 13 height 13
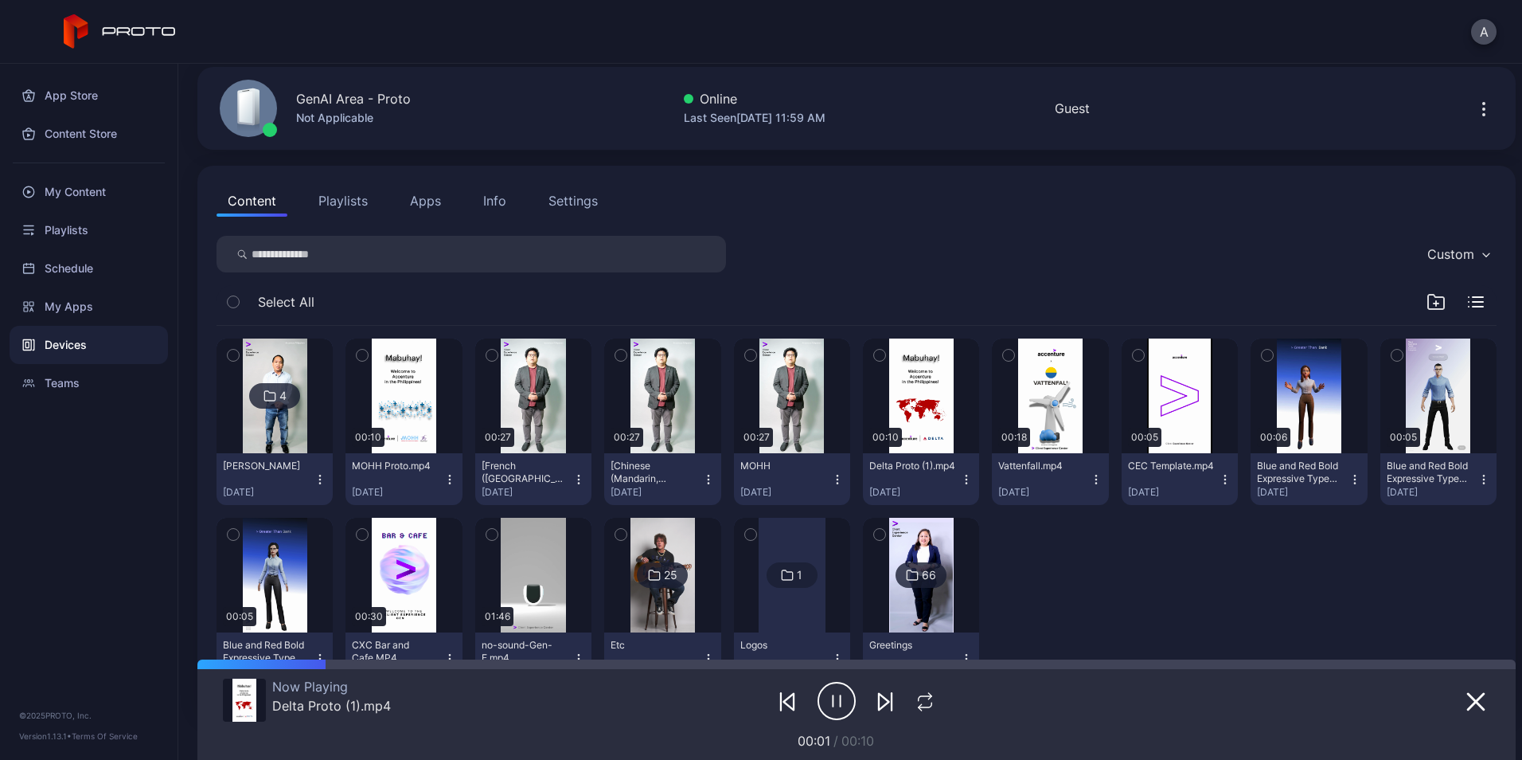
scroll to position [57, 0]
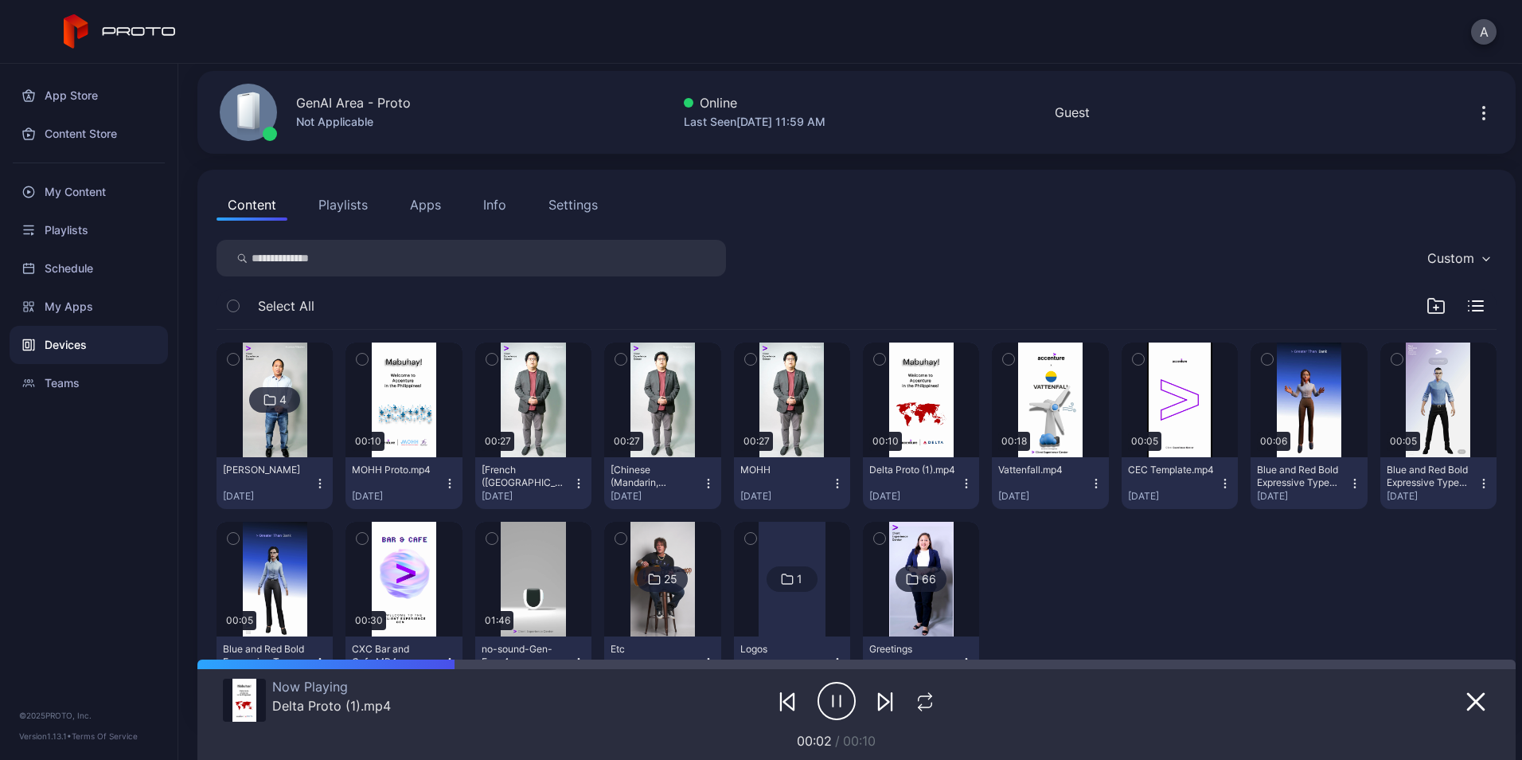
click at [1427, 305] on icon "button" at bounding box center [1436, 305] width 19 height 19
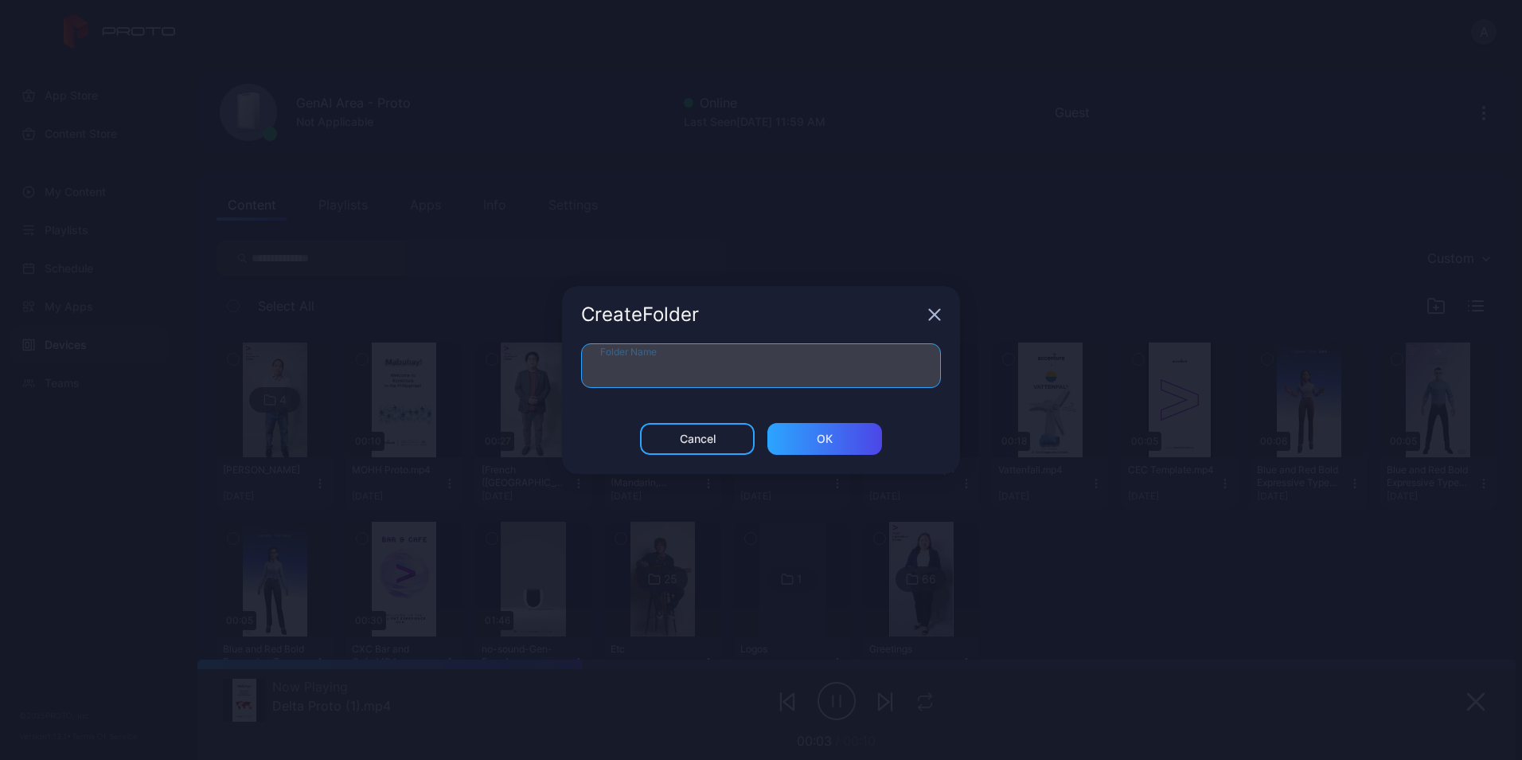
click at [743, 348] on input "Folder Name" at bounding box center [761, 365] width 360 height 45
type input "****"
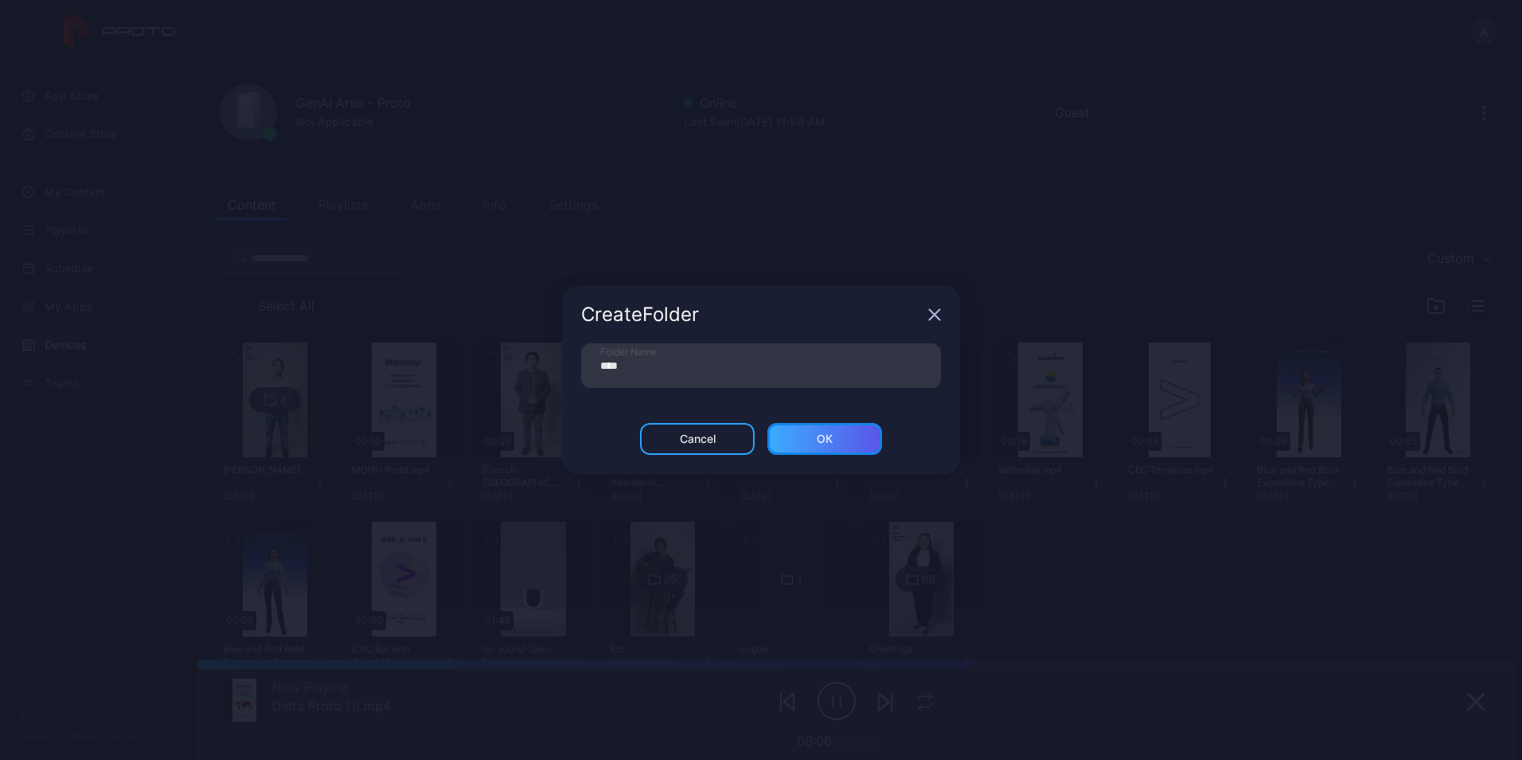
click at [830, 440] on div "ОК" at bounding box center [825, 438] width 16 height 13
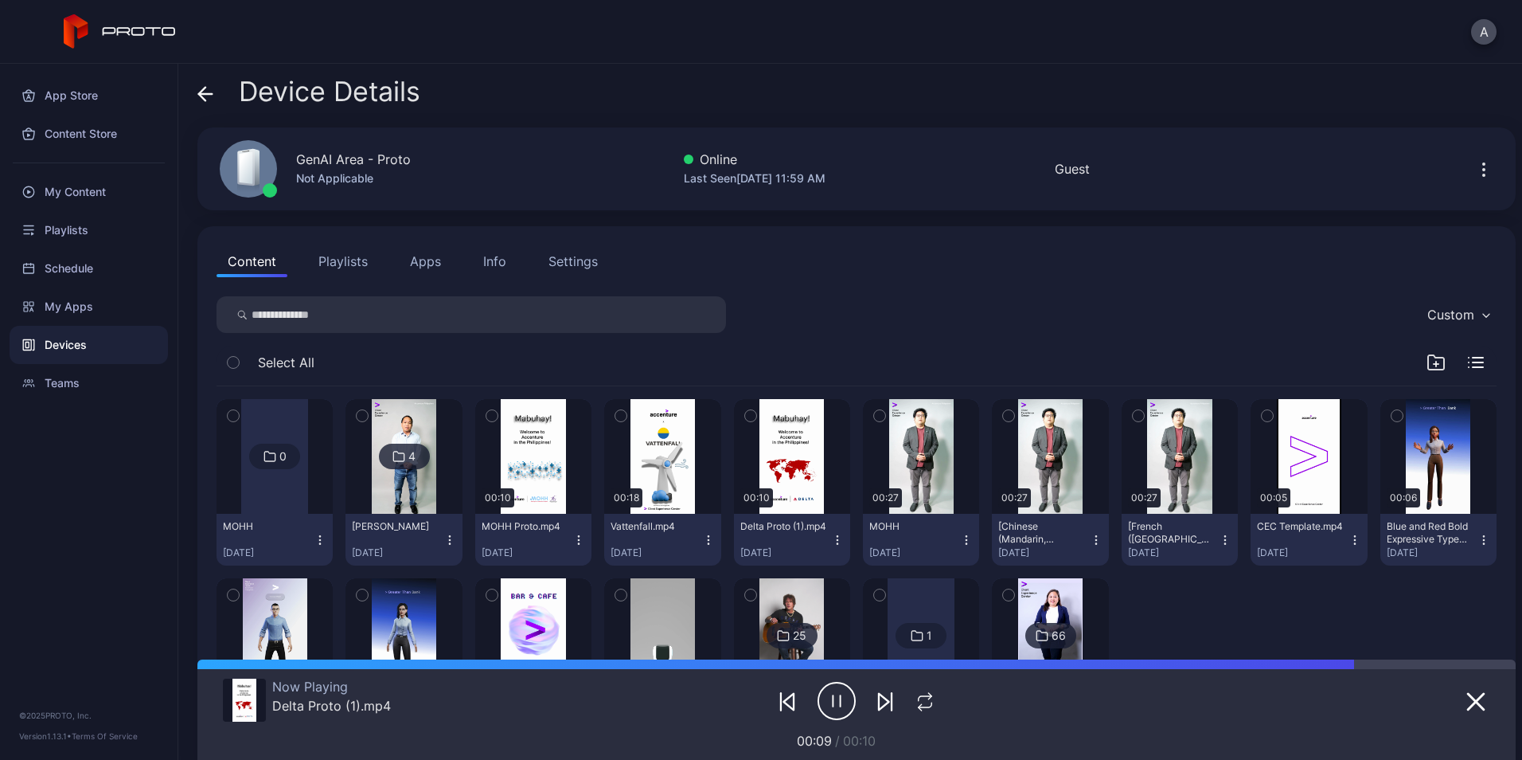
scroll to position [130, 0]
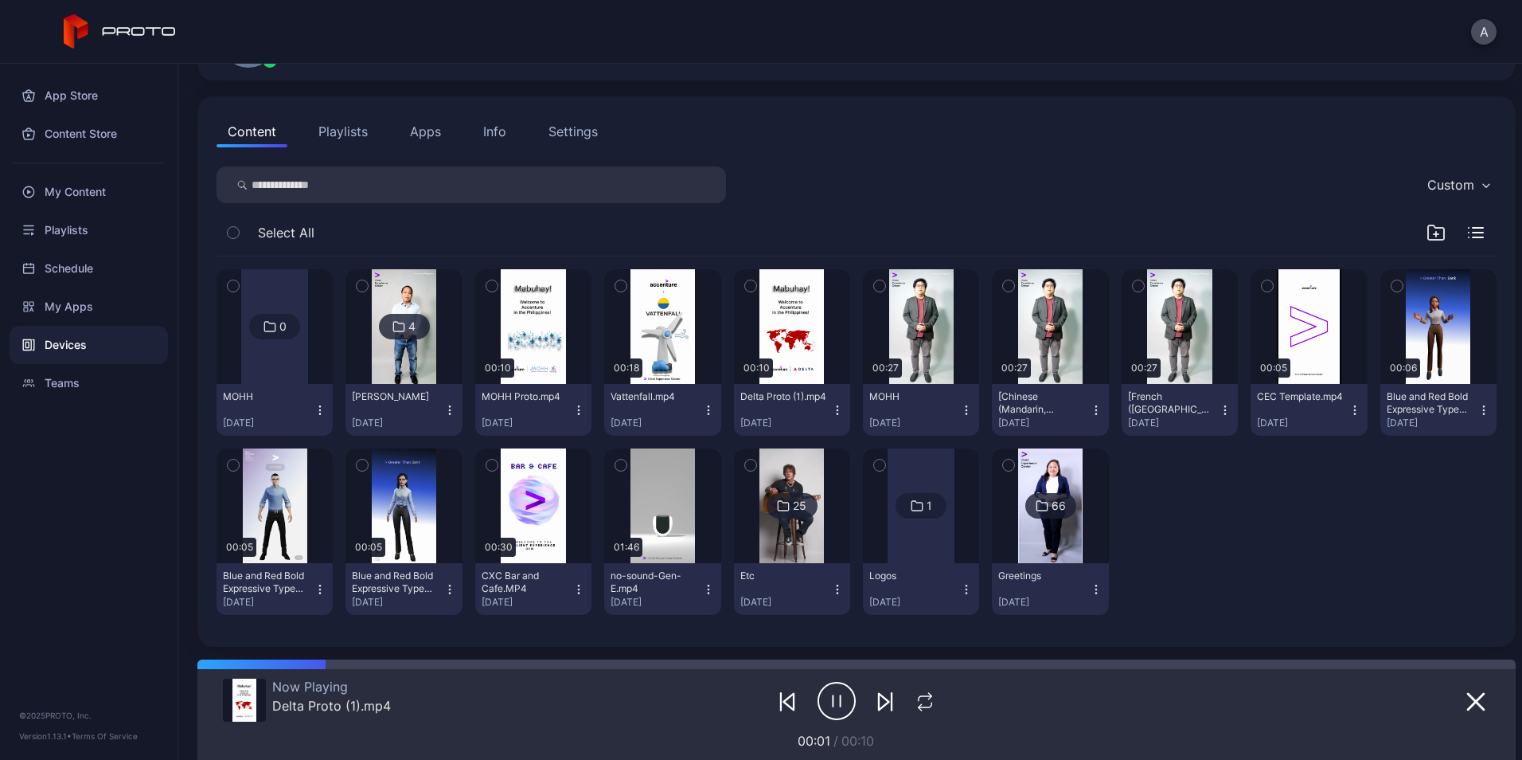
click at [1133, 280] on icon "button" at bounding box center [1138, 286] width 11 height 18
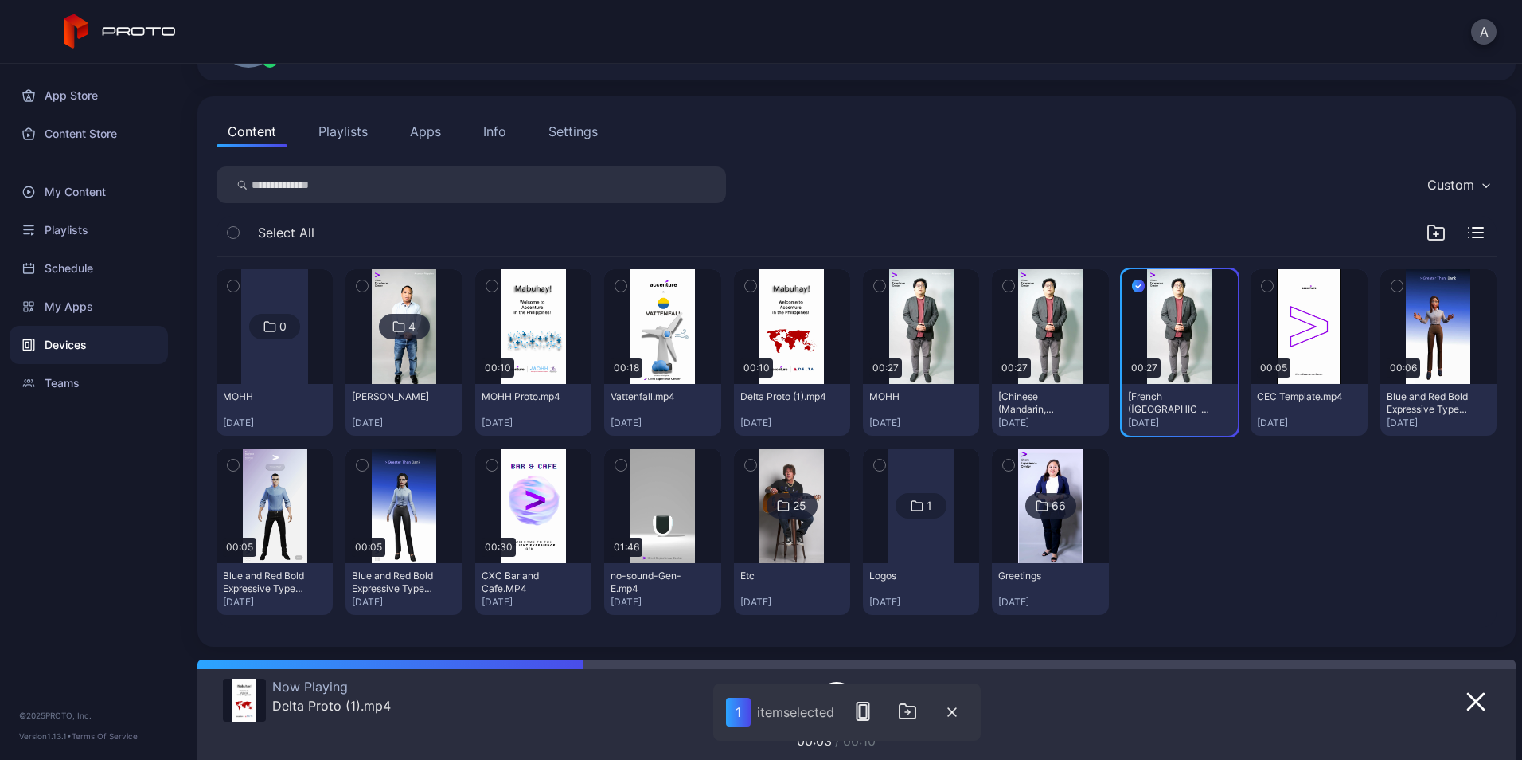
click at [1003, 293] on icon "button" at bounding box center [1008, 286] width 11 height 18
click at [874, 283] on icon "button" at bounding box center [879, 286] width 11 height 18
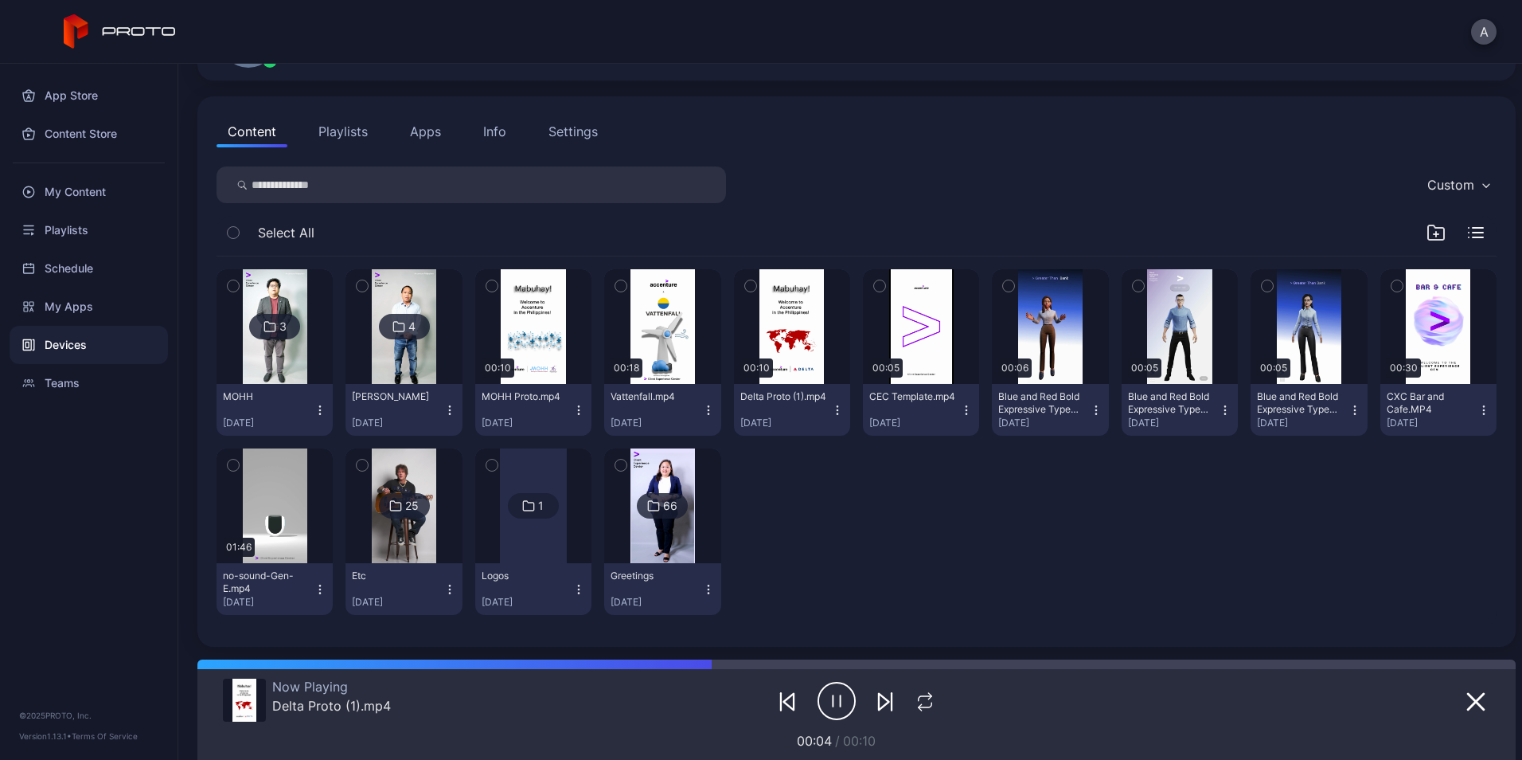
click at [110, 358] on div "Devices" at bounding box center [89, 345] width 158 height 38
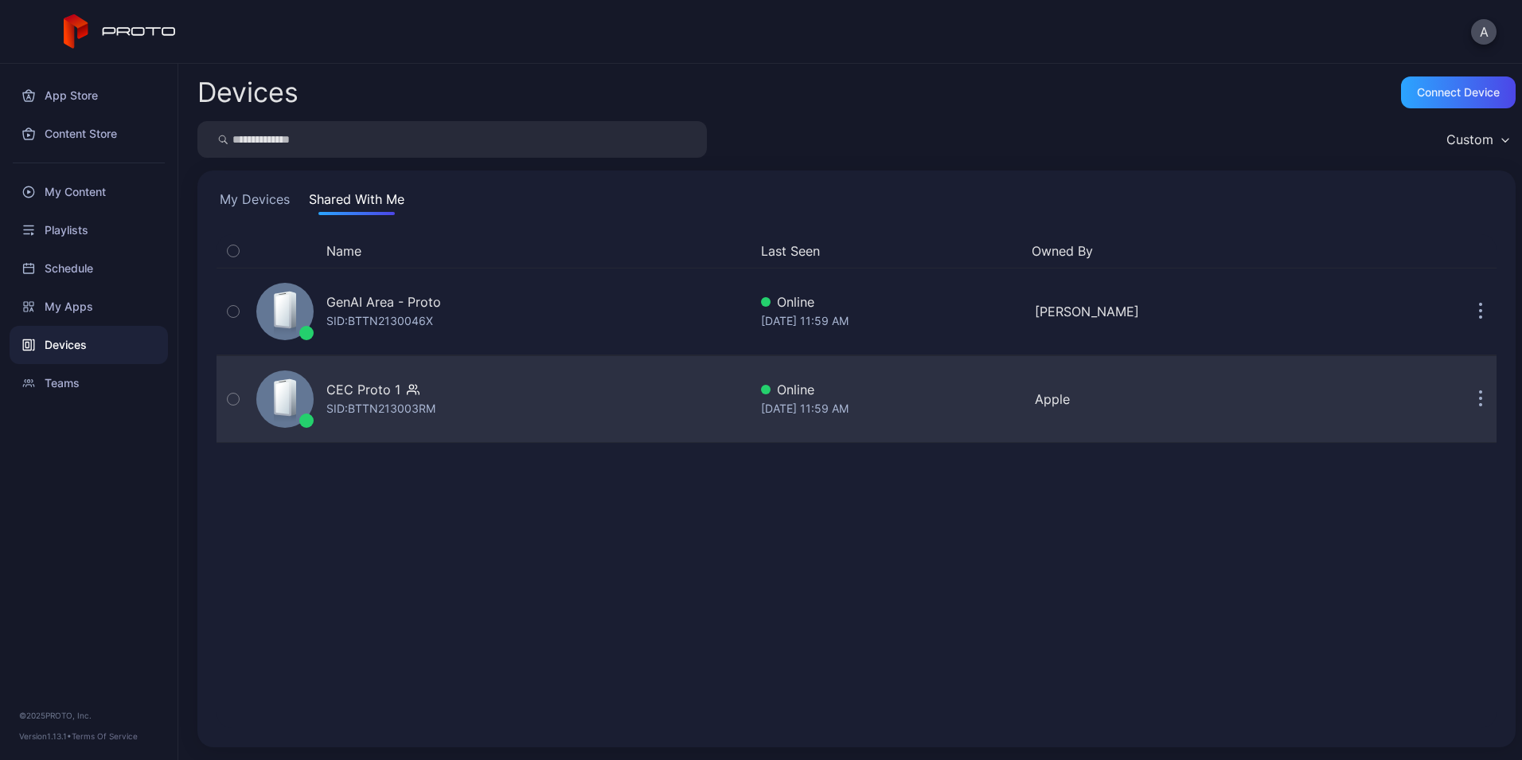
click at [371, 396] on div "CEC Proto 1" at bounding box center [363, 389] width 74 height 19
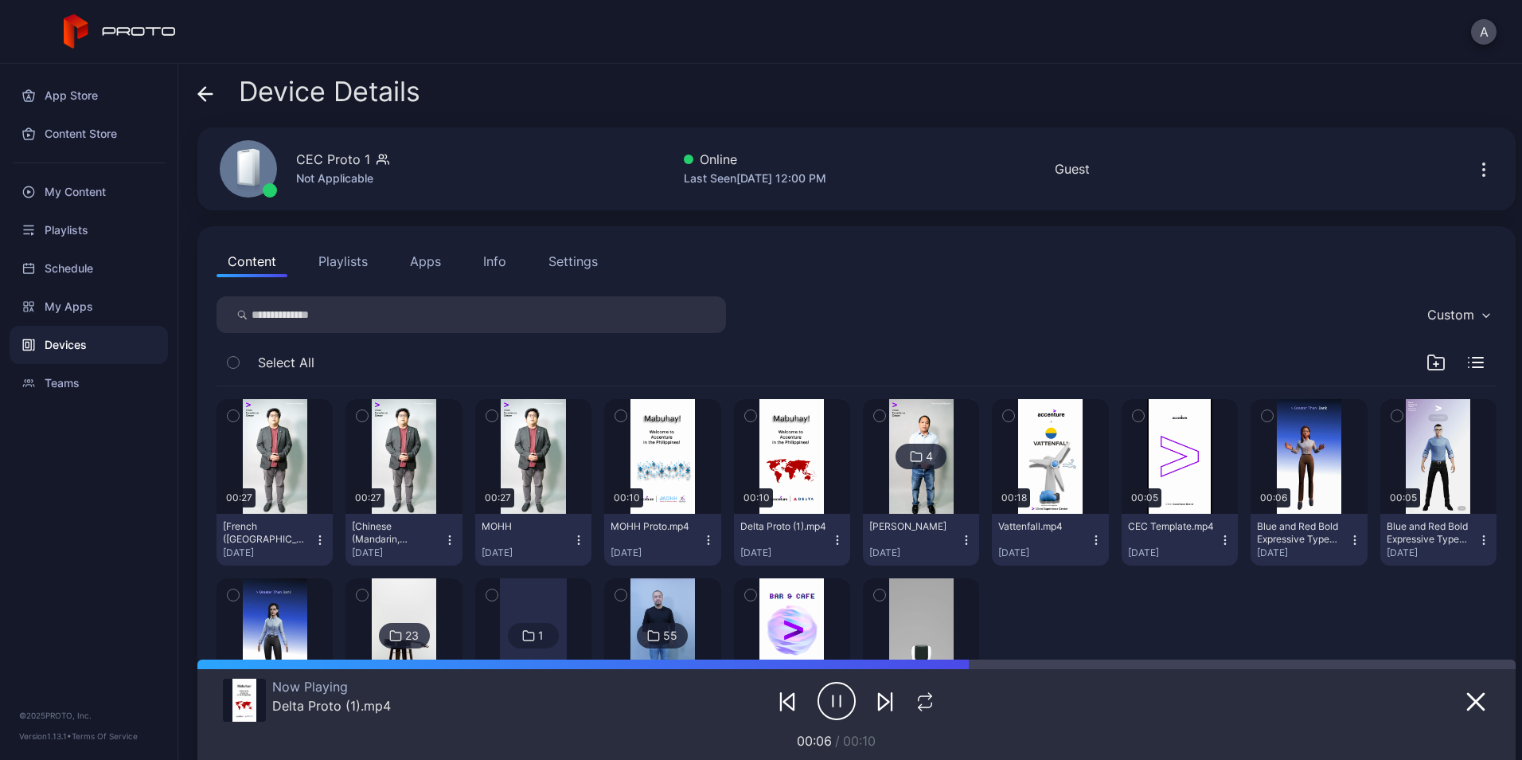
click at [1428, 358] on icon "button" at bounding box center [1436, 362] width 16 height 14
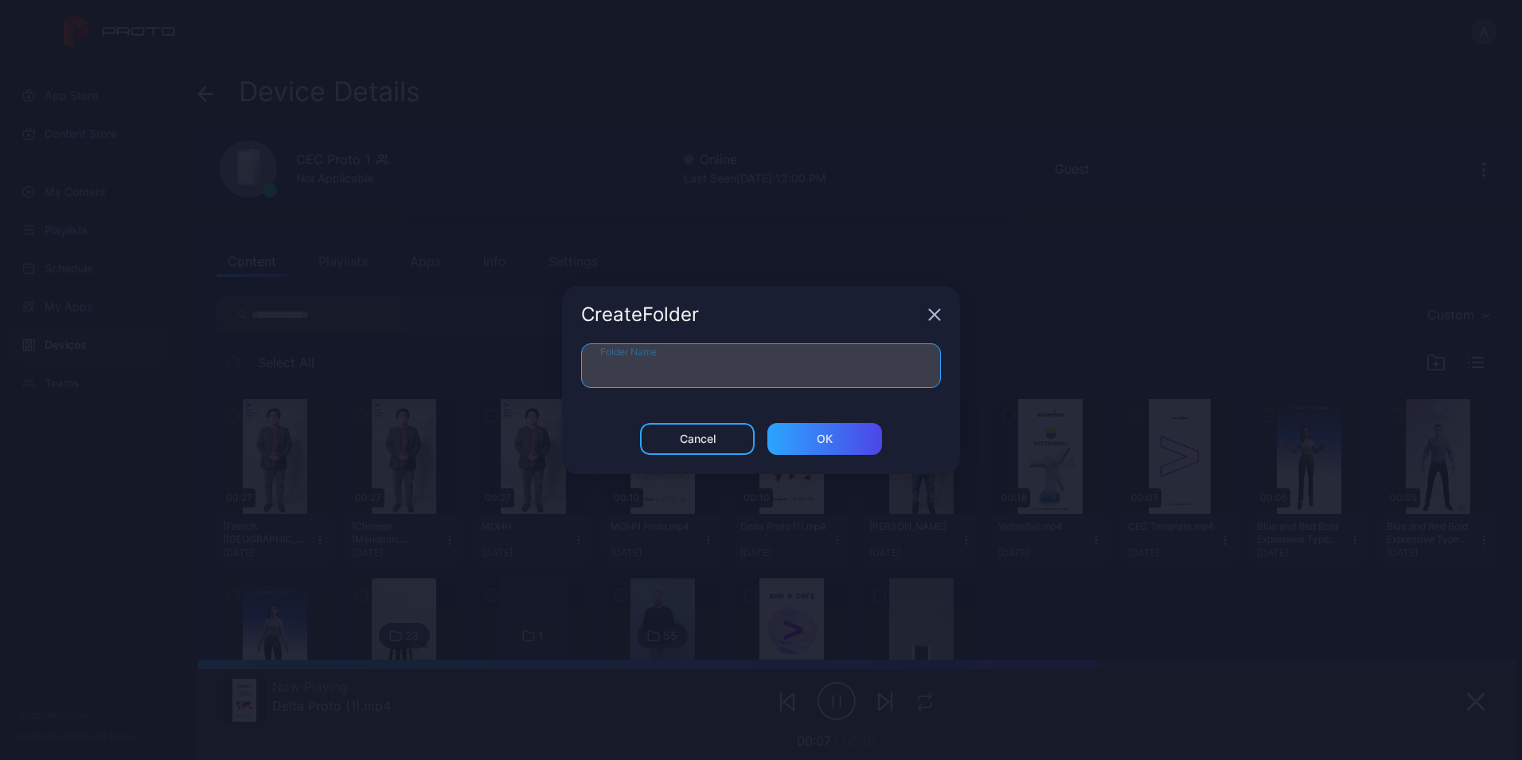
click at [790, 361] on input "Folder Name" at bounding box center [761, 365] width 360 height 45
type input "****"
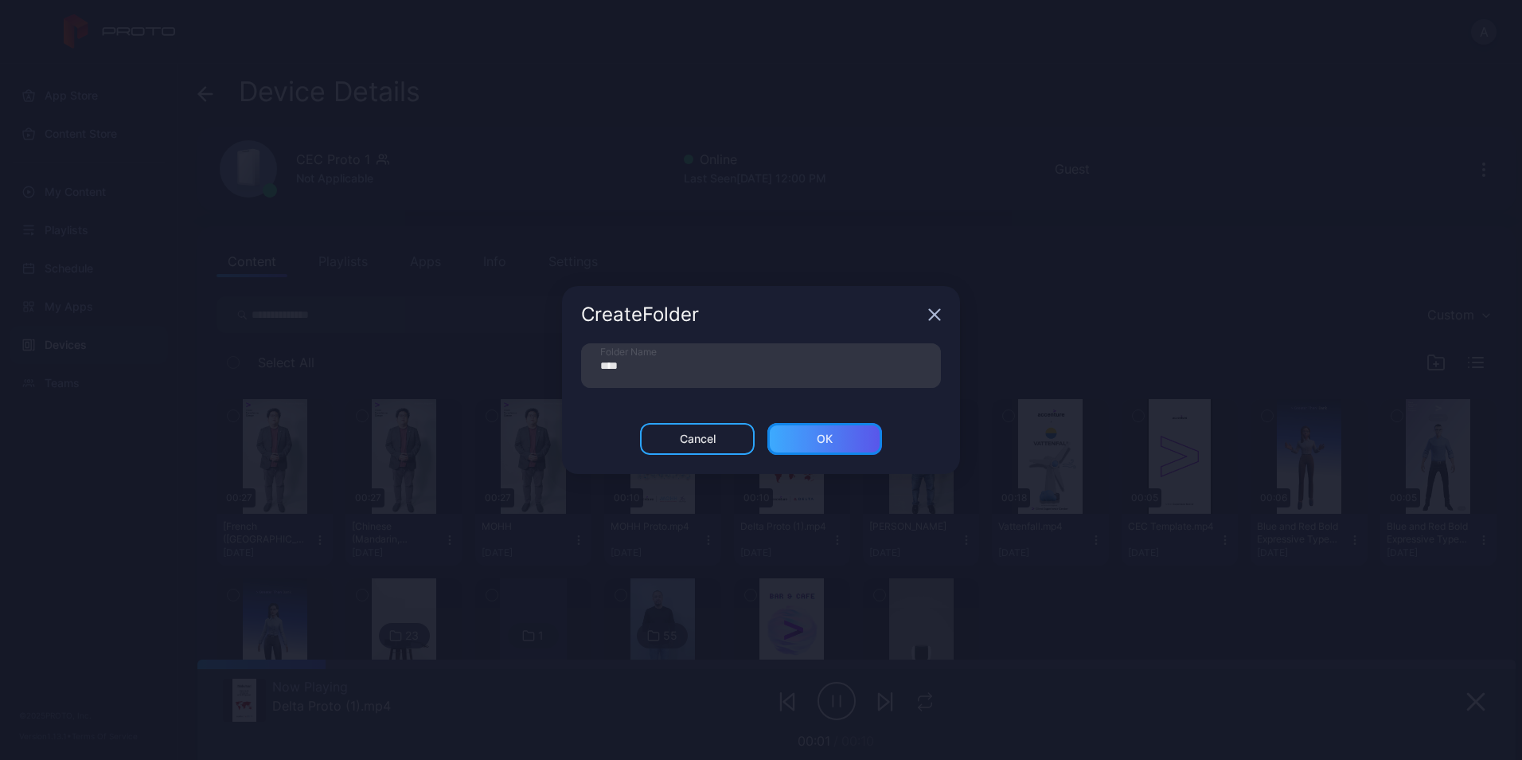
click at [863, 444] on div "ОК" at bounding box center [825, 439] width 115 height 32
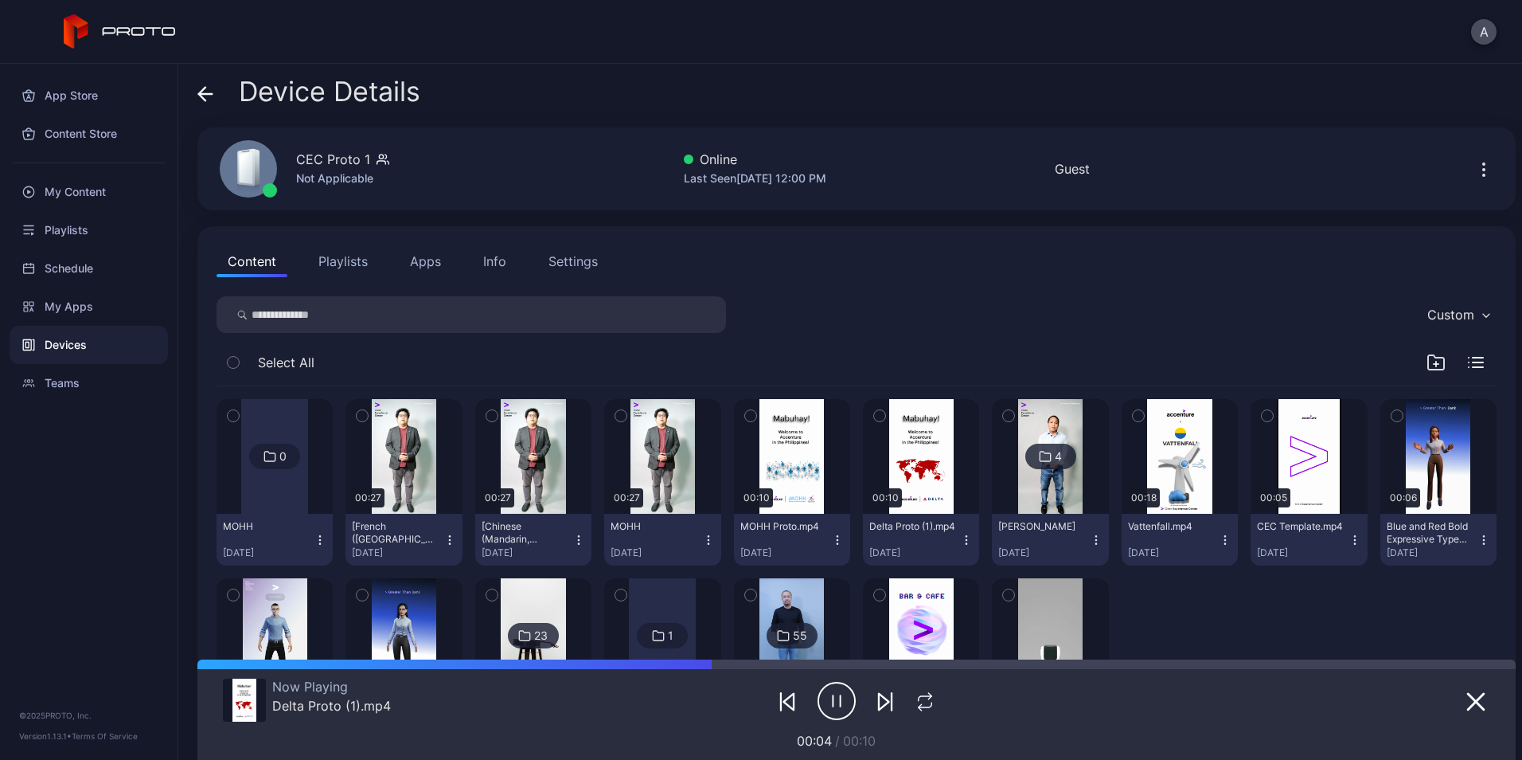
click at [615, 416] on icon "button" at bounding box center [620, 416] width 11 height 18
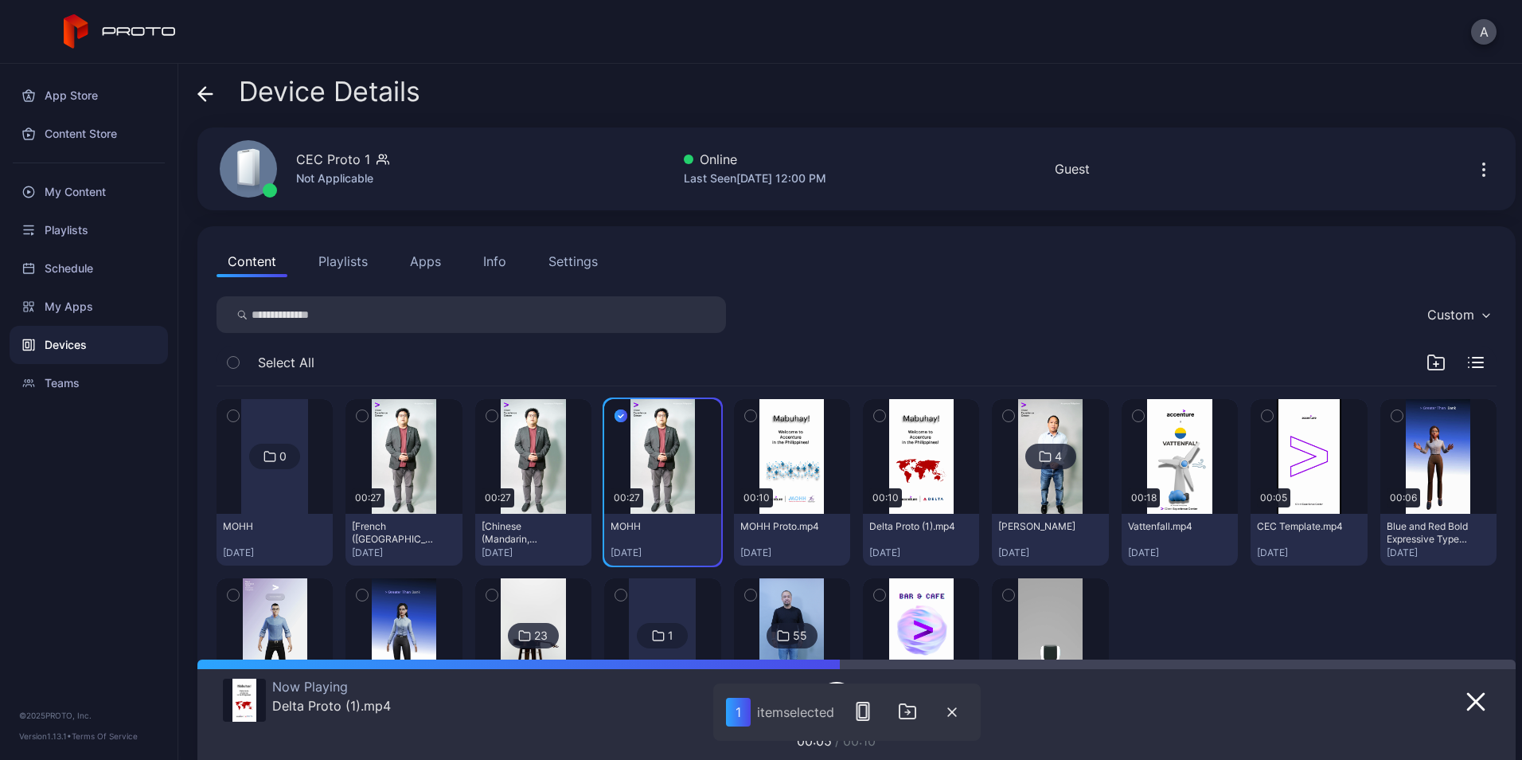
click at [489, 417] on icon "button" at bounding box center [491, 416] width 11 height 18
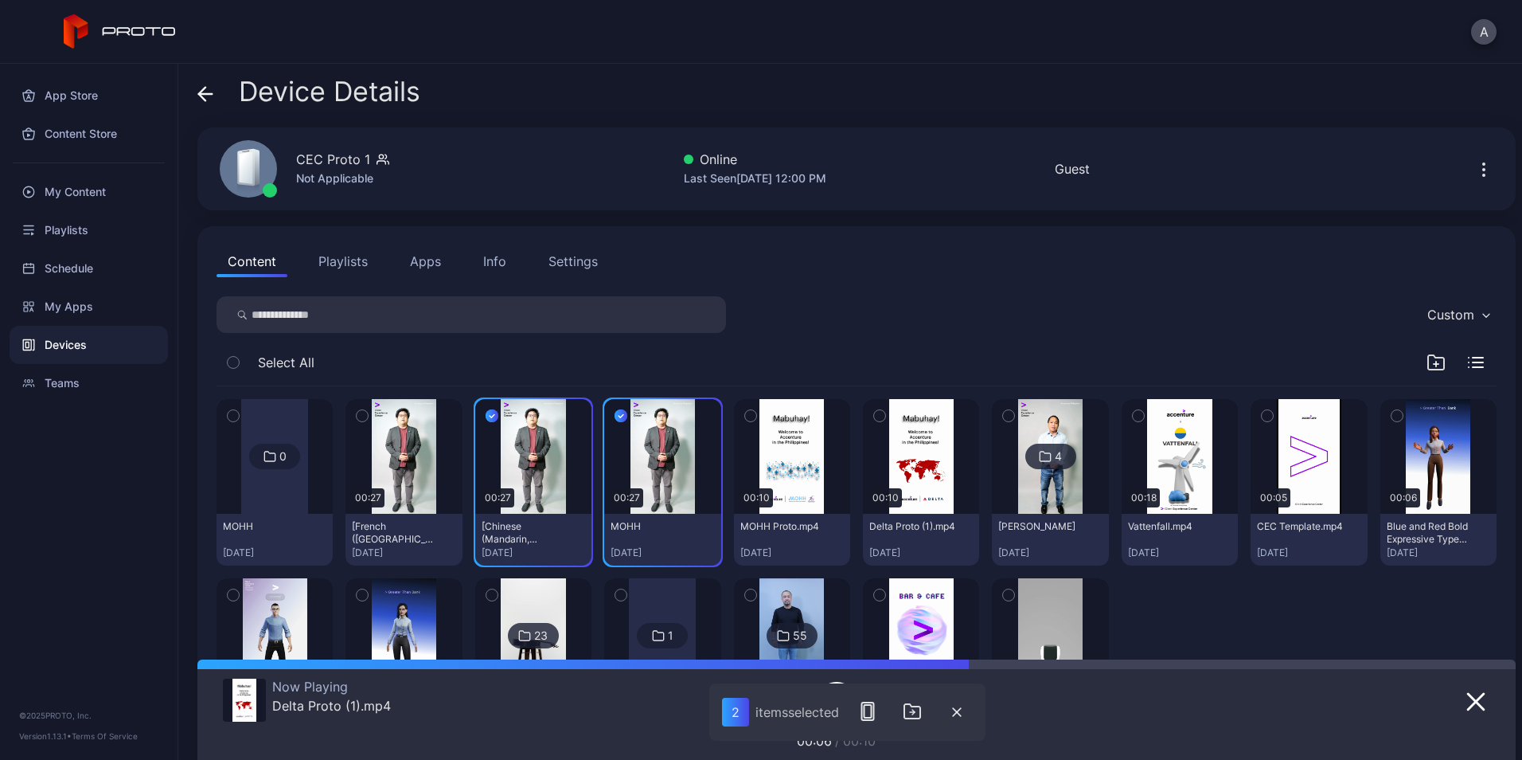
click at [356, 416] on div "button" at bounding box center [362, 415] width 13 height 13
